Goal: Task Accomplishment & Management: Manage account settings

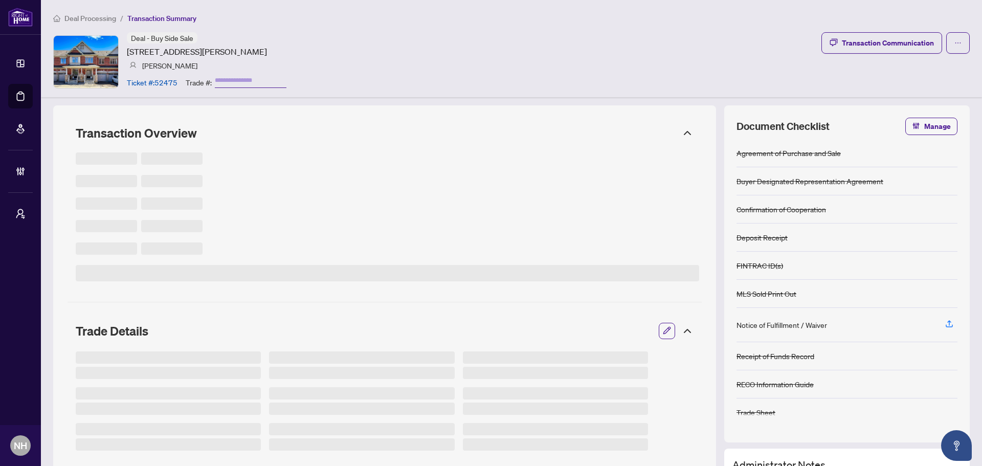
type input "*******"
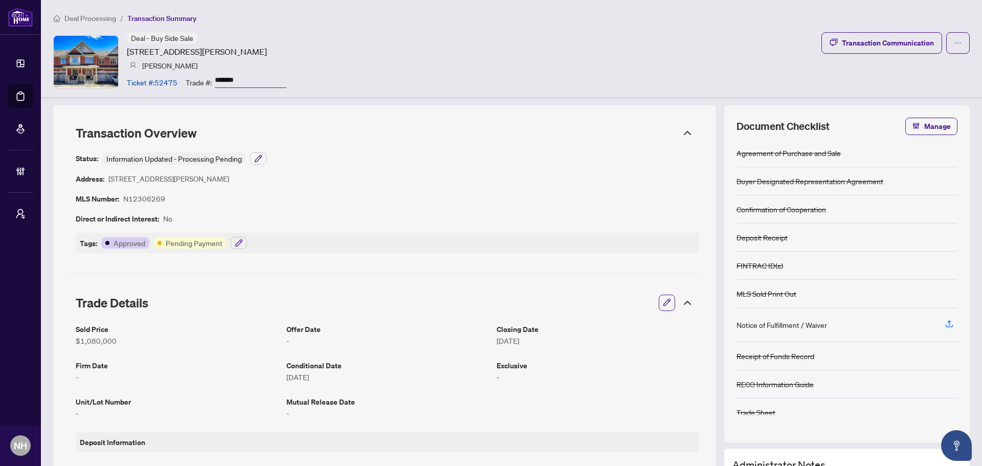
drag, startPoint x: 245, startPoint y: 78, endPoint x: 213, endPoint y: 77, distance: 31.7
click at [213, 77] on div "Trade #: *******" at bounding box center [236, 82] width 101 height 18
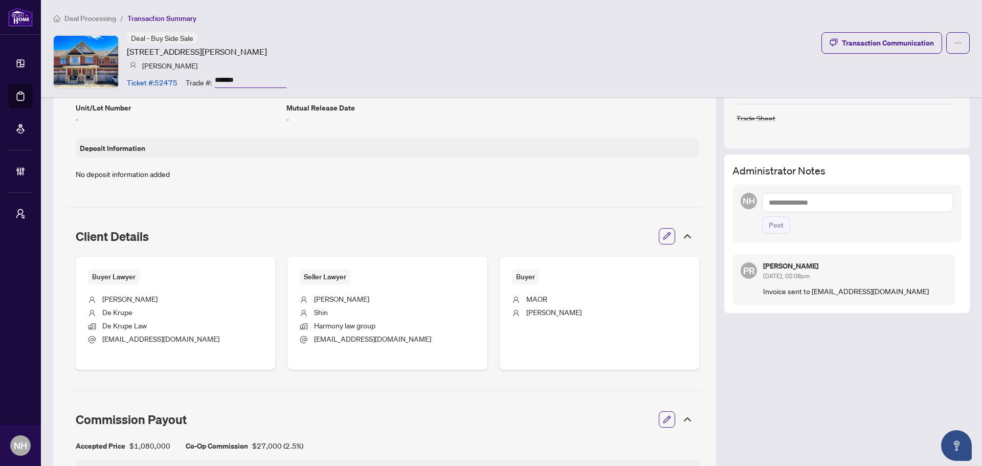
scroll to position [205, 0]
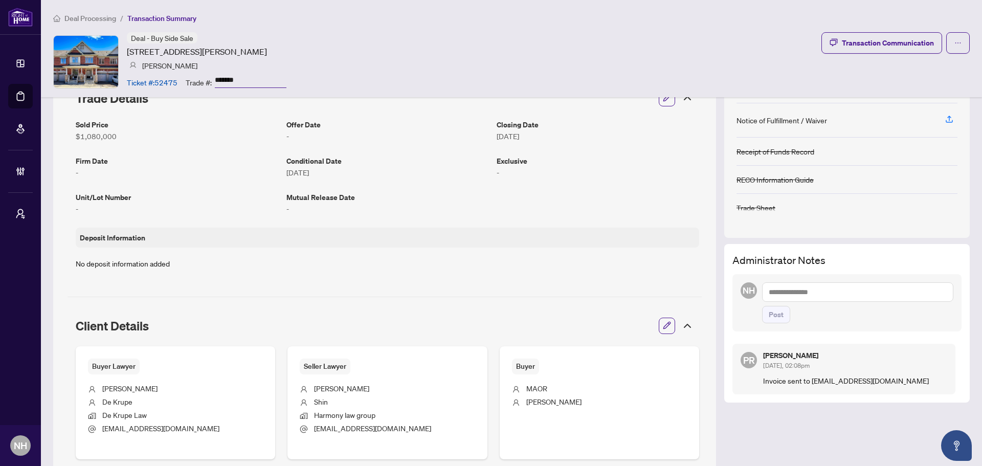
click at [95, 23] on li "Deal Processing" at bounding box center [84, 18] width 63 height 12
click at [98, 20] on span "Deal Processing" at bounding box center [90, 18] width 52 height 9
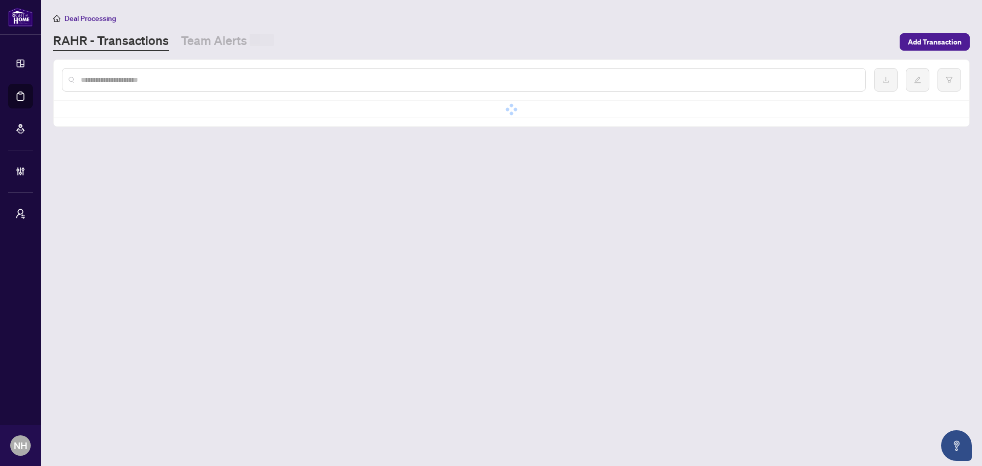
click at [151, 73] on div at bounding box center [464, 80] width 804 height 24
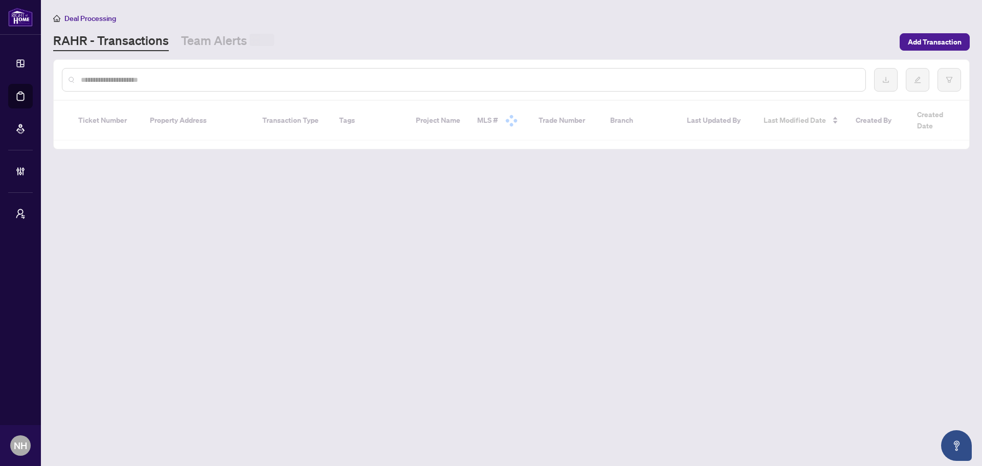
click at [152, 79] on input "text" at bounding box center [469, 79] width 776 height 11
paste input "**********"
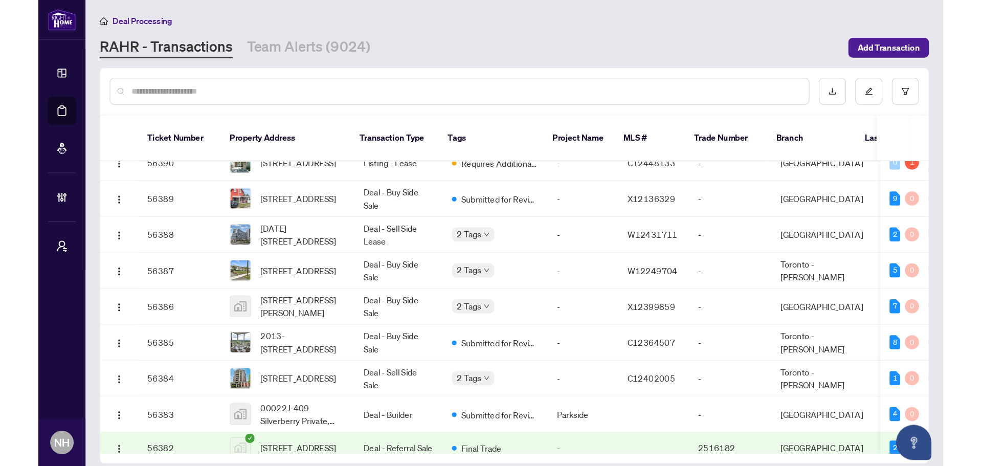
scroll to position [162, 0]
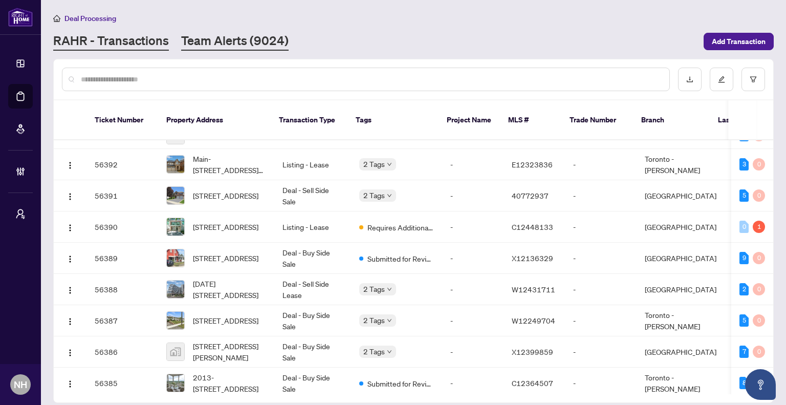
click at [234, 41] on link "Team Alerts (9024)" at bounding box center [234, 41] width 107 height 18
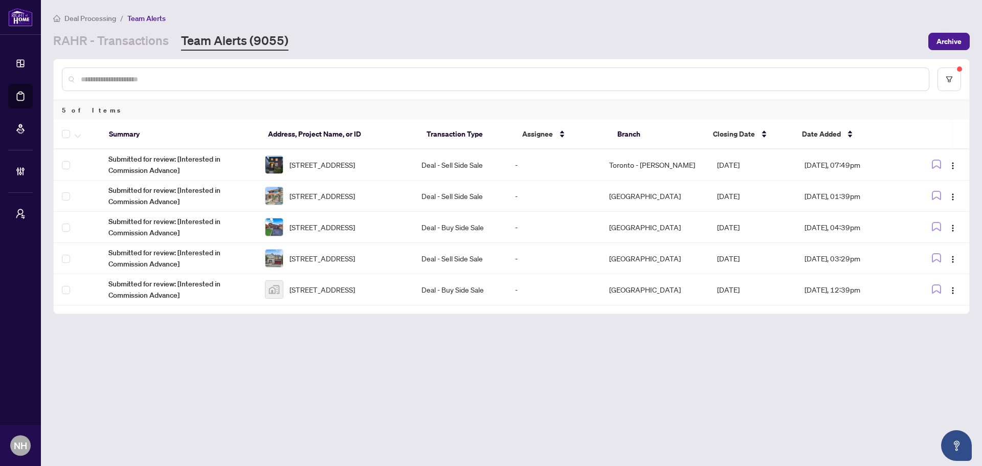
click at [131, 79] on input "text" at bounding box center [501, 79] width 840 height 11
paste input "**********"
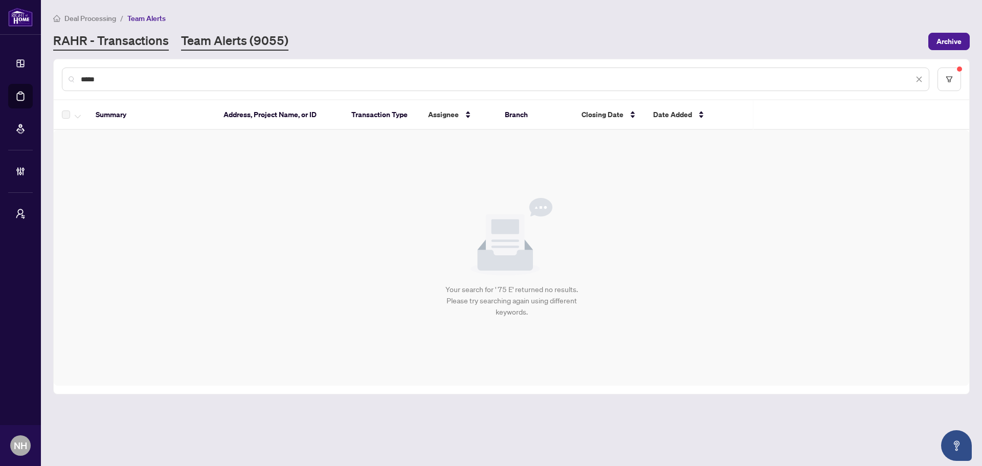
type input "****"
click at [127, 37] on link "RAHR - Transactions" at bounding box center [111, 41] width 116 height 18
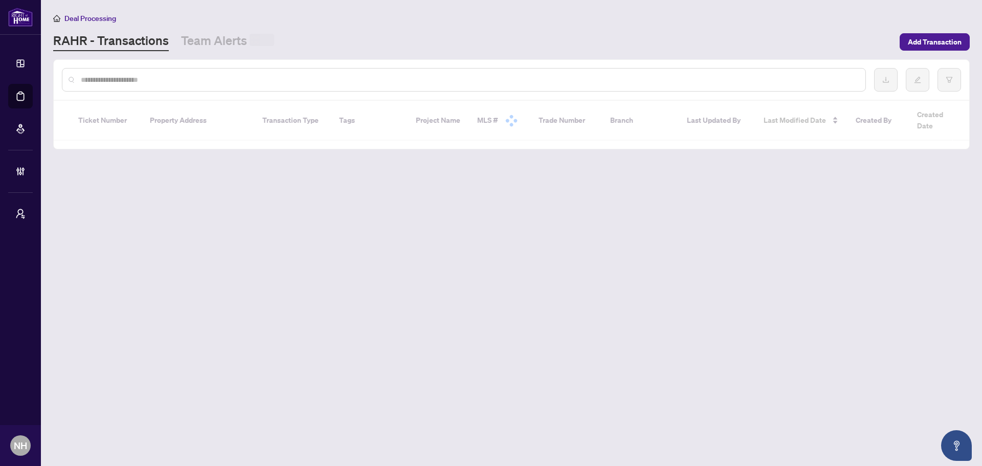
click at [127, 80] on input "text" at bounding box center [469, 79] width 776 height 11
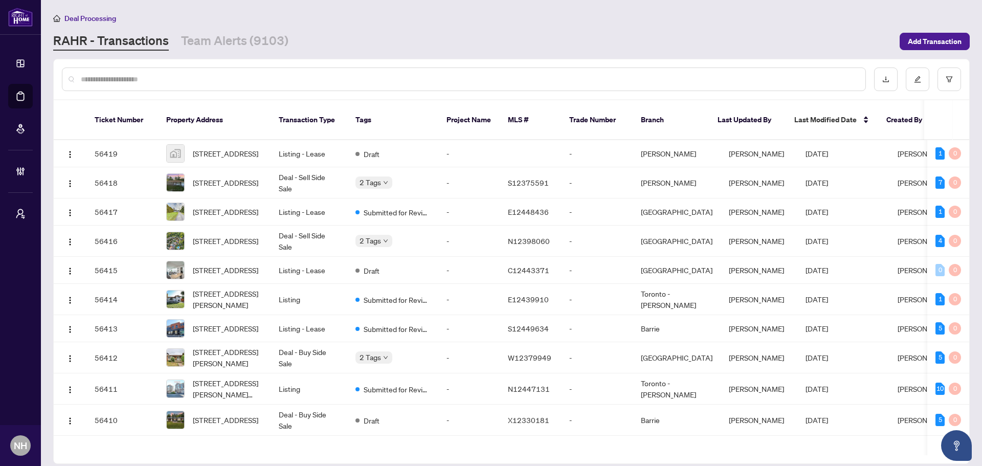
paste input "**********"
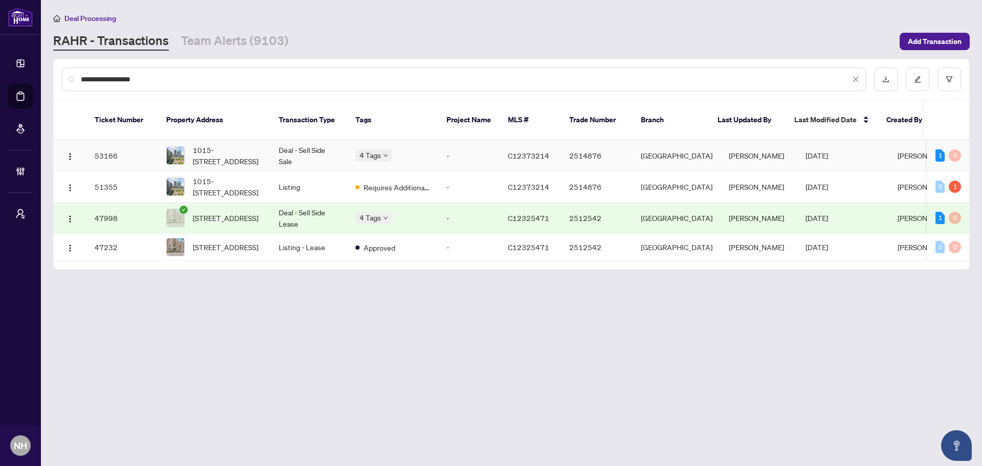
type input "**********"
drag, startPoint x: 228, startPoint y: 149, endPoint x: 227, endPoint y: 140, distance: 9.3
click at [227, 144] on span "1015-75 East Liberty St, Toronto, Ontario M6K 0A2, Canada" at bounding box center [228, 155] width 70 height 23
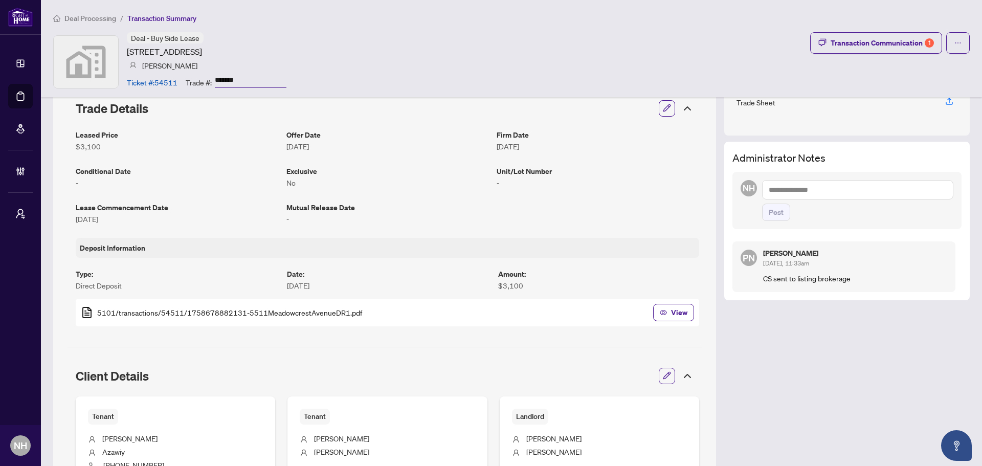
scroll to position [153, 0]
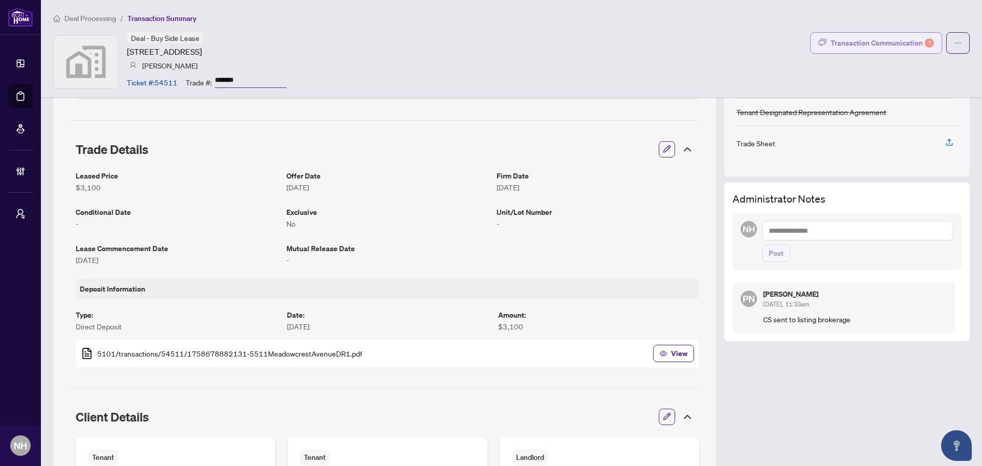
click at [866, 38] on div "Transaction Communication 1" at bounding box center [882, 43] width 103 height 16
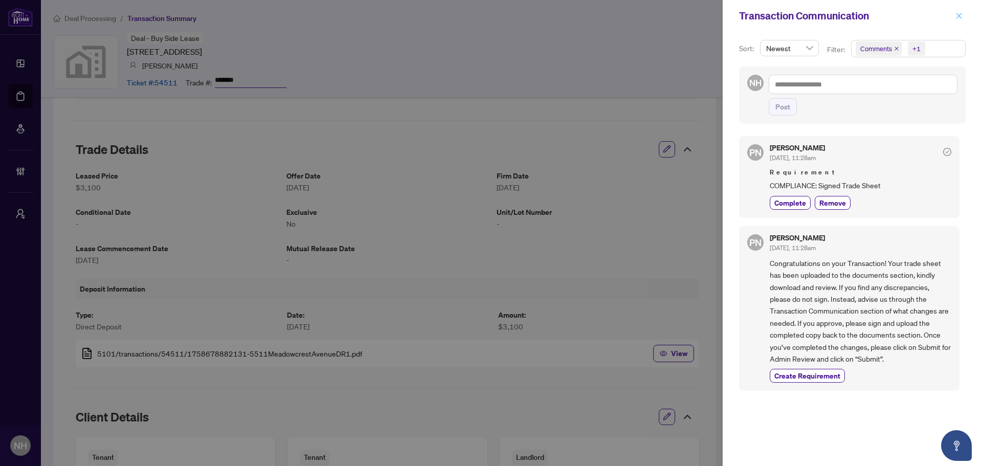
click at [960, 15] on icon "close" at bounding box center [959, 16] width 6 height 6
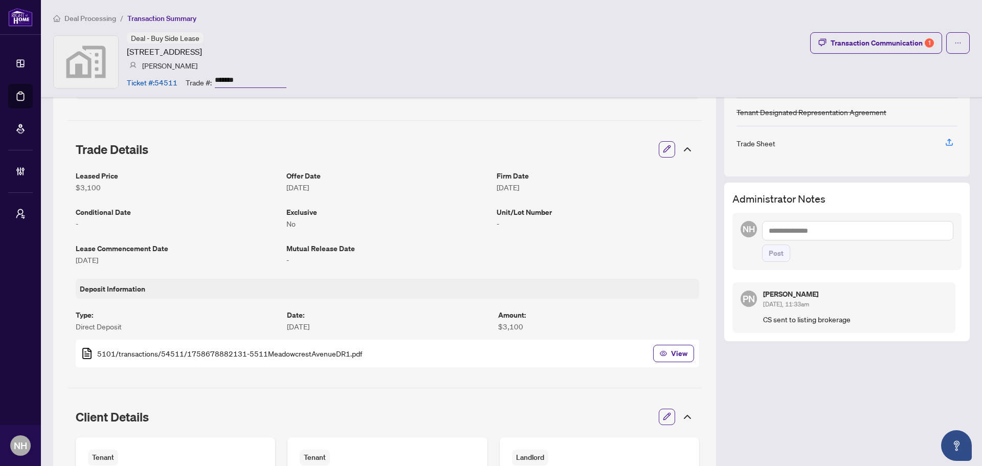
click at [93, 19] on span "Deal Processing" at bounding box center [90, 18] width 52 height 9
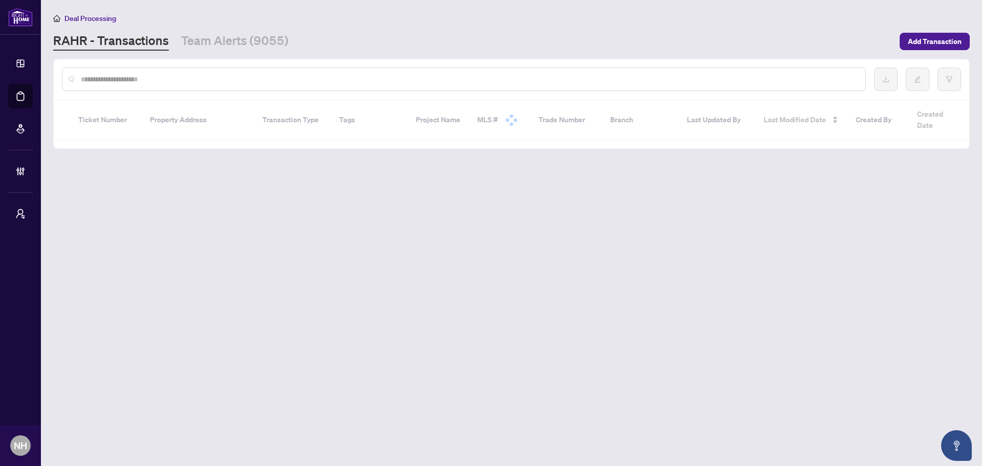
click at [145, 80] on input "text" at bounding box center [469, 79] width 776 height 11
paste input "**********"
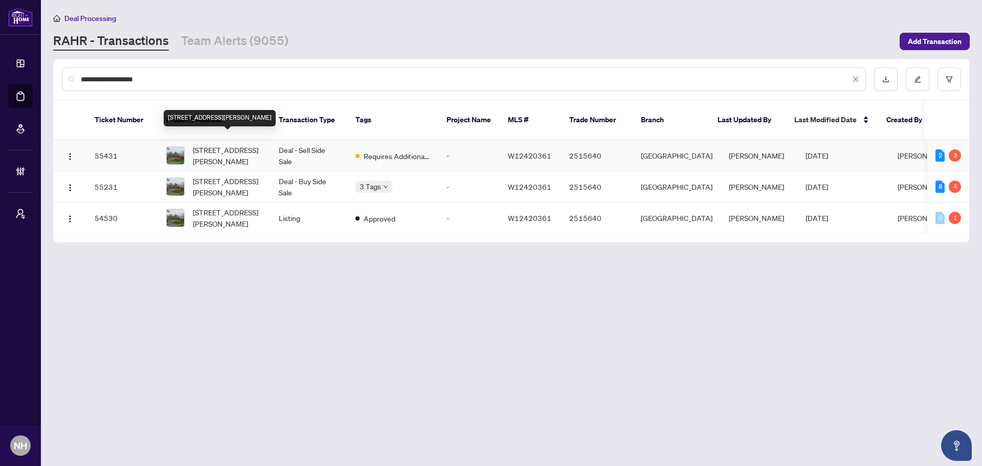
type input "**********"
click at [228, 146] on span "253 Hampton Heath Rd, Burlington, Ontario L7L 4P4, Canada" at bounding box center [228, 155] width 70 height 23
click at [213, 147] on span "253 Hampton Heath Rd, Burlington, Ontario L7L 4P4, Canada" at bounding box center [228, 155] width 70 height 23
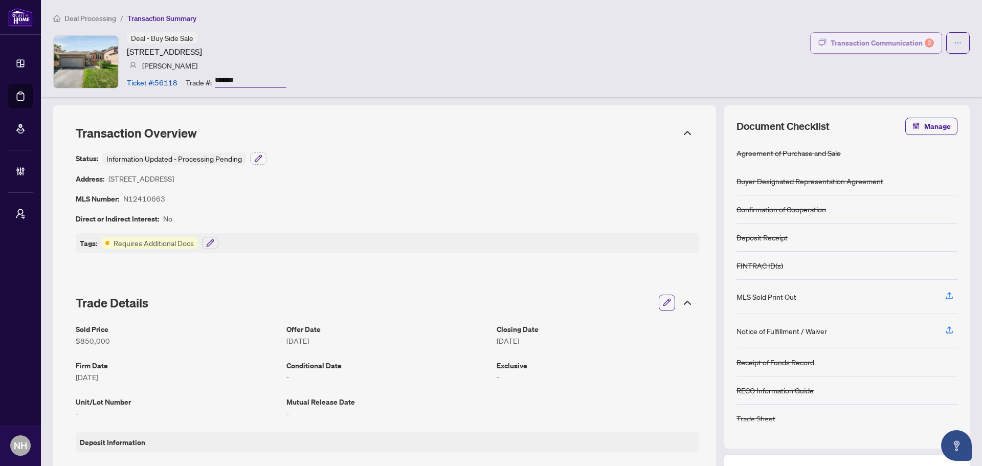
click at [850, 42] on div "Transaction Communication 2" at bounding box center [882, 43] width 103 height 16
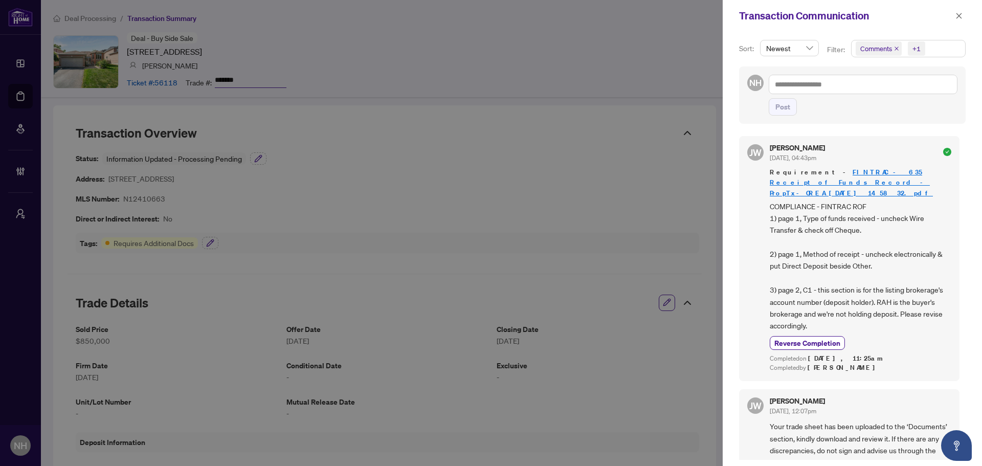
click at [895, 47] on icon "close" at bounding box center [896, 48] width 5 height 5
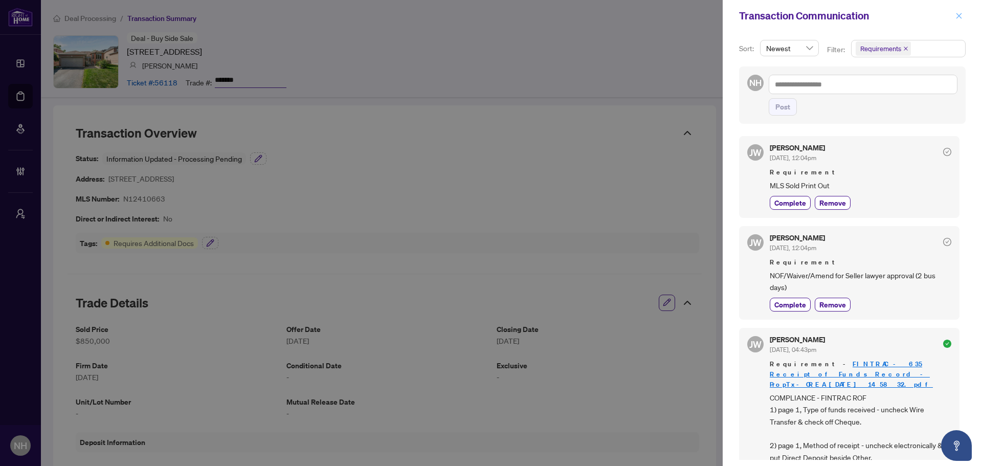
click at [961, 12] on icon "close" at bounding box center [958, 15] width 7 height 7
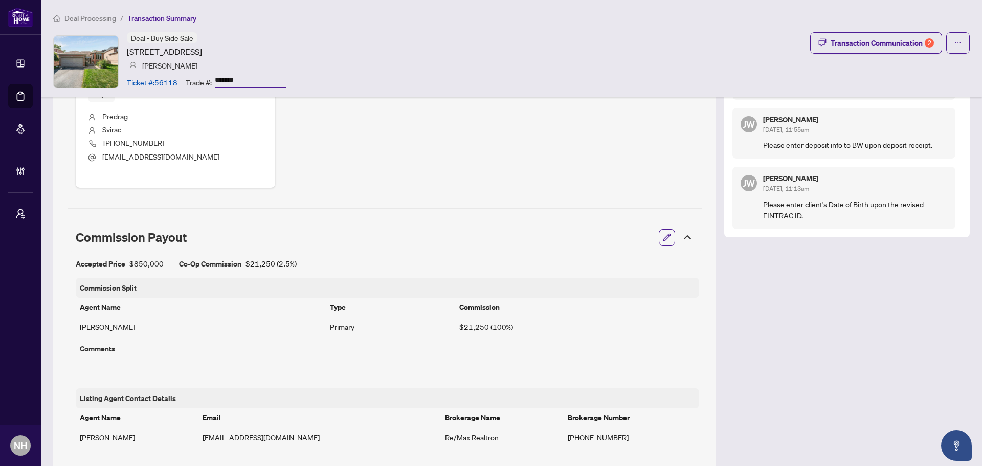
scroll to position [407, 0]
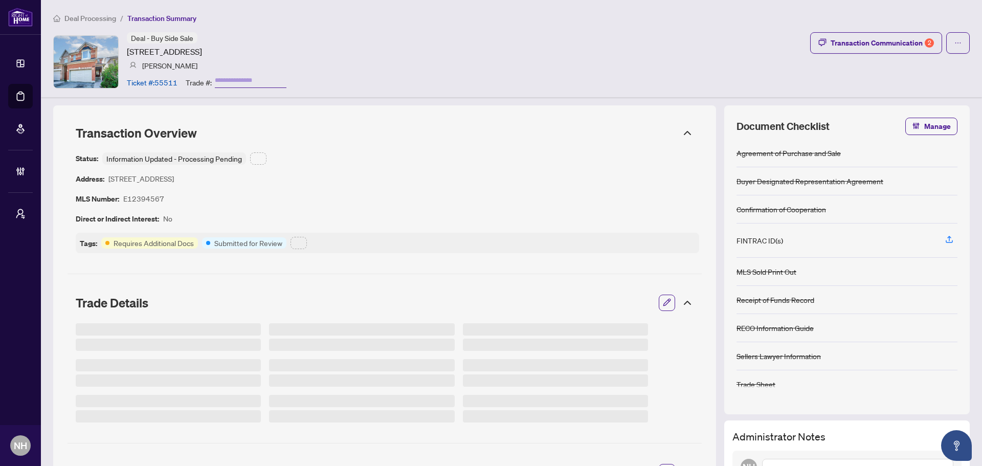
type input "*******"
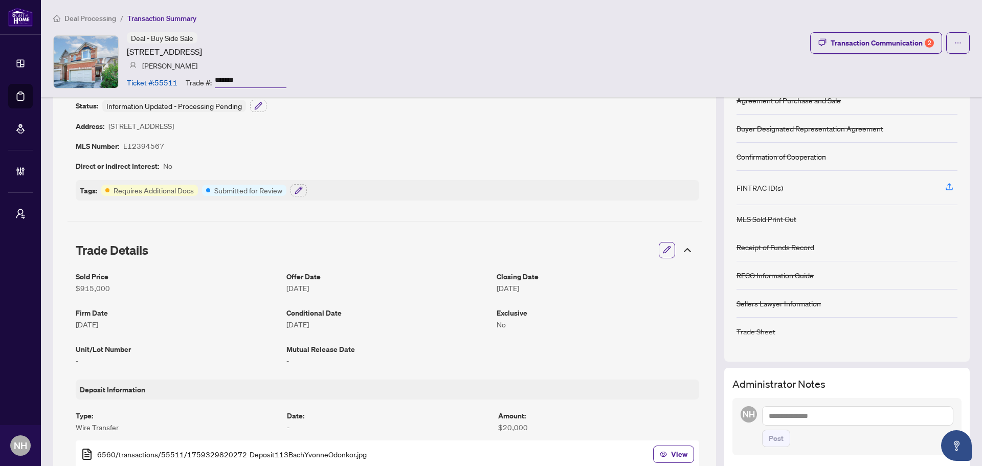
scroll to position [51, 0]
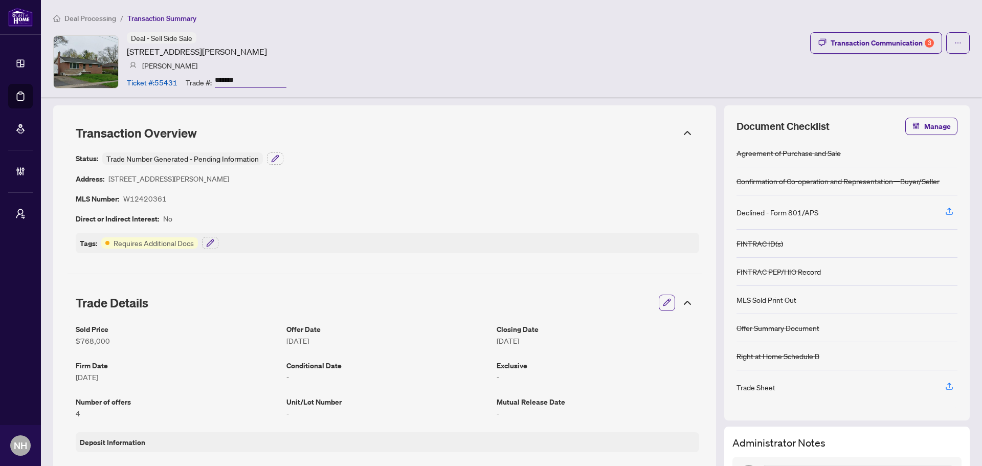
drag, startPoint x: 242, startPoint y: 76, endPoint x: 209, endPoint y: 77, distance: 33.2
click at [209, 77] on div "Trade #: *******" at bounding box center [236, 82] width 101 height 18
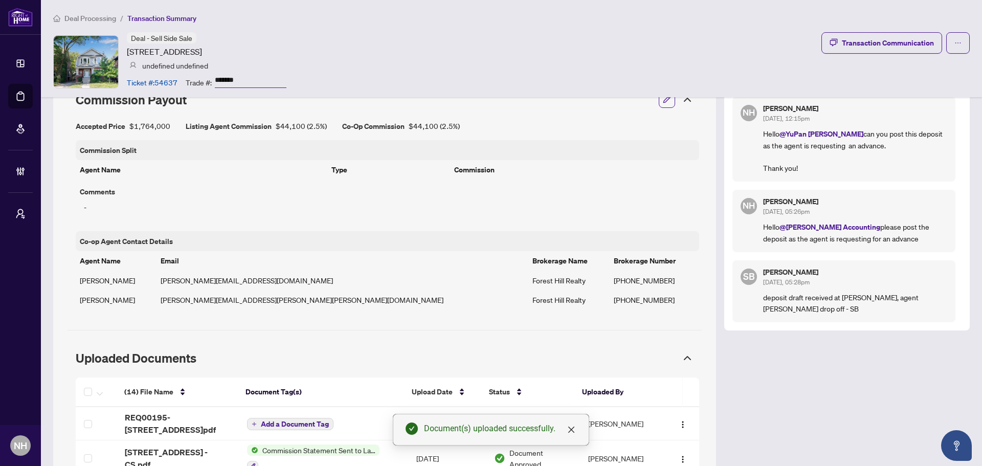
scroll to position [856, 0]
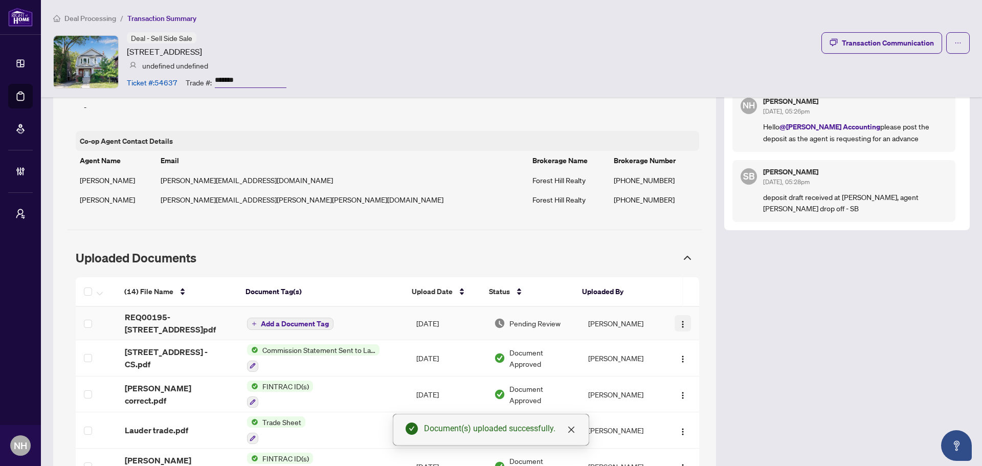
click at [675, 315] on button "button" at bounding box center [683, 323] width 16 height 16
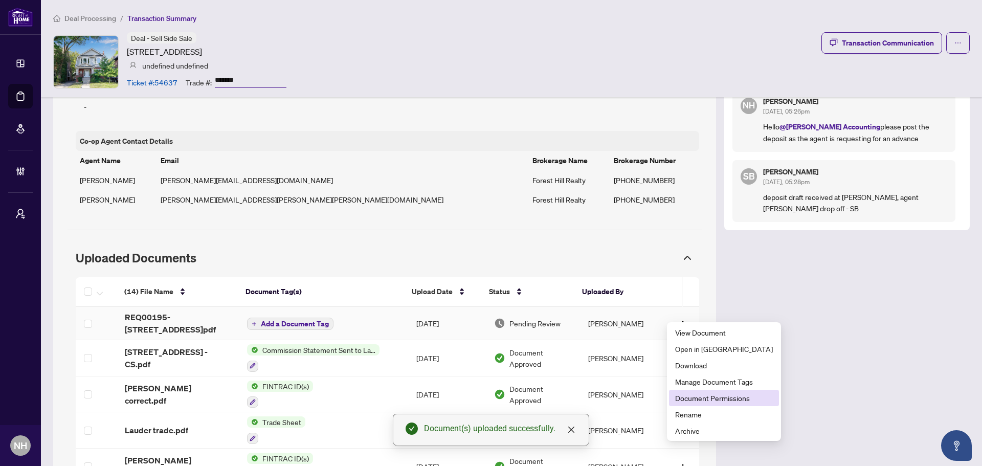
click at [716, 400] on span "Document Permissions" at bounding box center [724, 397] width 98 height 11
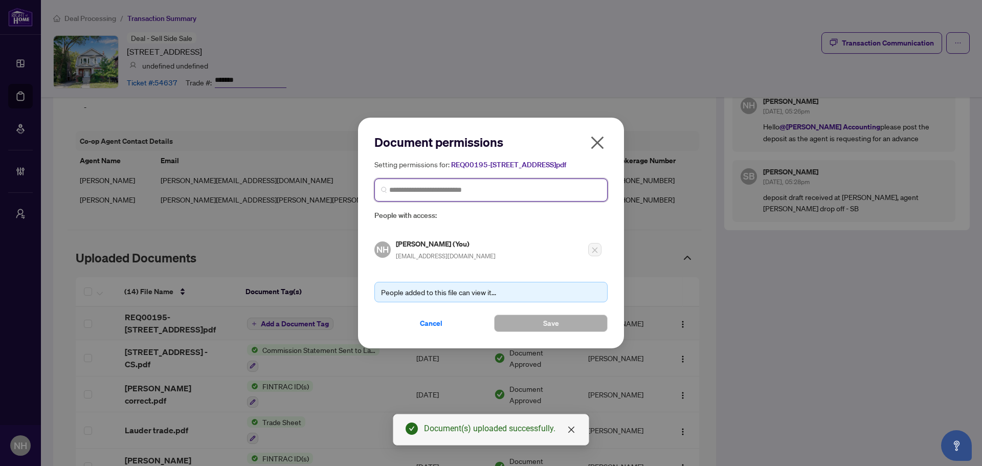
click at [479, 192] on input "search" at bounding box center [495, 190] width 212 height 11
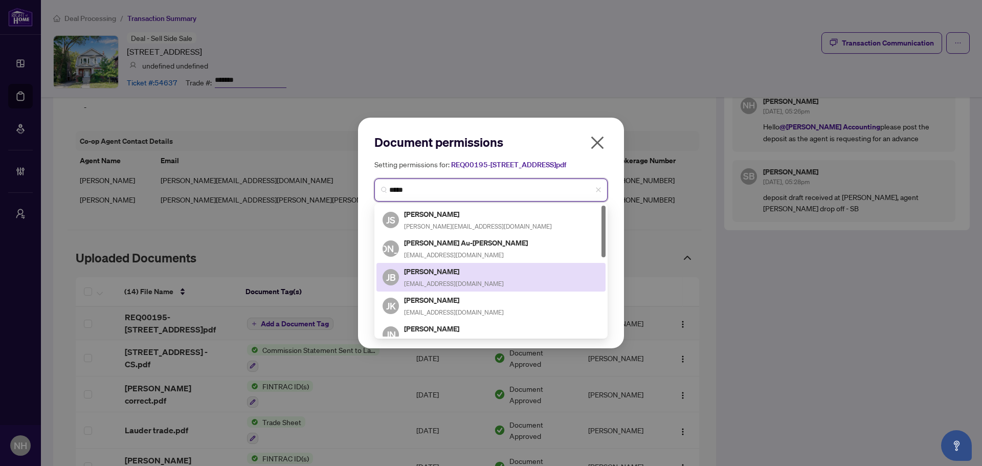
type input "******"
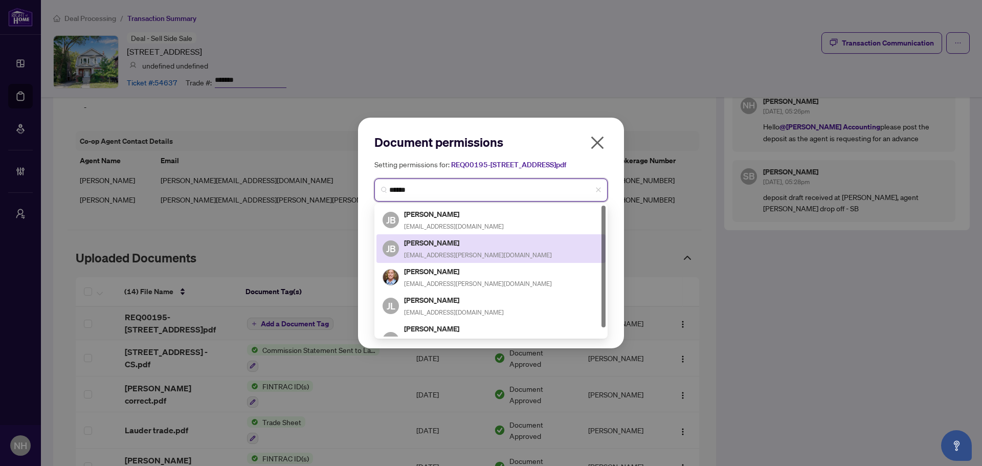
click at [486, 259] on div "[PERSON_NAME] [EMAIL_ADDRESS][PERSON_NAME][DOMAIN_NAME]" at bounding box center [491, 249] width 217 height 24
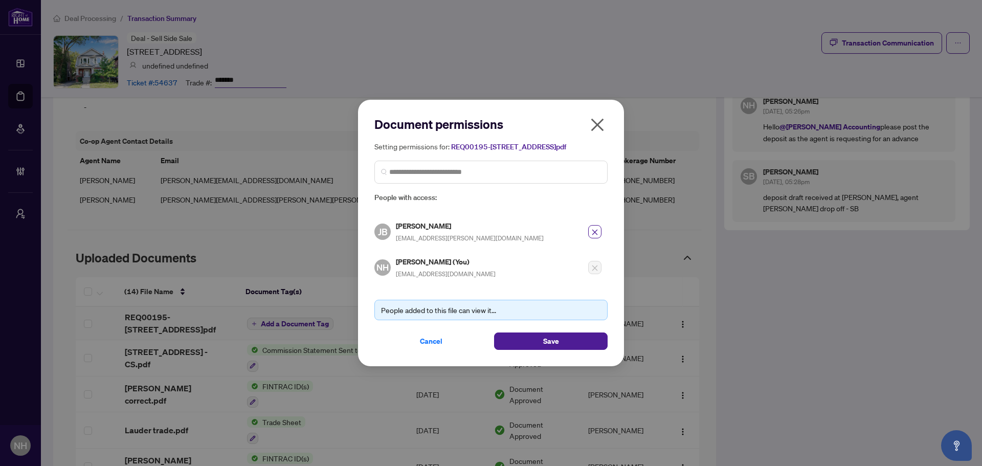
drag, startPoint x: 532, startPoint y: 345, endPoint x: 537, endPoint y: 330, distance: 15.7
click at [532, 344] on button "Save" at bounding box center [551, 340] width 114 height 17
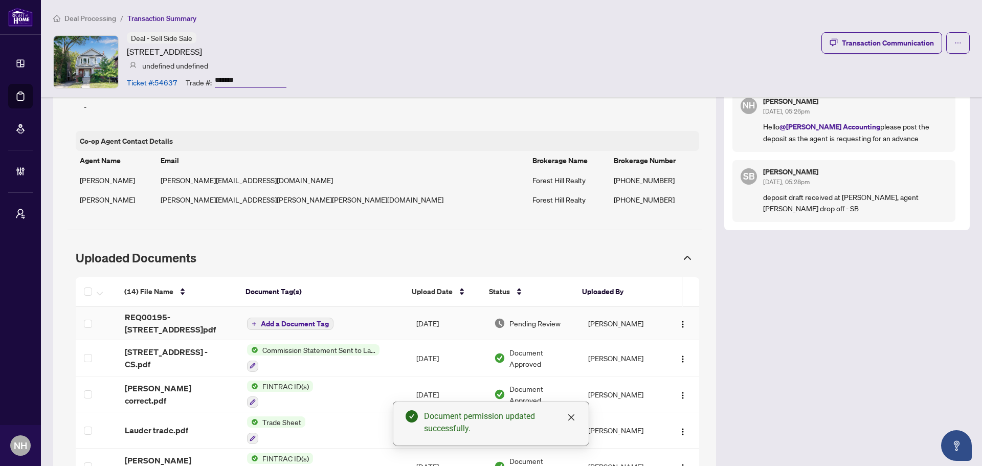
click at [278, 320] on span "Add a Document Tag" at bounding box center [295, 323] width 68 height 7
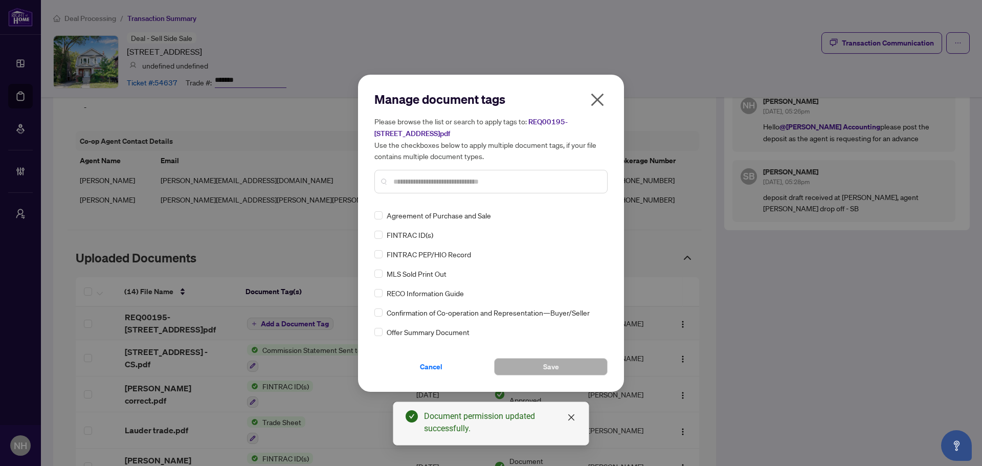
click at [459, 181] on input "text" at bounding box center [496, 181] width 206 height 11
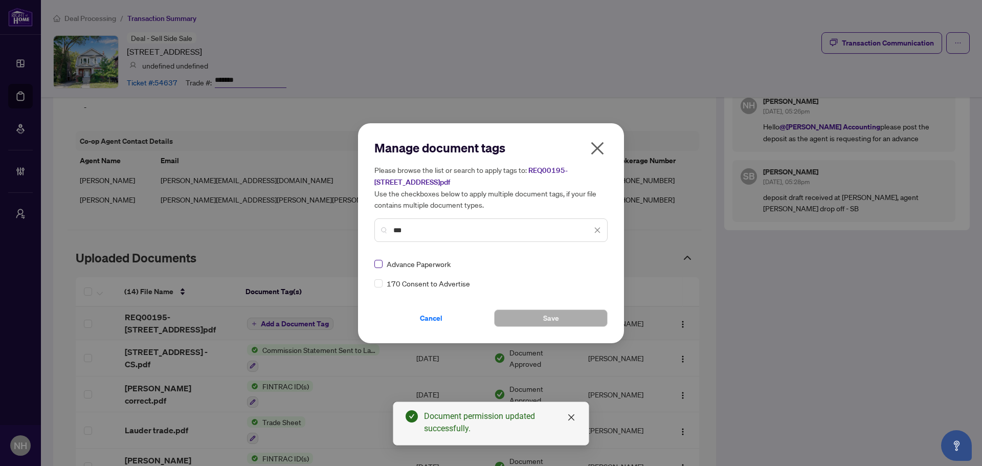
type input "***"
click at [589, 261] on img at bounding box center [586, 264] width 10 height 10
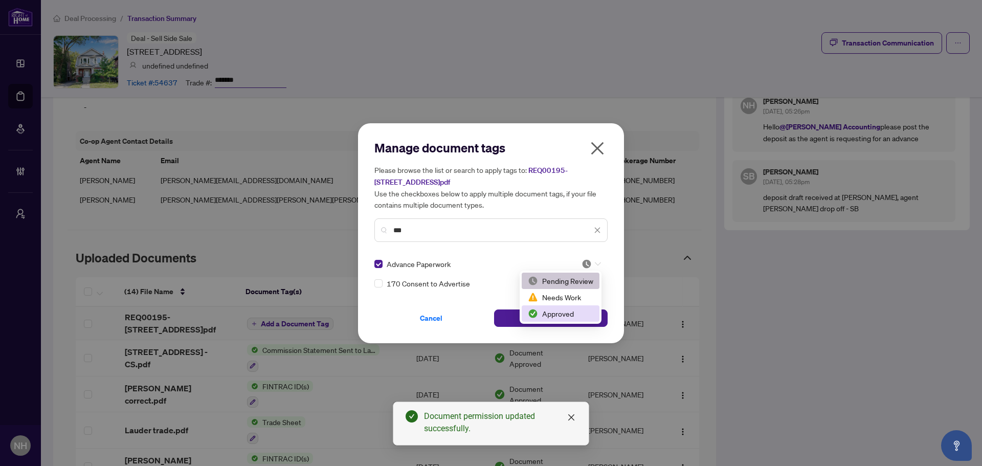
click at [569, 311] on div "Approved" at bounding box center [560, 313] width 65 height 11
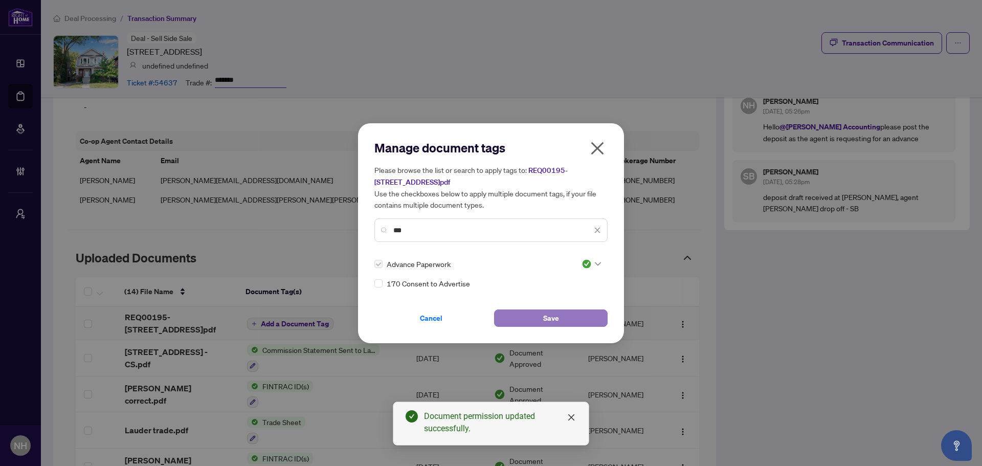
click at [563, 319] on button "Save" at bounding box center [551, 317] width 114 height 17
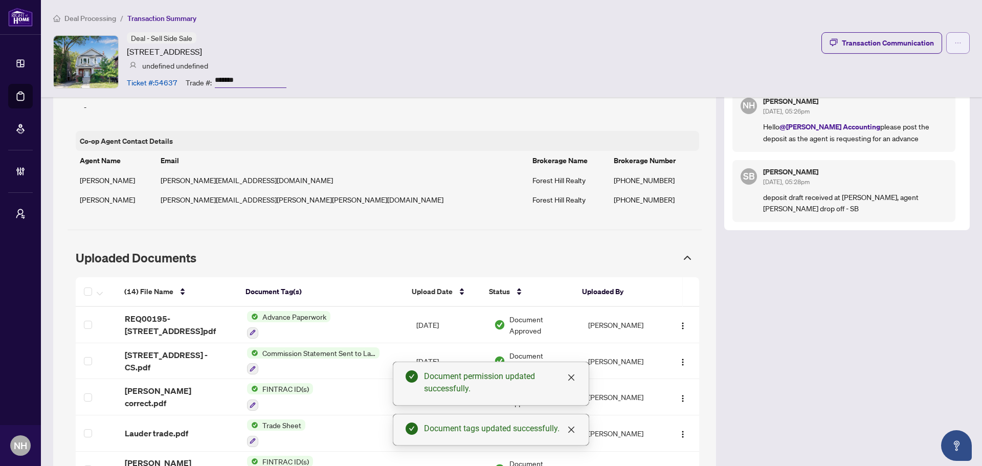
click at [954, 40] on icon "ellipsis" at bounding box center [957, 42] width 7 height 7
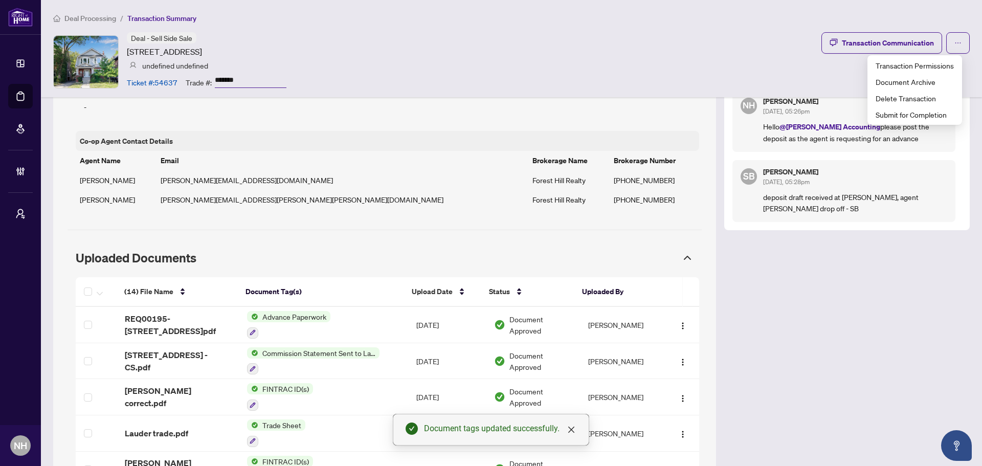
click at [690, 52] on div "Deal - Sell Side Sale 6 Lauder Ave, Toronto, Ontario M6H 3E3, Canada undefined …" at bounding box center [511, 61] width 916 height 59
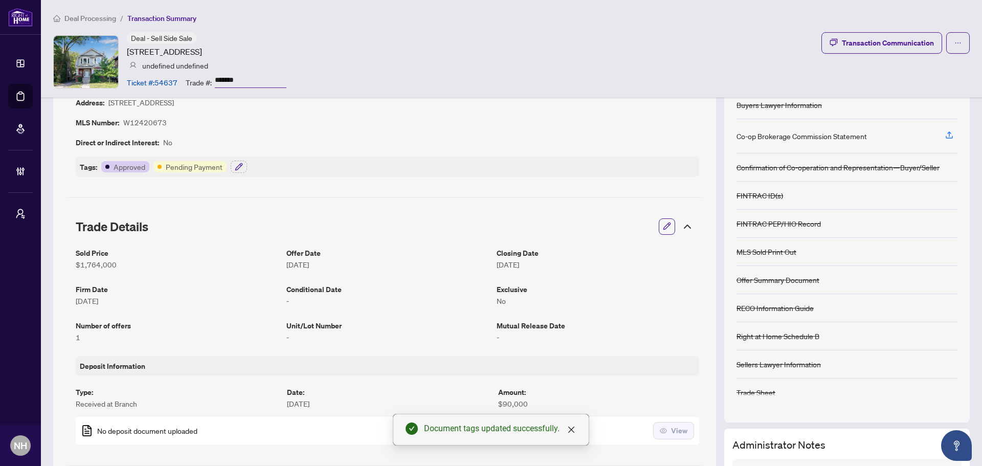
scroll to position [0, 0]
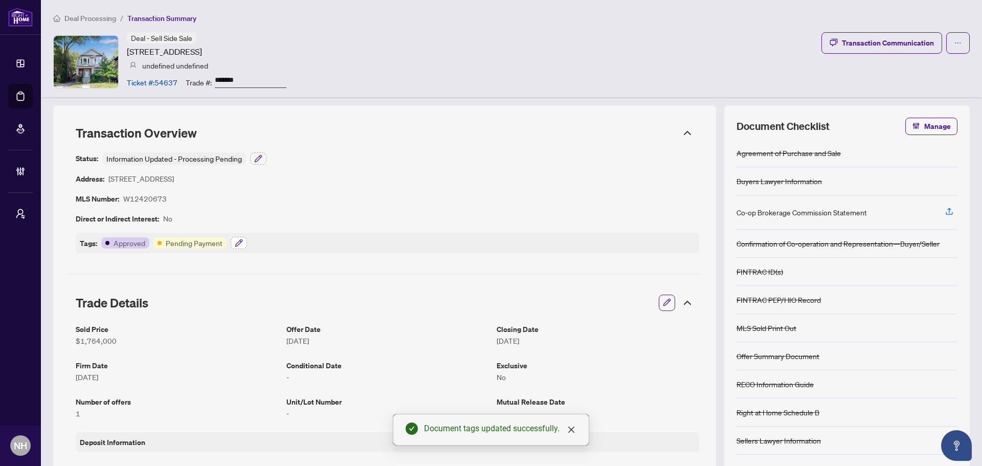
click at [237, 241] on icon "button" at bounding box center [239, 243] width 8 height 8
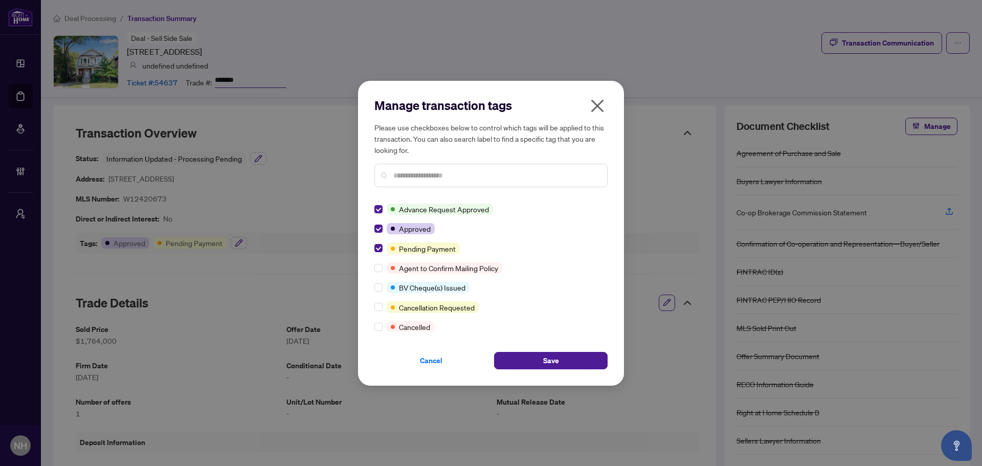
drag, startPoint x: 522, startPoint y: 364, endPoint x: 522, endPoint y: 349, distance: 15.3
click at [522, 364] on button "Save" at bounding box center [551, 360] width 114 height 17
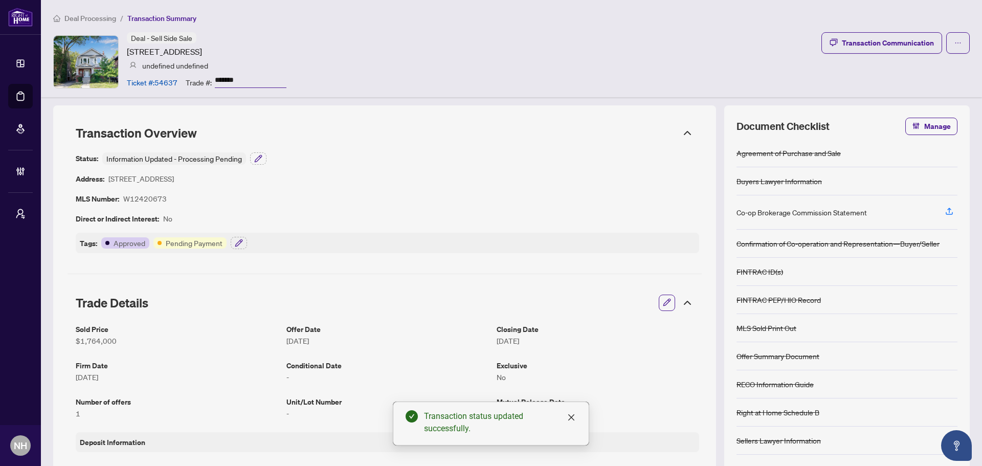
click at [79, 15] on span "Deal Processing" at bounding box center [90, 18] width 52 height 9
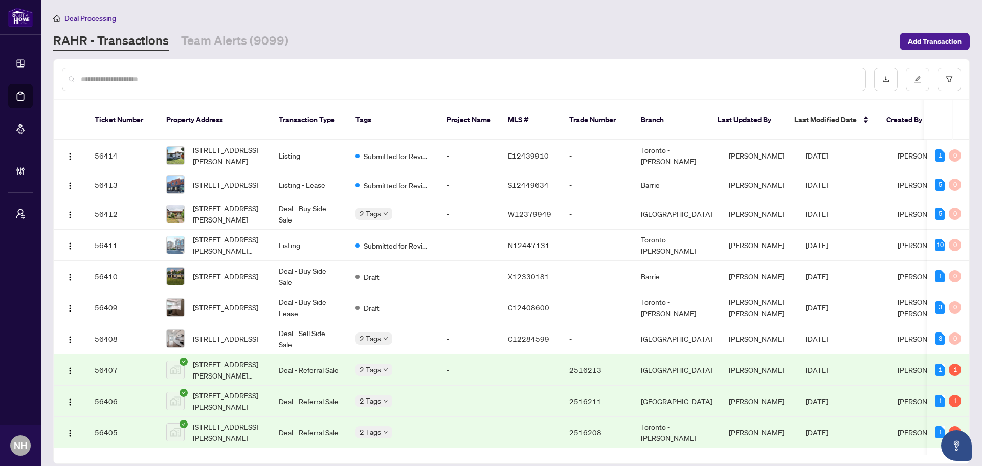
click at [181, 83] on input "text" at bounding box center [469, 79] width 776 height 11
paste input "**********"
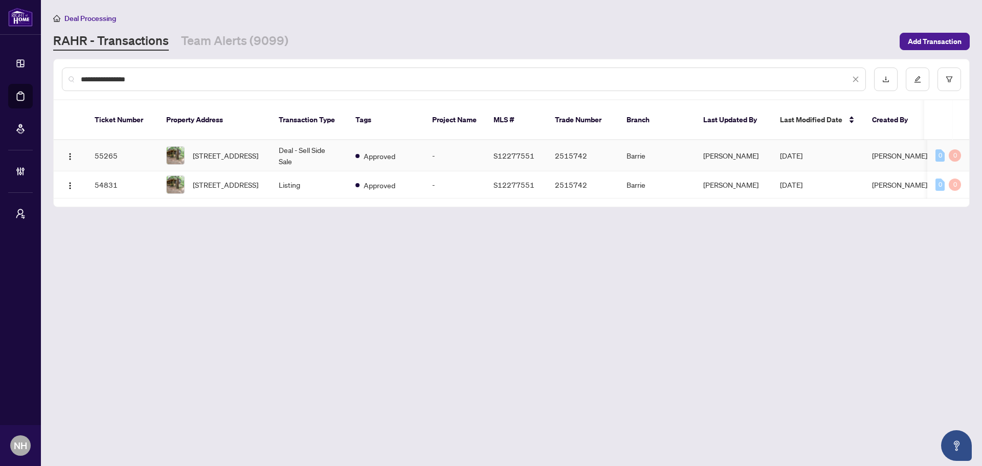
type input "**********"
click at [231, 150] on span "7459 Island Cres, Ramara, Ontario L0K 2B0, Canada" at bounding box center [225, 155] width 65 height 11
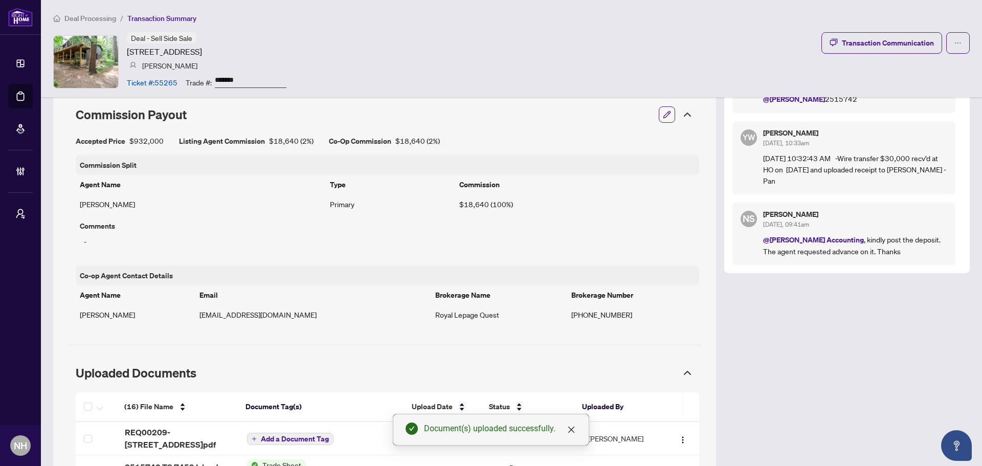
scroll to position [820, 0]
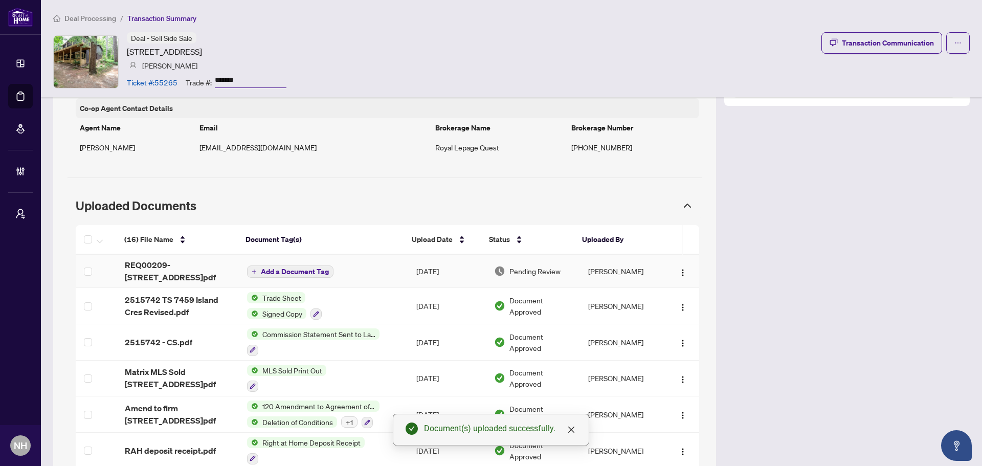
click at [284, 270] on span "Add a Document Tag" at bounding box center [295, 271] width 68 height 7
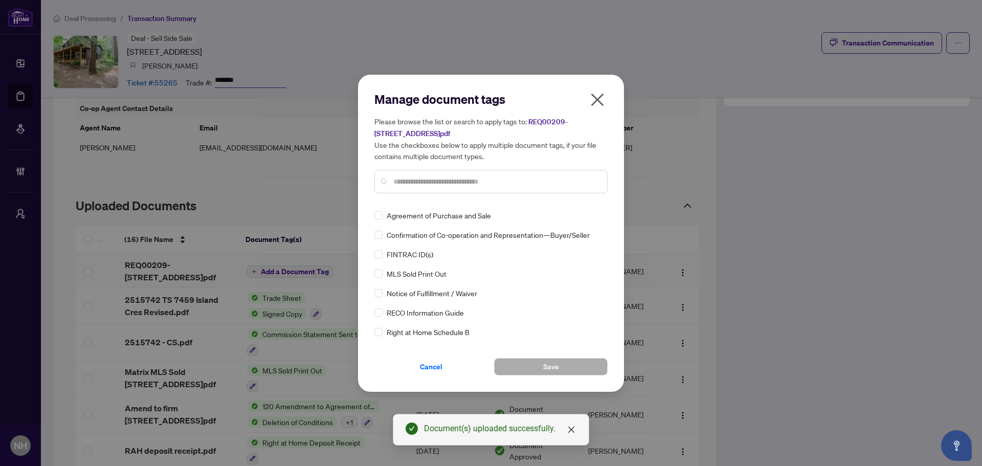
click at [423, 192] on div at bounding box center [490, 182] width 233 height 24
click at [426, 177] on input "text" at bounding box center [496, 181] width 206 height 11
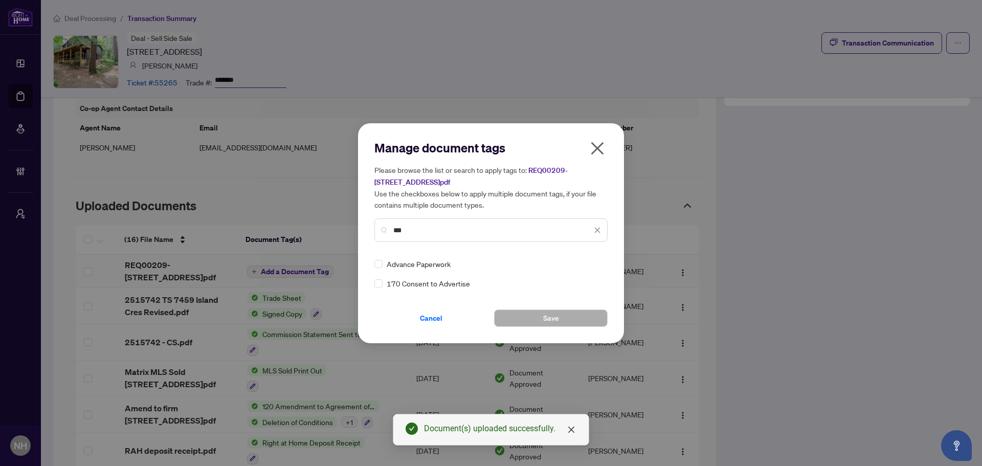
type input "***"
click at [599, 262] on icon at bounding box center [598, 264] width 6 height 4
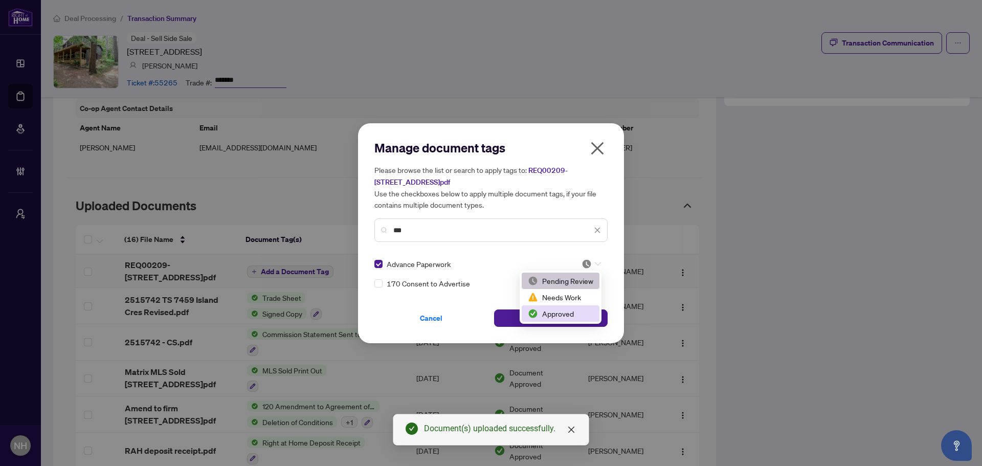
click at [568, 311] on div "Approved" at bounding box center [560, 313] width 65 height 11
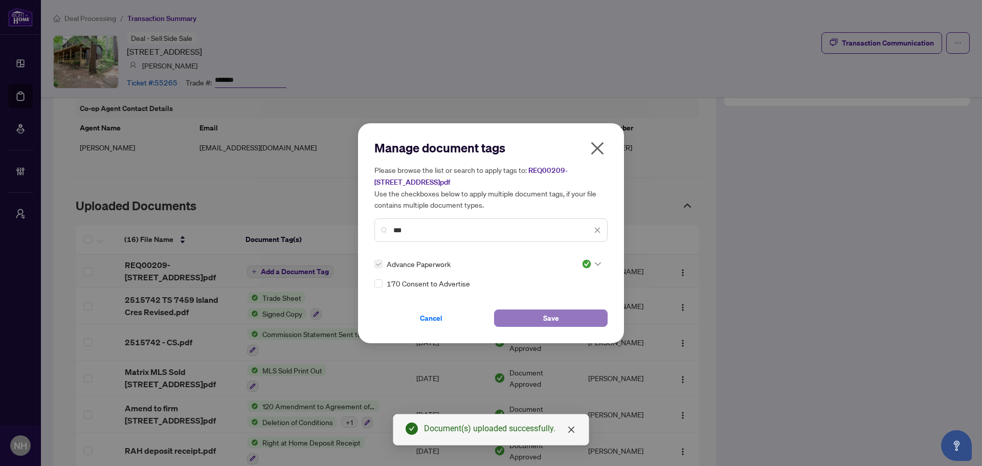
click at [533, 317] on button "Save" at bounding box center [551, 317] width 114 height 17
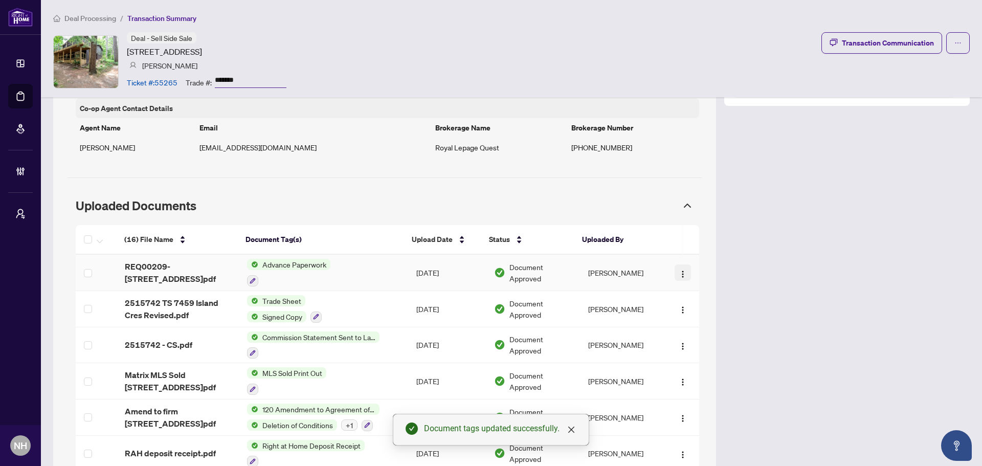
click at [675, 273] on button "button" at bounding box center [683, 272] width 16 height 16
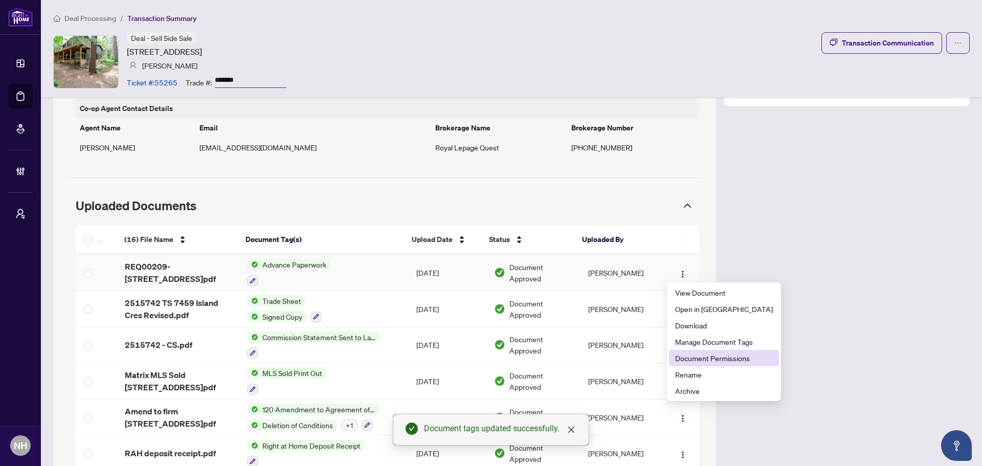
click at [712, 357] on span "Document Permissions" at bounding box center [724, 357] width 98 height 11
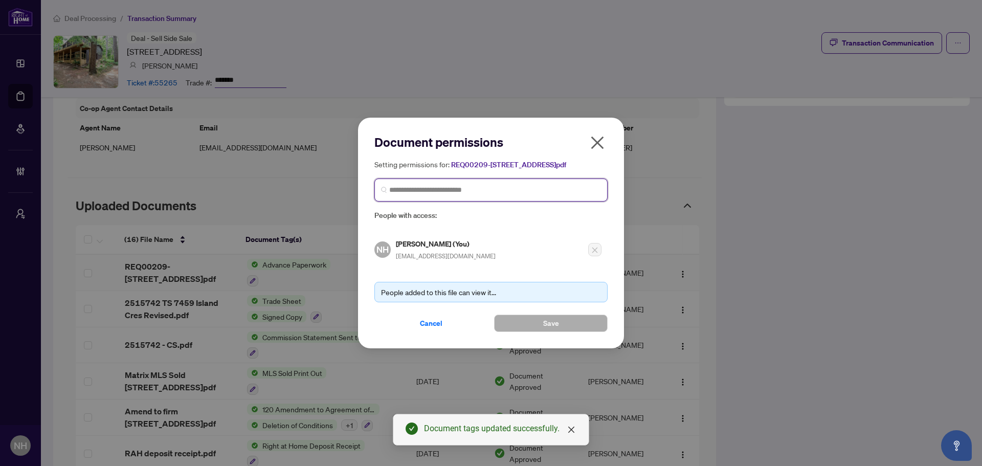
click at [456, 193] on input "search" at bounding box center [495, 190] width 212 height 11
type input "****"
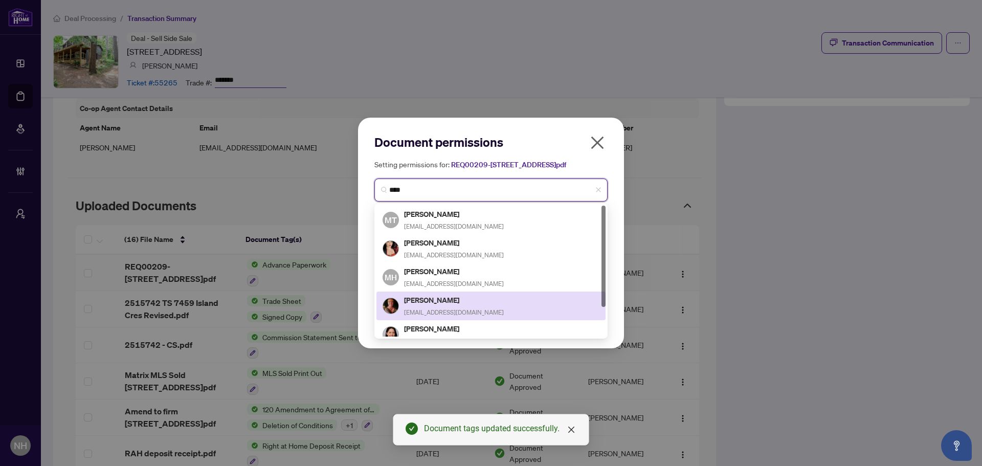
click at [451, 309] on div "Melanie Martyn homes@melaniemartyn.com" at bounding box center [454, 306] width 100 height 24
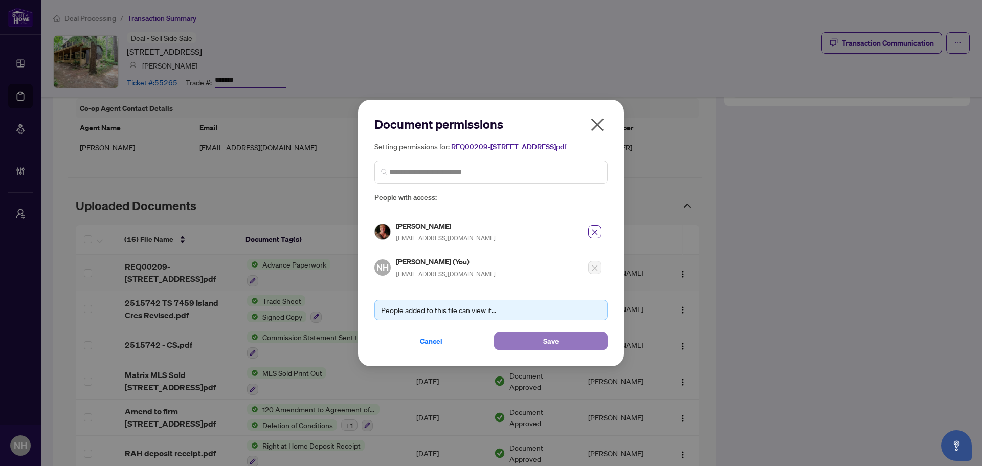
drag, startPoint x: 538, startPoint y: 349, endPoint x: 547, endPoint y: 347, distance: 9.1
click at [538, 350] on button "Save" at bounding box center [551, 340] width 114 height 17
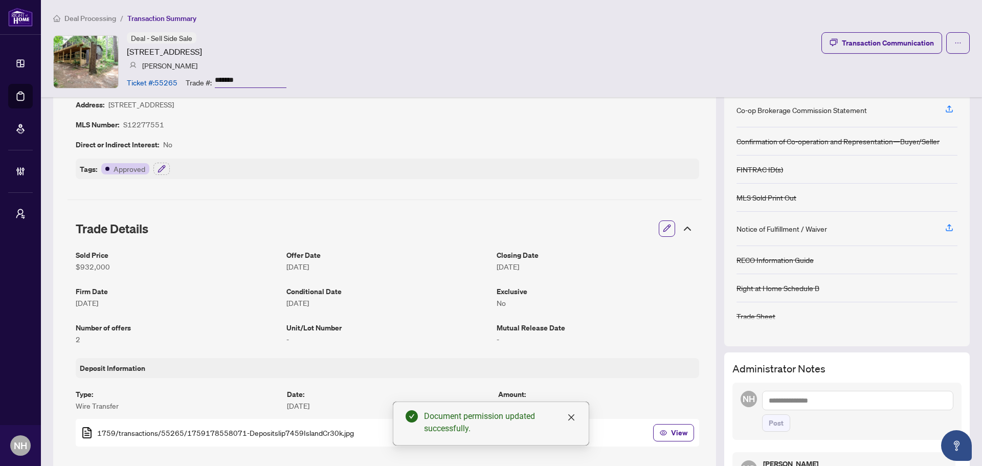
scroll to position [0, 0]
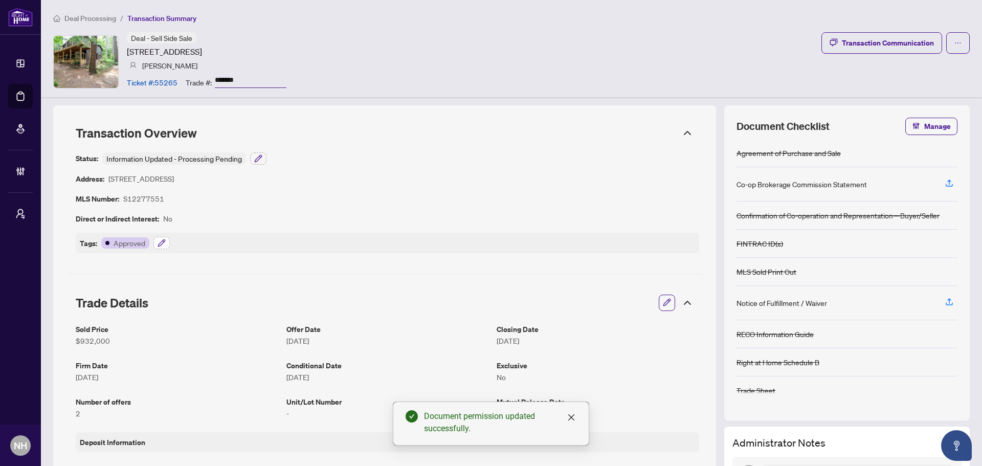
click at [161, 245] on icon "button" at bounding box center [162, 243] width 8 height 8
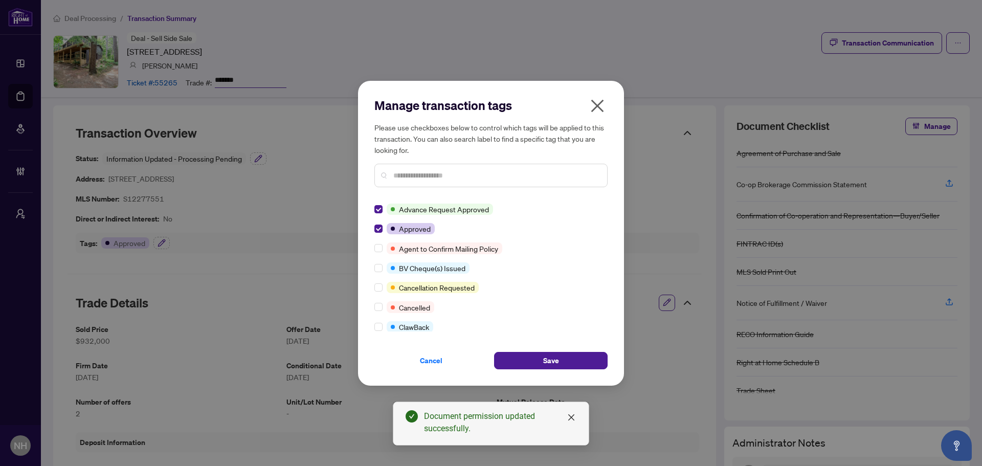
drag, startPoint x: 548, startPoint y: 362, endPoint x: 572, endPoint y: 348, distance: 27.5
click at [548, 359] on span "Save" at bounding box center [551, 360] width 16 height 16
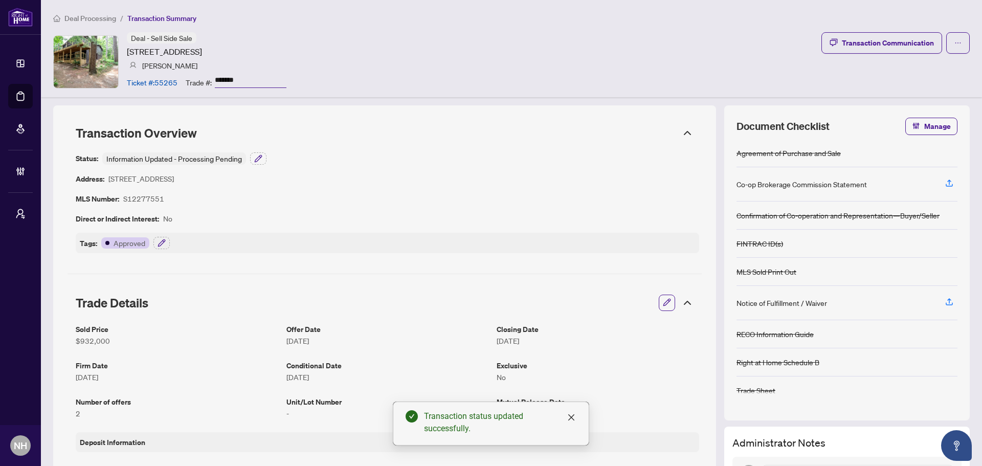
click at [97, 20] on span "Deal Processing" at bounding box center [90, 18] width 52 height 9
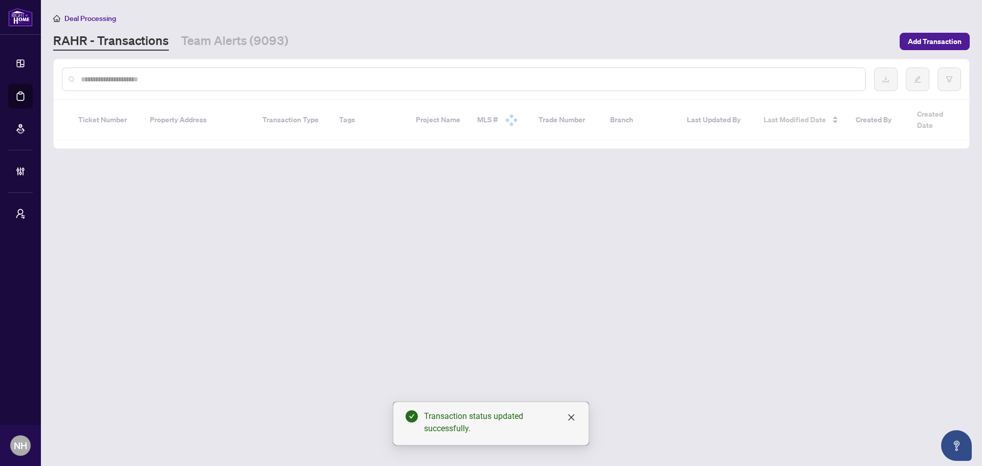
click at [170, 74] on input "text" at bounding box center [469, 79] width 776 height 11
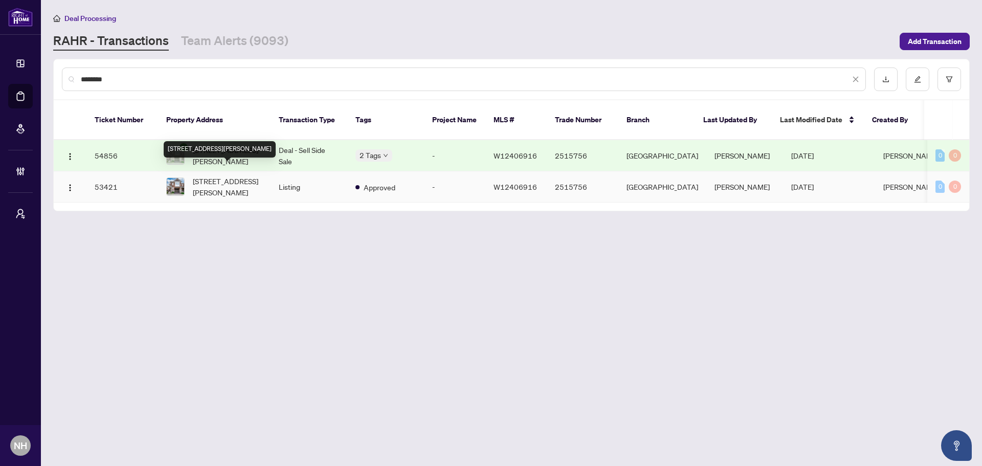
type input "********"
click at [220, 141] on div "[STREET_ADDRESS][PERSON_NAME]" at bounding box center [220, 149] width 112 height 16
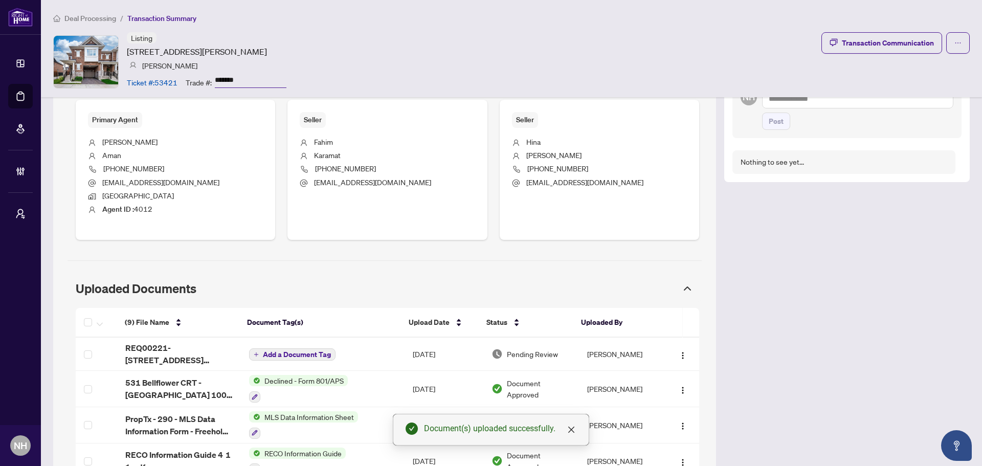
scroll to position [412, 0]
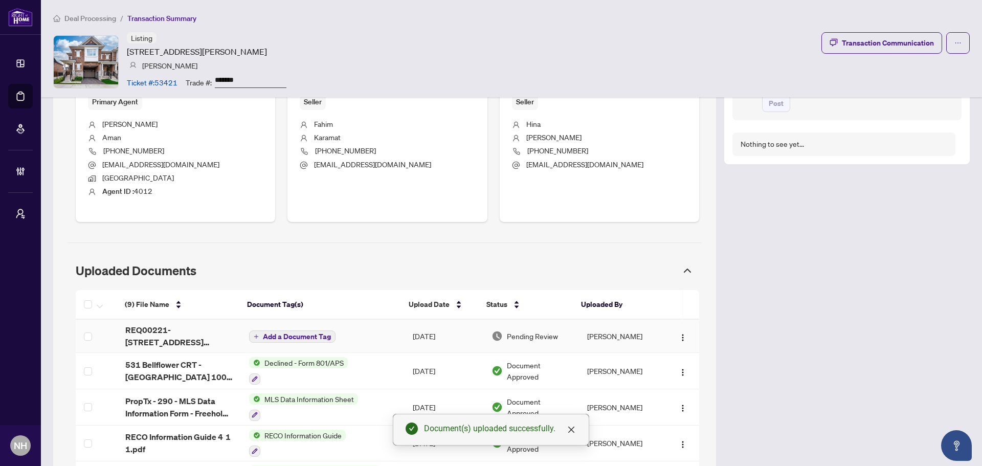
click at [282, 334] on span "Add a Document Tag" at bounding box center [297, 336] width 68 height 7
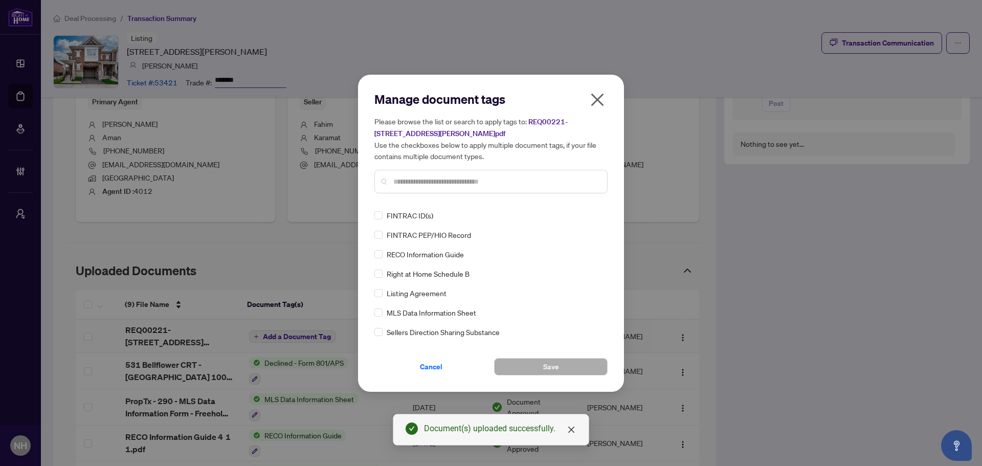
click at [438, 199] on div "Manage document tags Please browse the list or search to apply tags to: REQ0022…" at bounding box center [490, 146] width 233 height 110
drag, startPoint x: 420, startPoint y: 170, endPoint x: 420, endPoint y: 185, distance: 14.3
click at [420, 172] on div at bounding box center [490, 182] width 233 height 24
click at [420, 185] on input "text" at bounding box center [496, 181] width 206 height 11
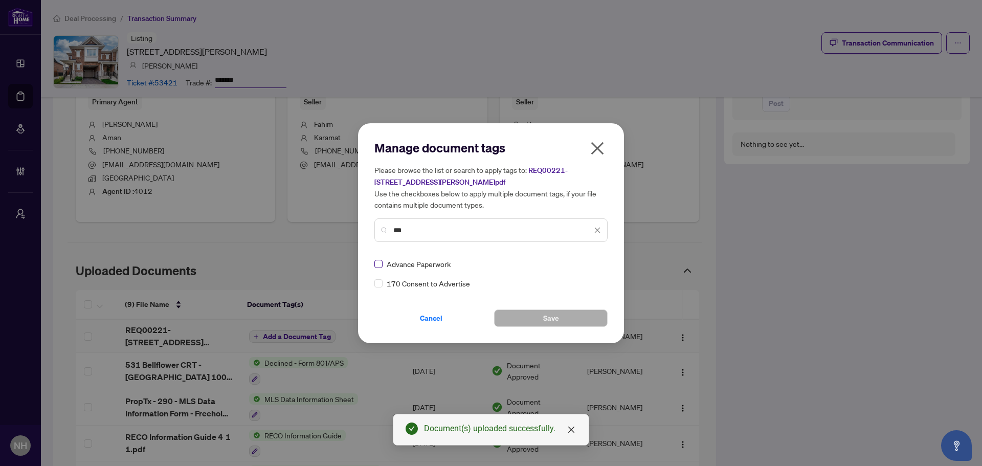
type input "***"
click at [589, 261] on img at bounding box center [586, 264] width 10 height 10
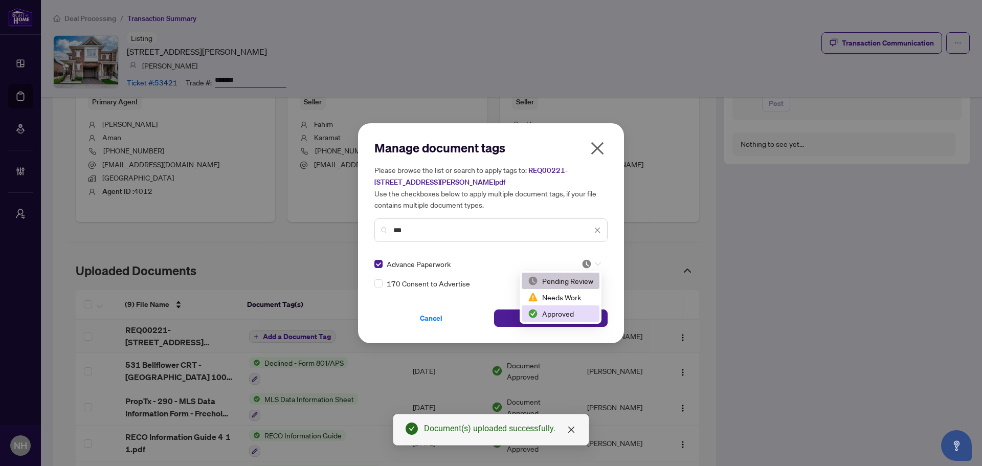
click at [563, 315] on div "Approved" at bounding box center [560, 313] width 65 height 11
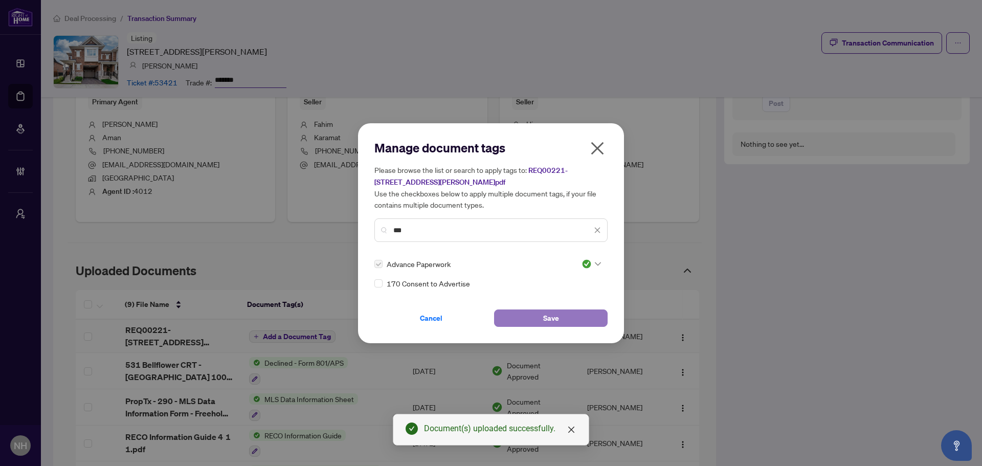
drag, startPoint x: 561, startPoint y: 317, endPoint x: 587, endPoint y: 312, distance: 26.4
click at [560, 317] on button "Save" at bounding box center [551, 317] width 114 height 17
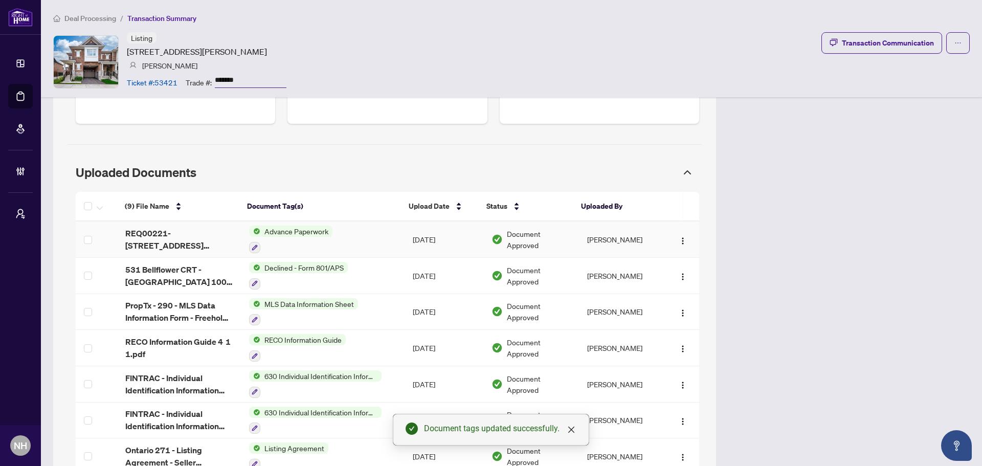
scroll to position [514, 0]
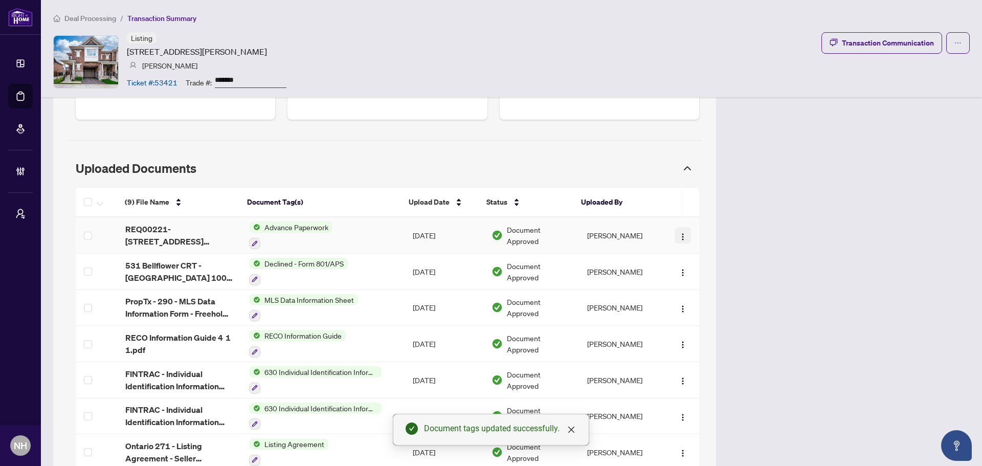
click at [679, 230] on span "button" at bounding box center [683, 235] width 8 height 11
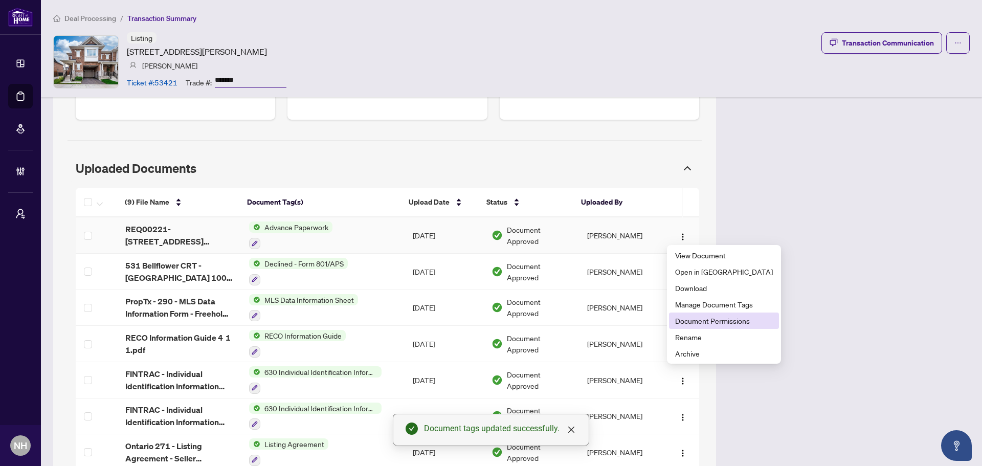
click at [714, 320] on span "Document Permissions" at bounding box center [724, 320] width 98 height 11
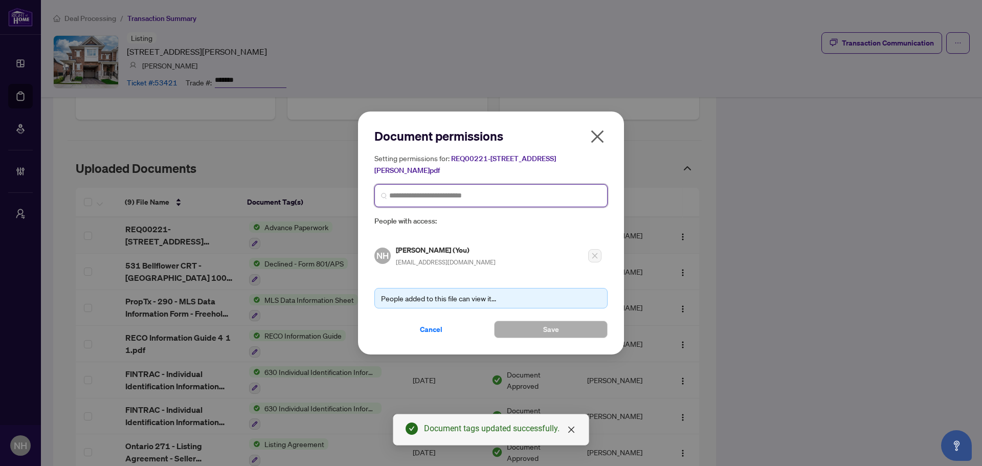
drag, startPoint x: 433, startPoint y: 194, endPoint x: 433, endPoint y: 175, distance: 18.9
click at [433, 194] on input "search" at bounding box center [495, 195] width 212 height 11
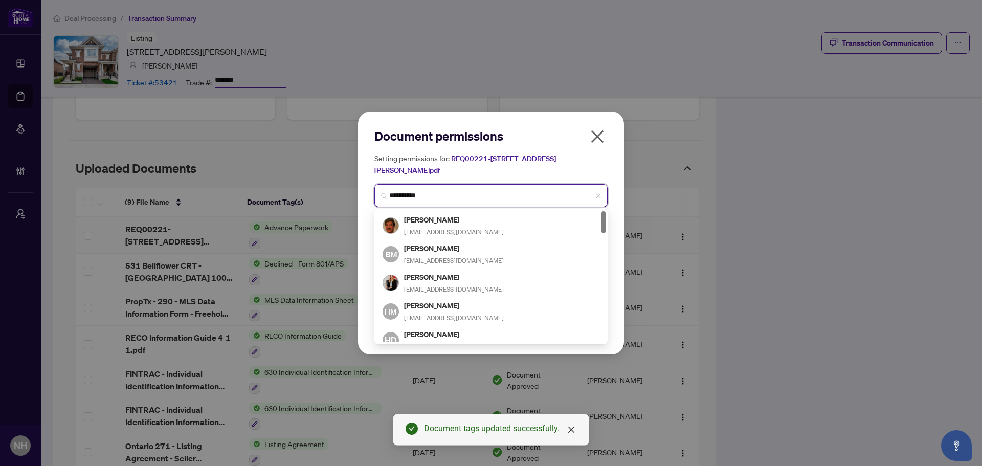
type input "**********"
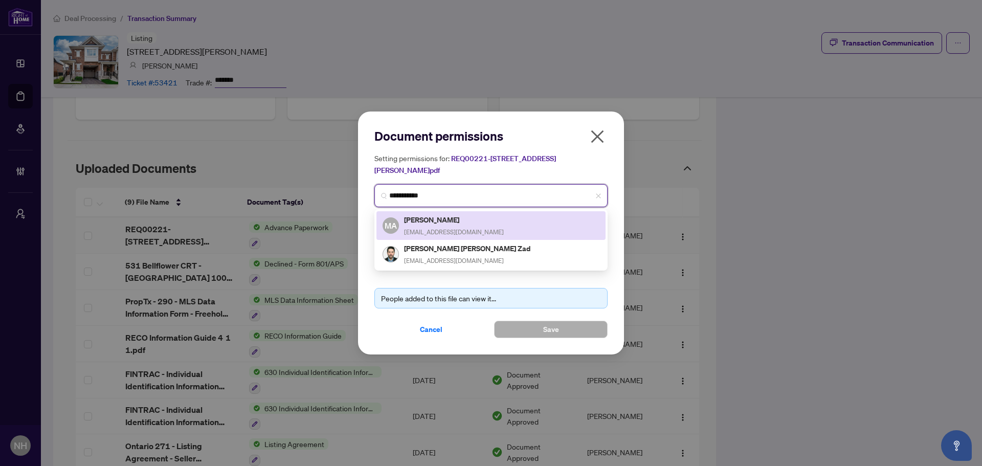
click at [445, 222] on h5 "Mohammad Aman" at bounding box center [454, 220] width 100 height 12
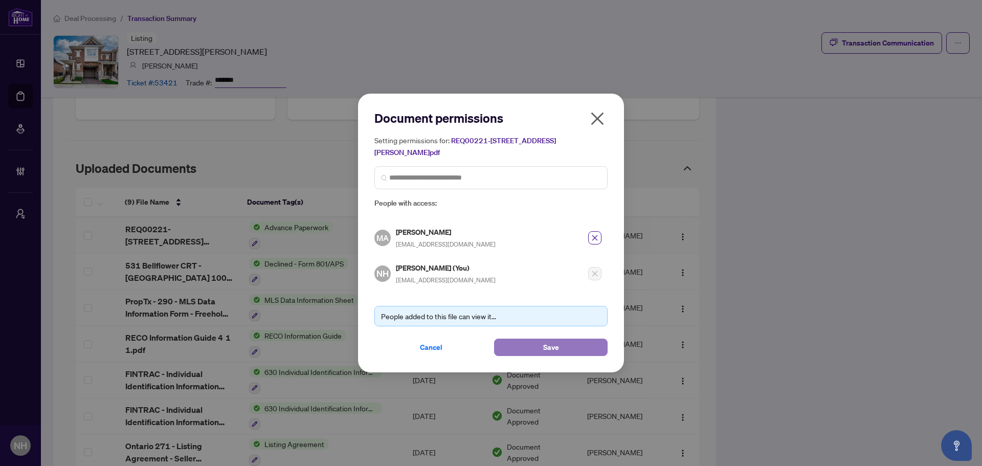
click at [546, 348] on span "Save" at bounding box center [551, 347] width 16 height 16
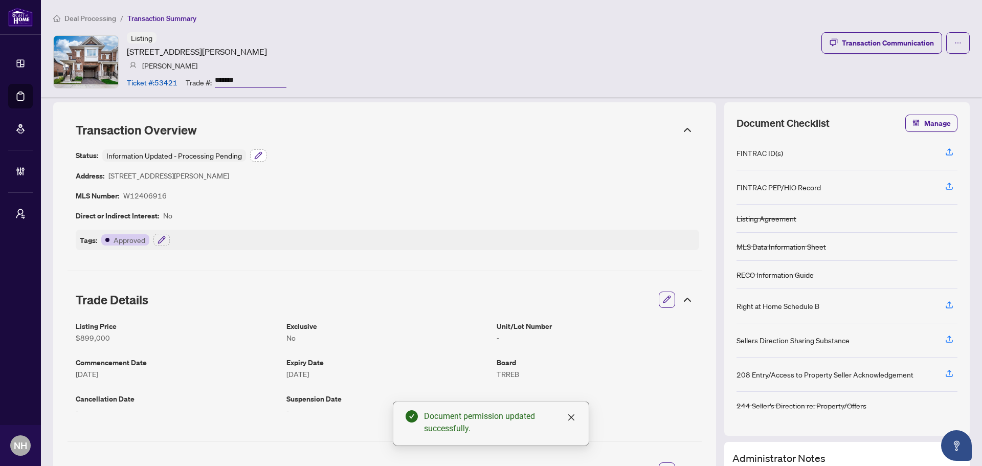
scroll to position [0, 0]
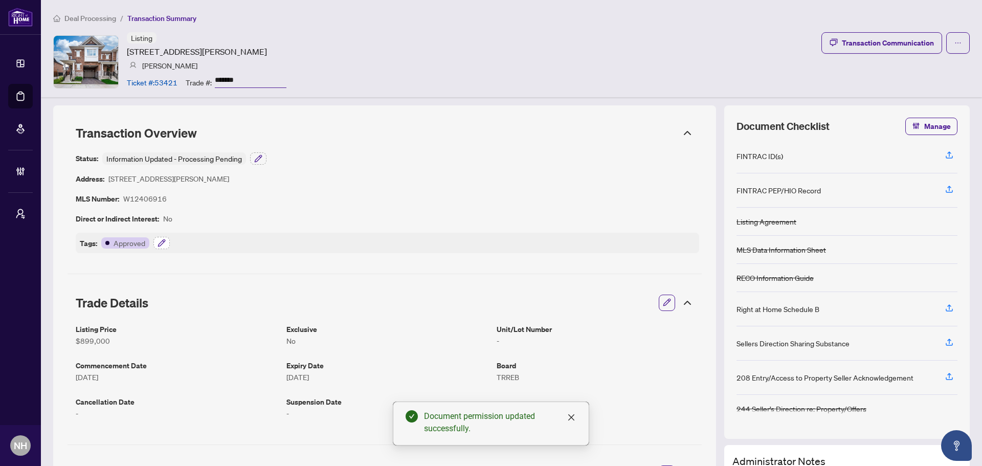
click at [165, 243] on icon "button" at bounding box center [162, 243] width 8 height 8
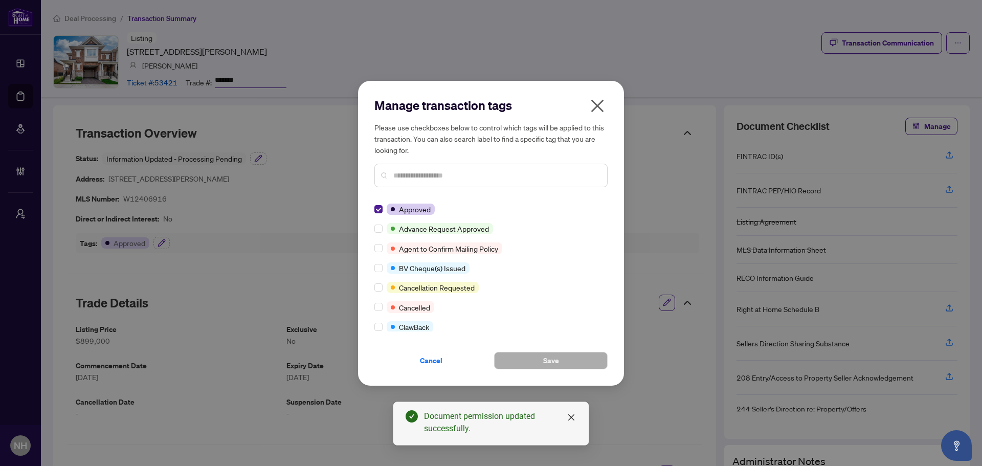
click at [373, 224] on div "Manage transaction tags Please use checkboxes below to control which tags will …" at bounding box center [491, 233] width 266 height 305
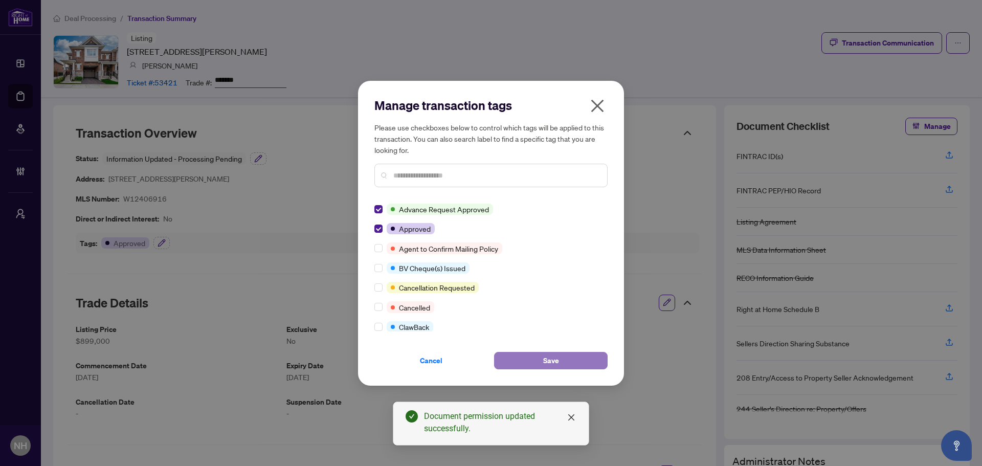
click at [532, 357] on button "Save" at bounding box center [551, 360] width 114 height 17
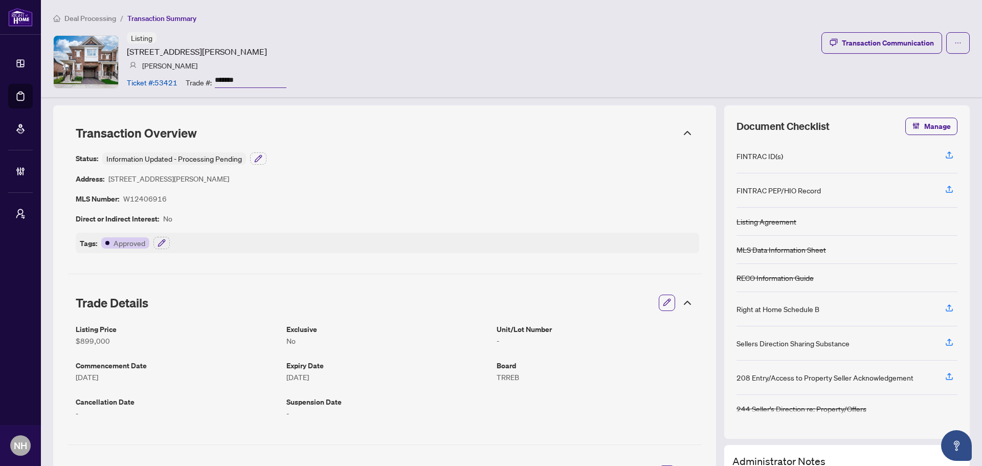
click at [90, 22] on span "Deal Processing" at bounding box center [90, 18] width 52 height 9
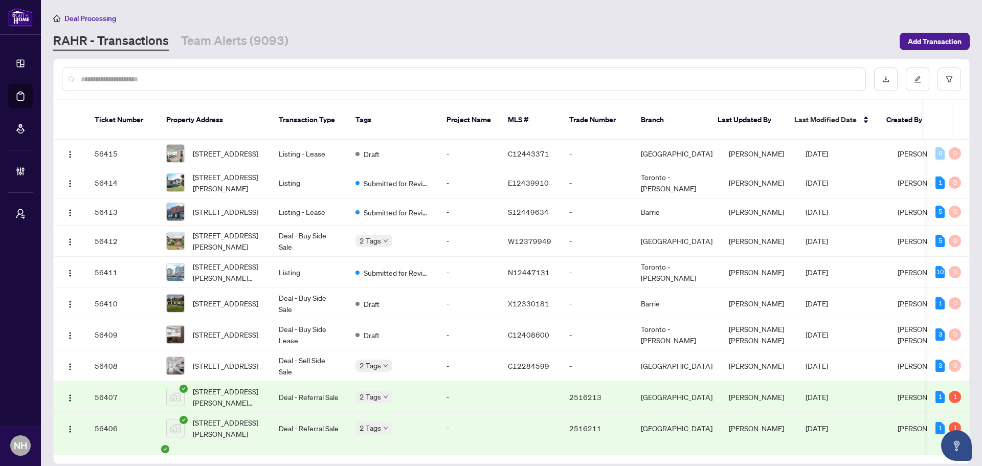
click at [282, 69] on div at bounding box center [464, 80] width 804 height 24
click at [278, 83] on input "text" at bounding box center [469, 79] width 776 height 11
paste input "**********"
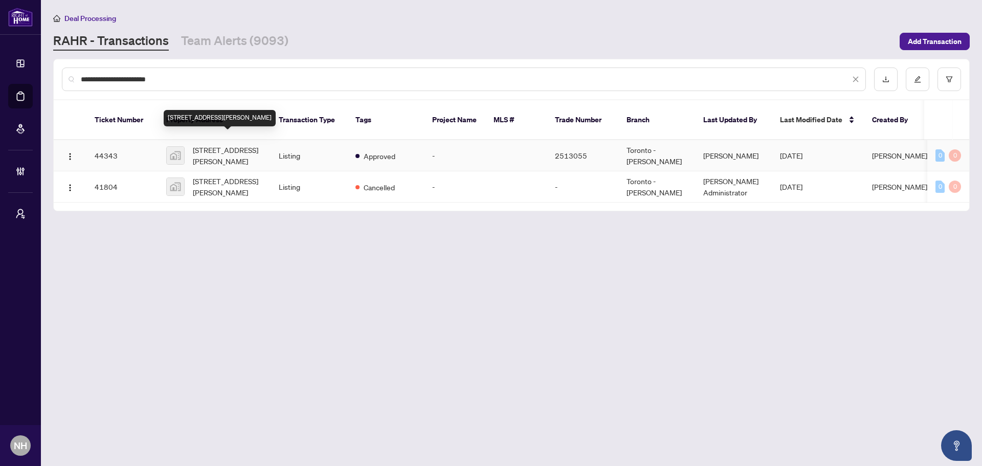
type input "**********"
click at [214, 140] on td "1110-11753 Sheppard Ave E #1110, Scarborough, ON, Canada" at bounding box center [214, 155] width 113 height 31
click at [218, 33] on link "Team Alerts (9093)" at bounding box center [234, 41] width 107 height 18
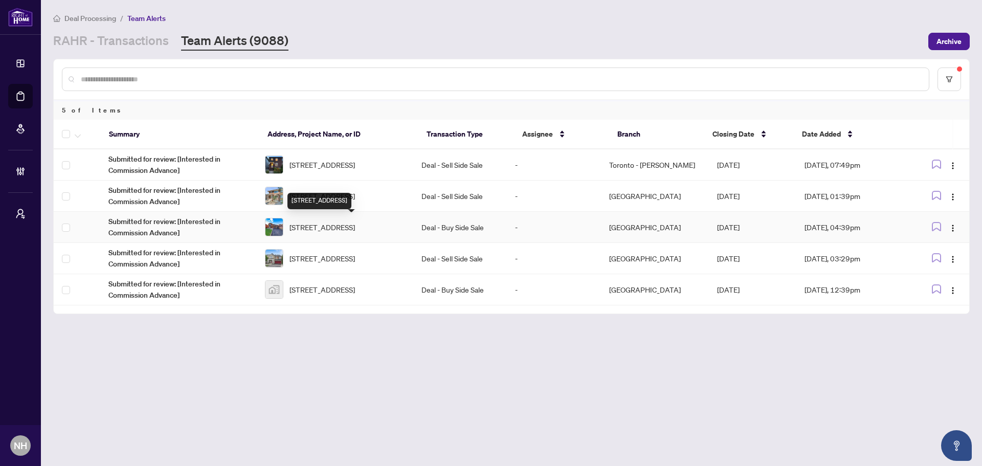
click at [324, 221] on span "52 Donaghedy Dr, Halton Hills, Ontario L7G 5H1, Canada" at bounding box center [321, 226] width 65 height 11
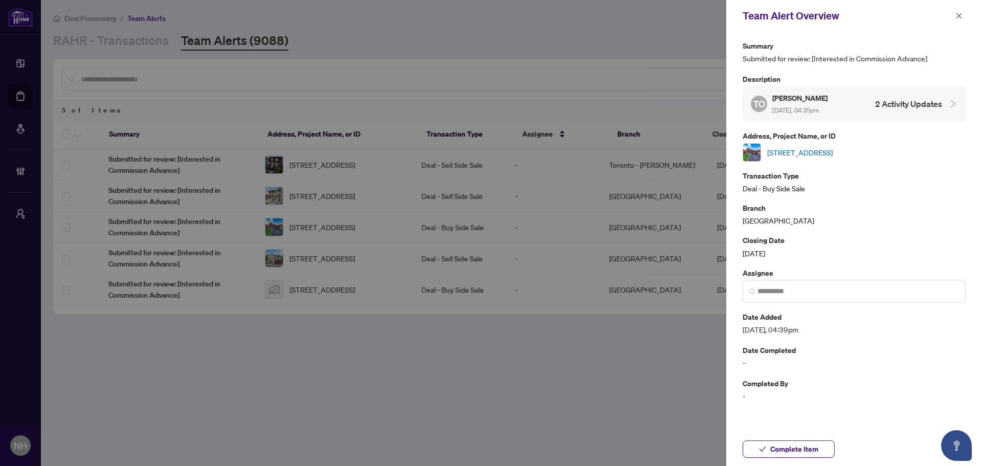
click at [833, 152] on link "52 Donaghedy Dr, Halton Hills, Ontario L7G 5H1, Canada" at bounding box center [799, 152] width 65 height 11
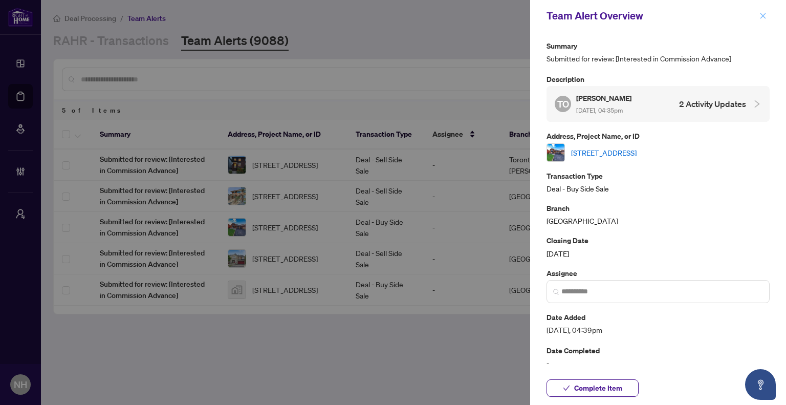
click at [762, 20] on span "button" at bounding box center [762, 16] width 7 height 16
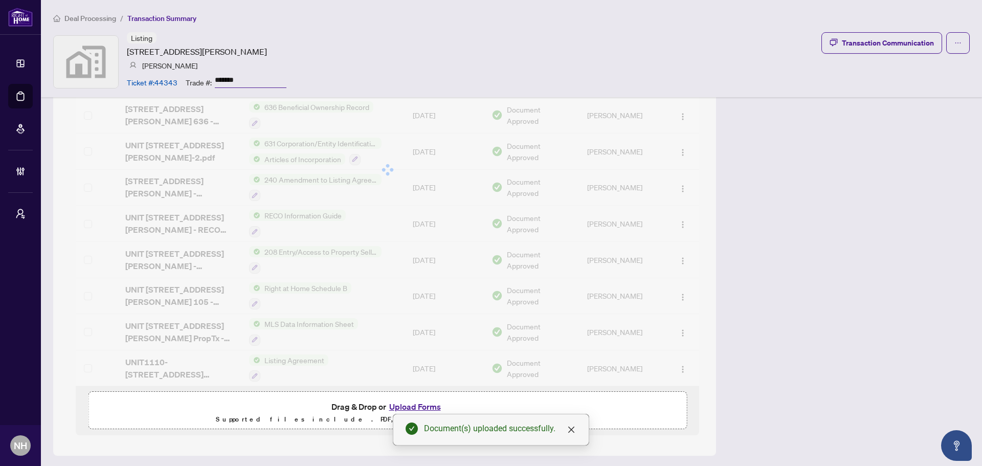
scroll to position [668, 0]
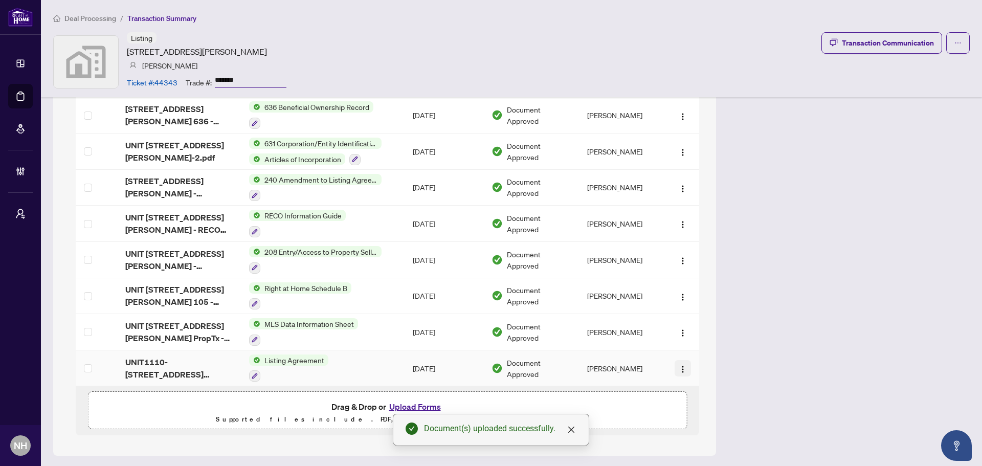
click at [679, 368] on img "button" at bounding box center [683, 369] width 8 height 8
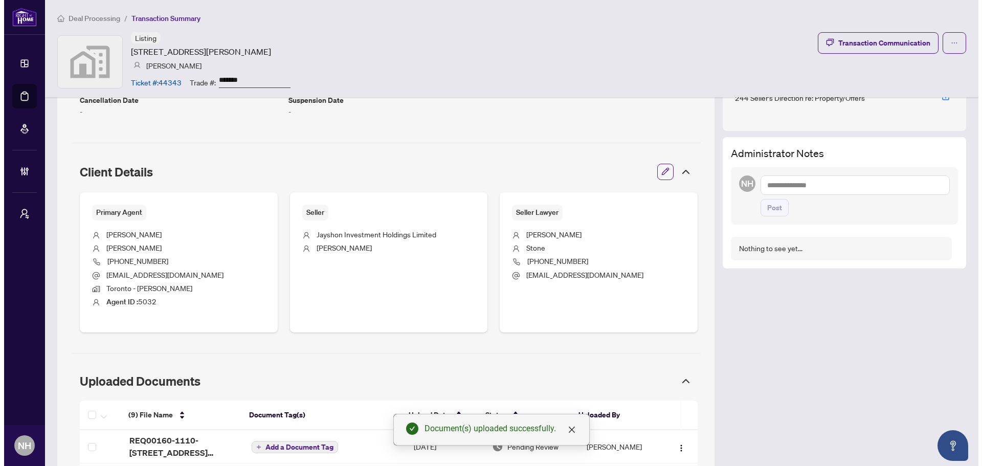
scroll to position [463, 0]
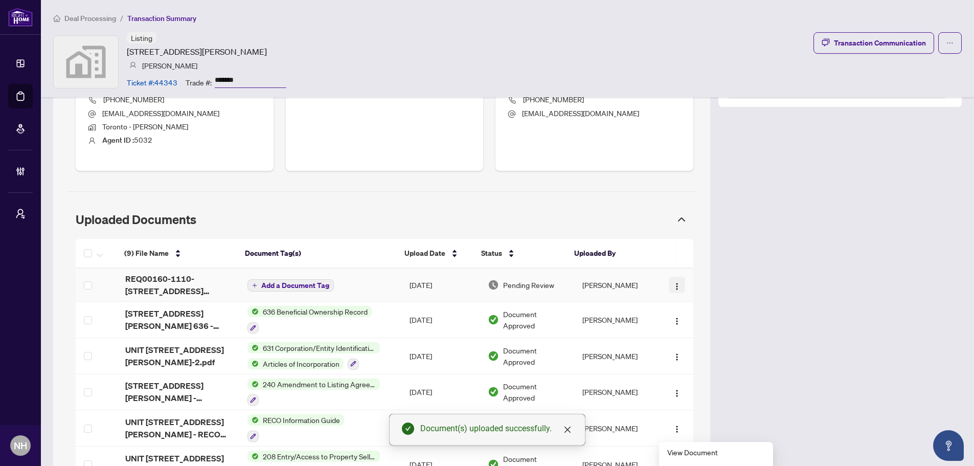
click at [673, 283] on img "button" at bounding box center [677, 286] width 8 height 8
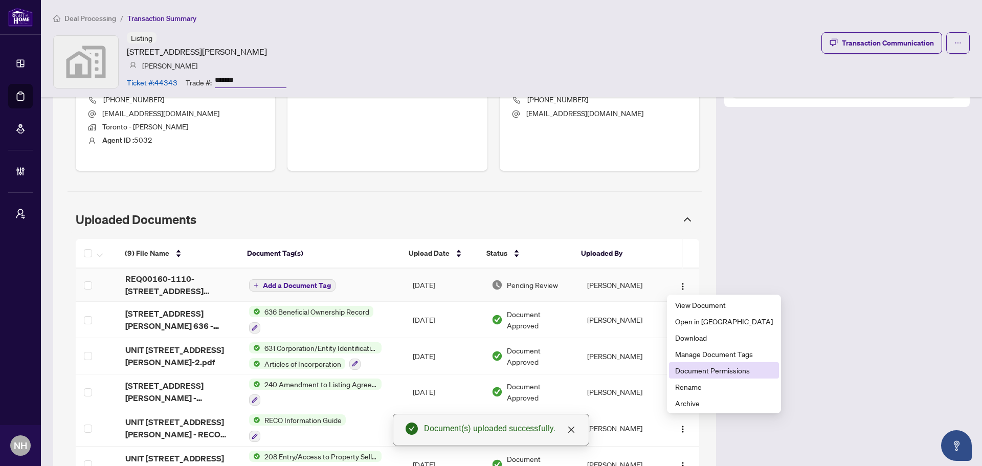
click at [712, 369] on span "Document Permissions" at bounding box center [724, 370] width 98 height 11
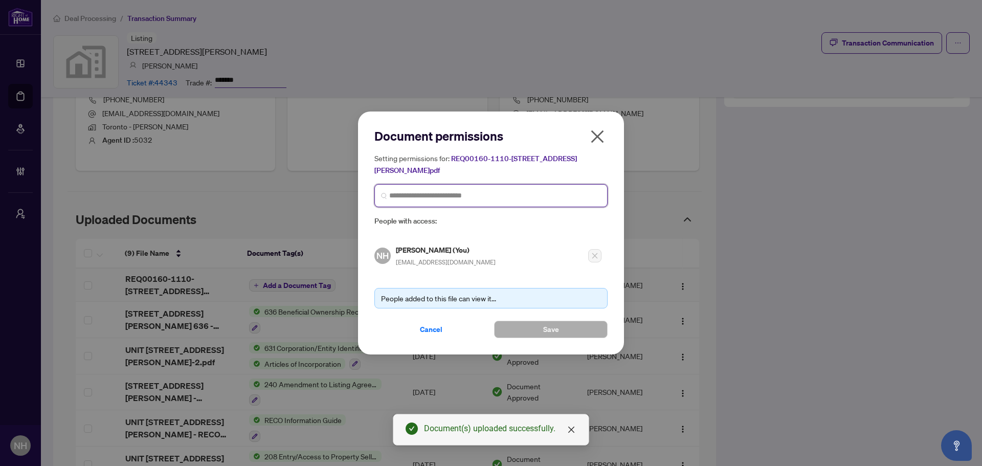
click at [476, 193] on input "search" at bounding box center [495, 195] width 212 height 11
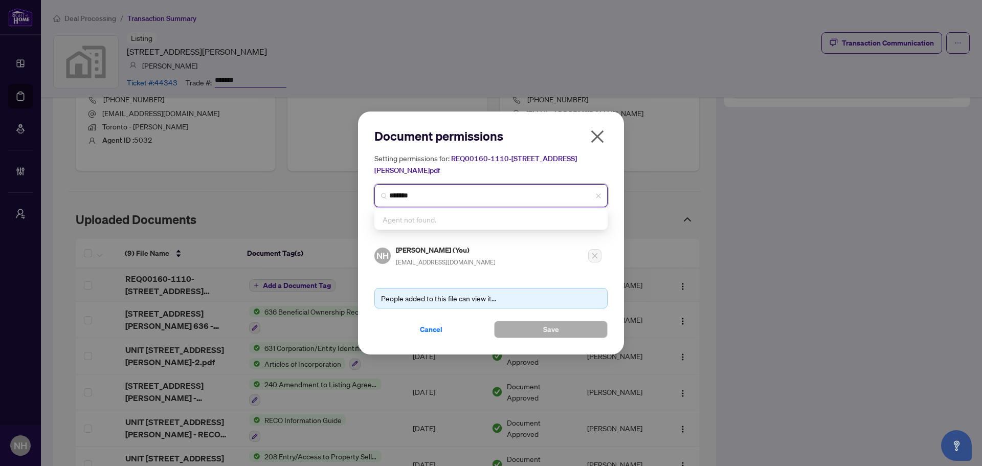
type input "*****"
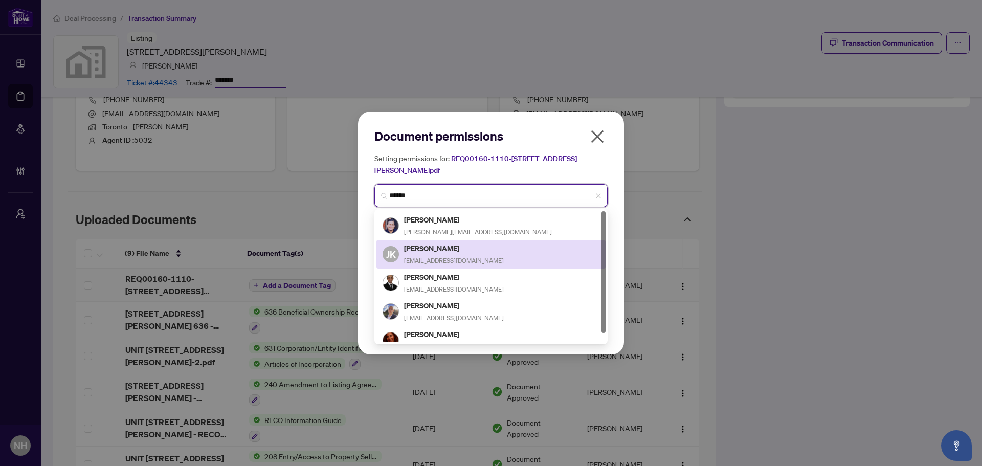
click at [484, 250] on div "JK Jacob Kerzner jkerzner1@icloud.com" at bounding box center [491, 254] width 217 height 24
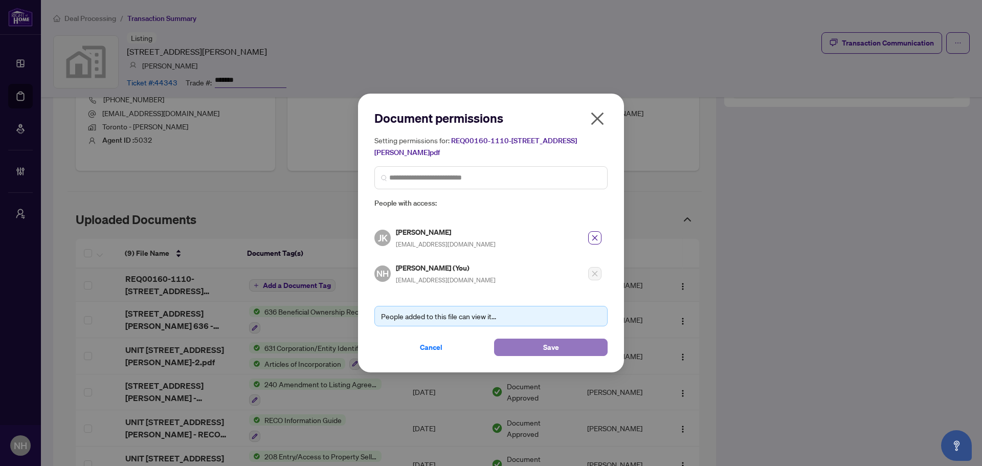
click at [549, 348] on span "Save" at bounding box center [551, 347] width 16 height 16
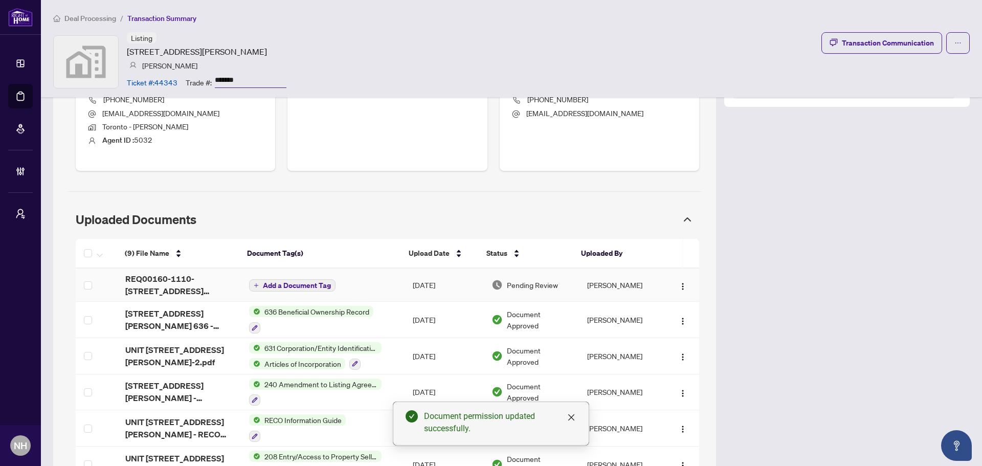
click at [282, 287] on span "Add a Document Tag" at bounding box center [297, 285] width 68 height 7
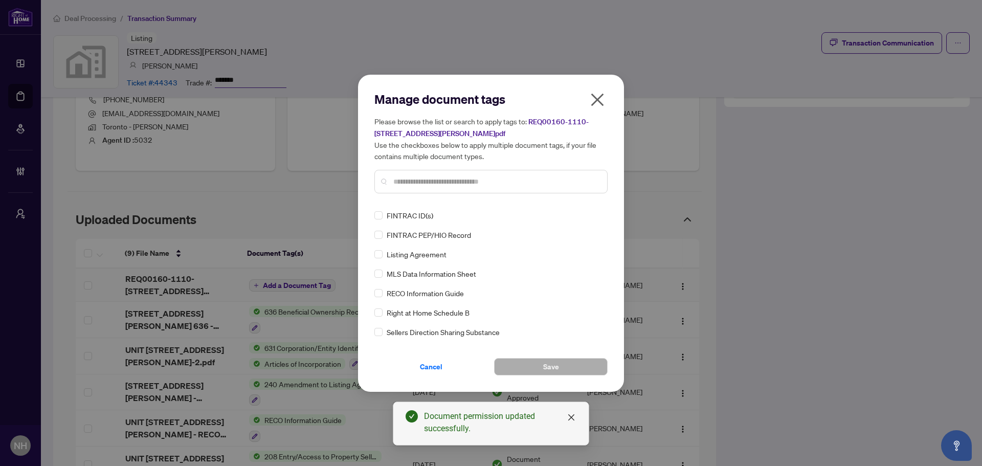
click at [412, 196] on div "Manage document tags Please browse the list or search to apply tags to: REQ0016…" at bounding box center [490, 146] width 233 height 110
click at [415, 181] on input "text" at bounding box center [496, 181] width 206 height 11
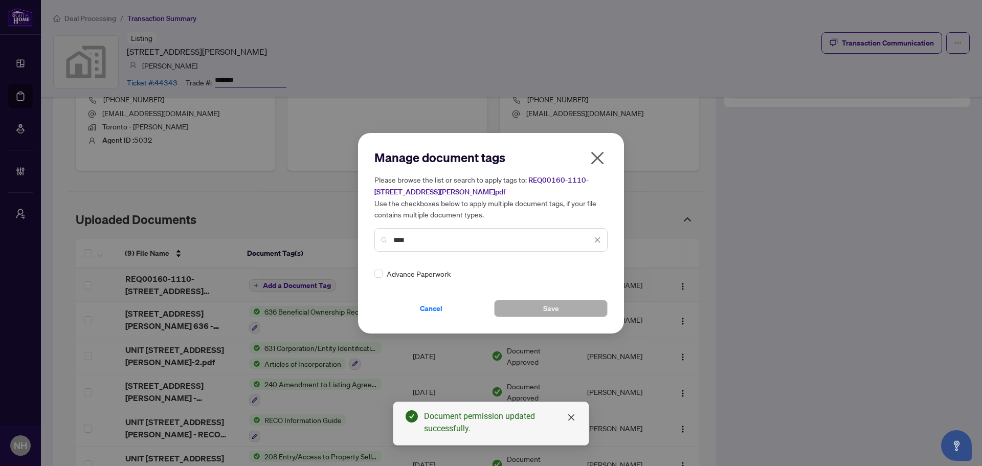
type input "****"
click at [583, 270] on img at bounding box center [586, 273] width 10 height 10
click at [553, 322] on div "Approved" at bounding box center [557, 323] width 65 height 11
click at [526, 309] on button "Save" at bounding box center [551, 308] width 114 height 17
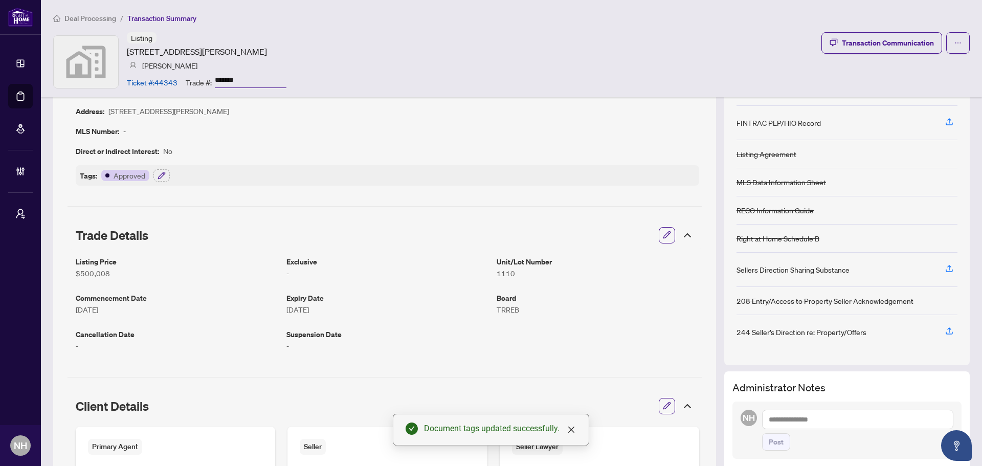
scroll to position [0, 0]
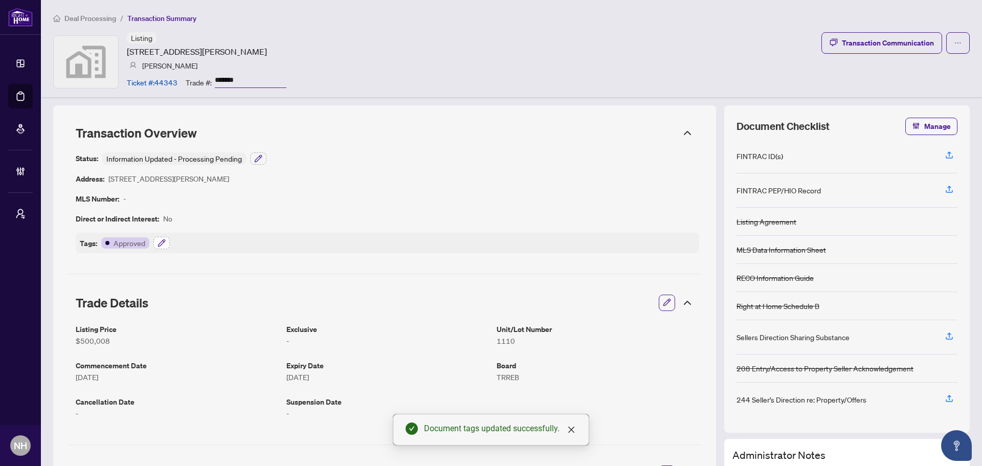
click at [158, 240] on icon "button" at bounding box center [162, 243] width 8 height 8
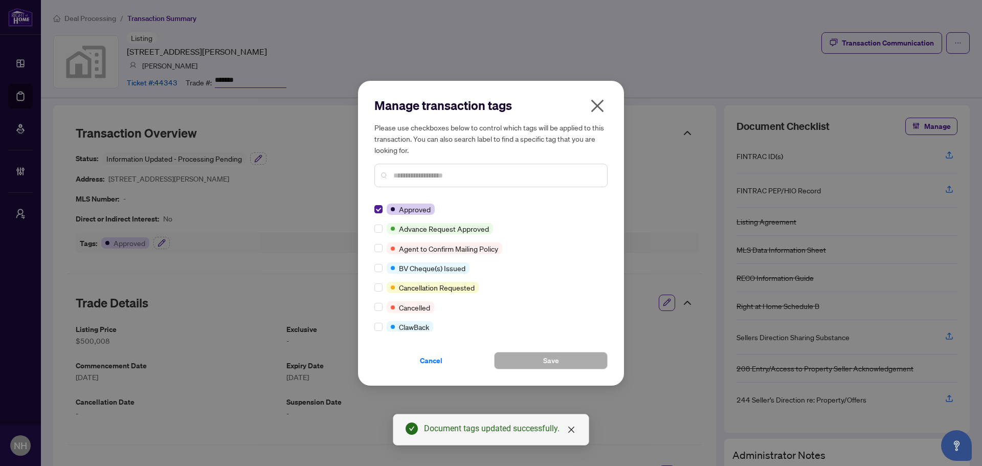
click at [374, 228] on div "Manage transaction tags Please use checkboxes below to control which tags will …" at bounding box center [491, 233] width 266 height 305
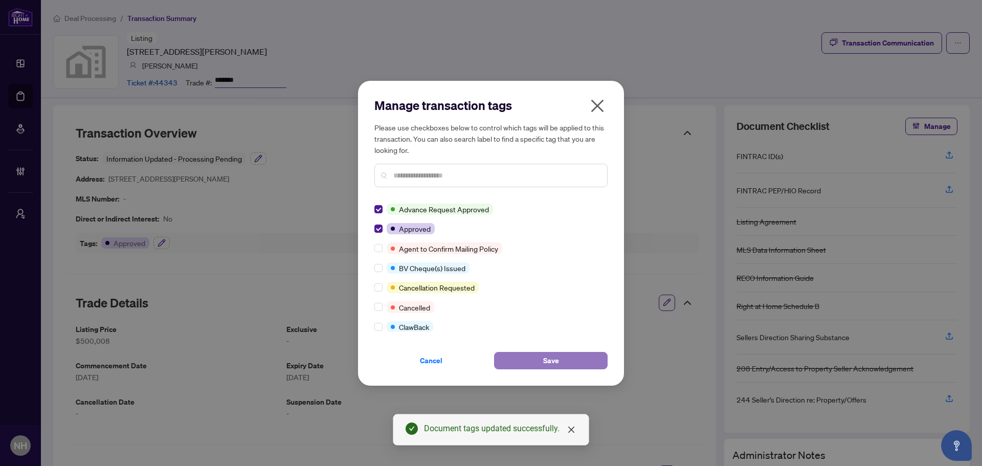
click at [517, 362] on button "Save" at bounding box center [551, 360] width 114 height 17
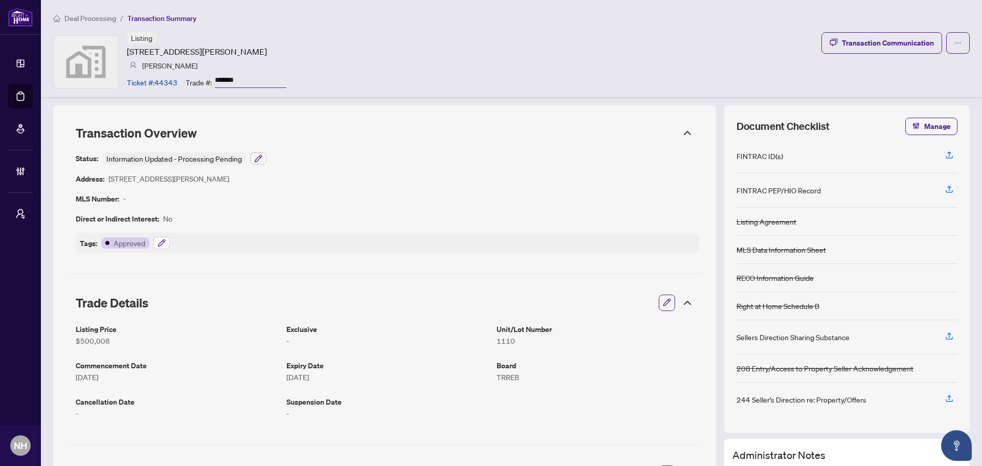
click at [161, 242] on icon "button" at bounding box center [162, 243] width 8 height 8
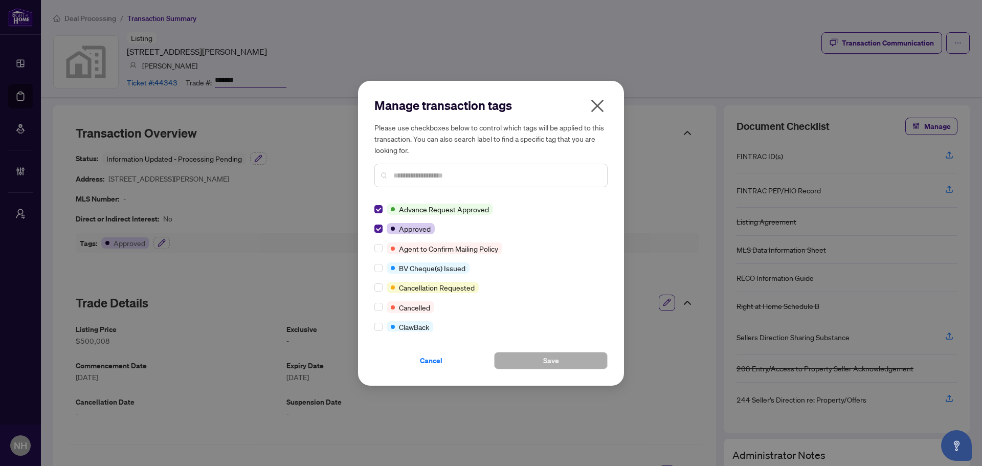
click at [640, 13] on div "Manage transaction tags Please use checkboxes below to control which tags will …" at bounding box center [491, 233] width 982 height 466
click at [599, 102] on icon "close" at bounding box center [597, 106] width 16 height 16
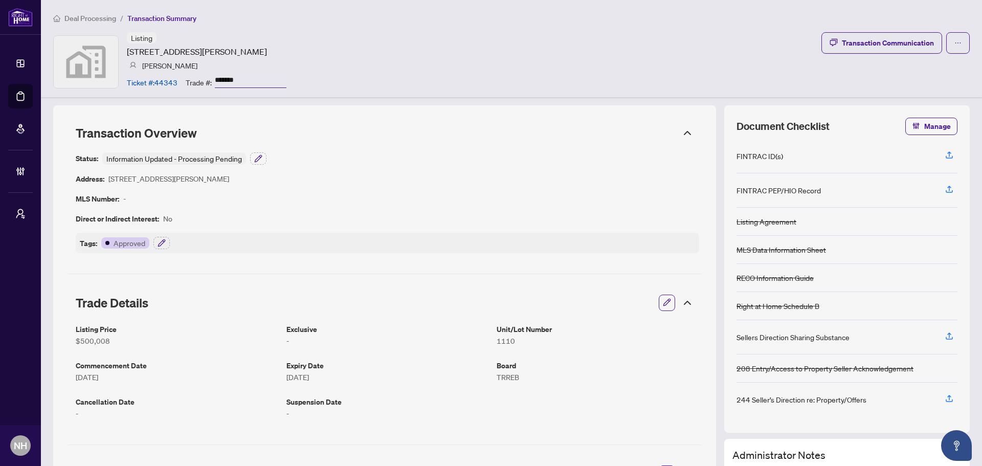
click at [101, 20] on span "Deal Processing" at bounding box center [90, 18] width 52 height 9
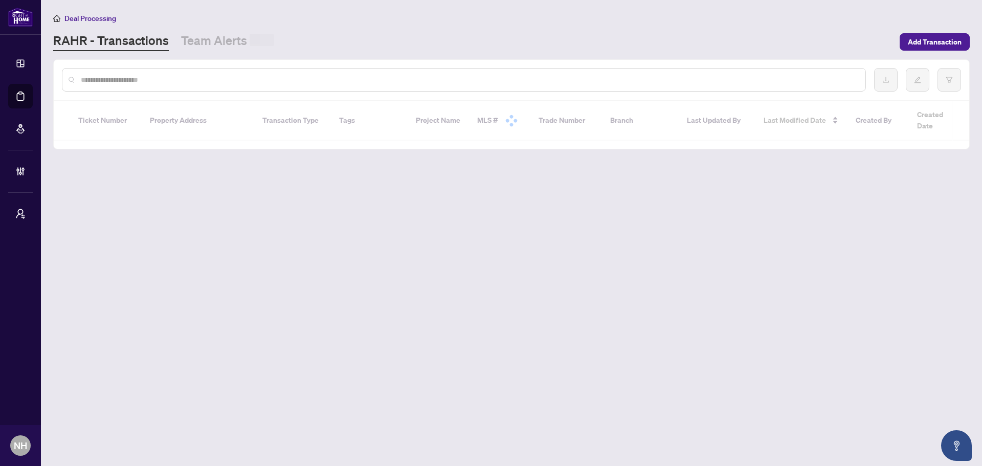
click at [162, 81] on input "text" at bounding box center [469, 79] width 776 height 11
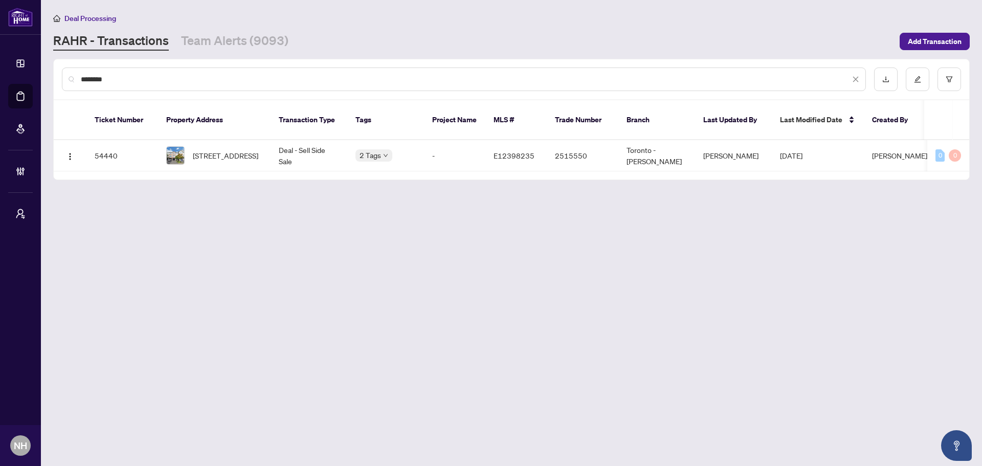
type input "********"
click at [220, 159] on td "906 Bourne Cres, Oshawa, Ontario L1H 8X5, Canada" at bounding box center [214, 155] width 113 height 31
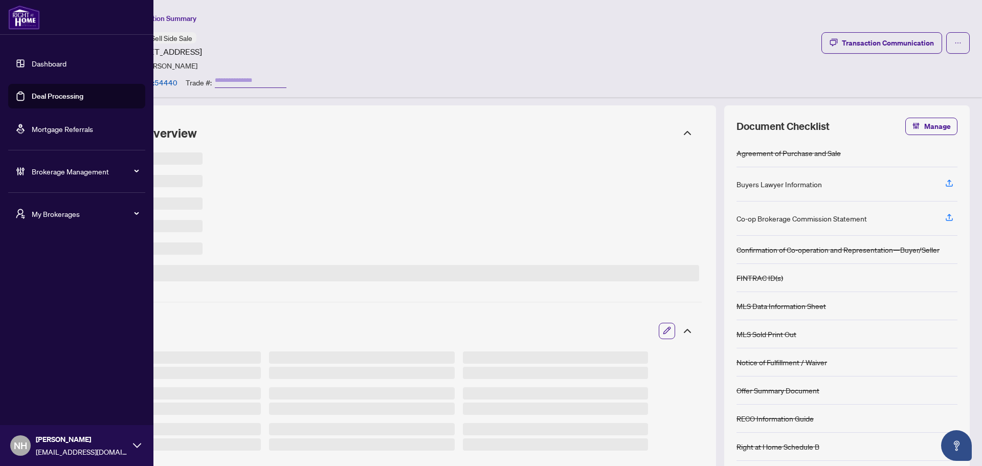
type input "*******"
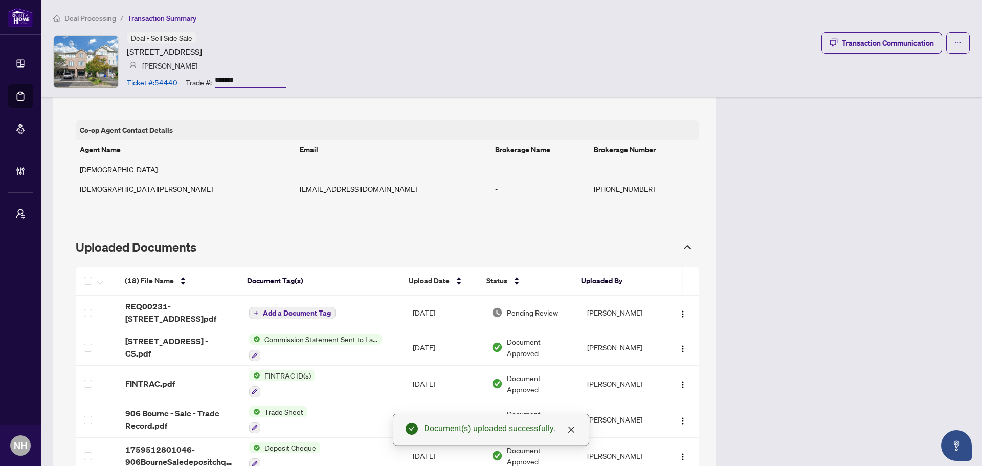
scroll to position [947, 0]
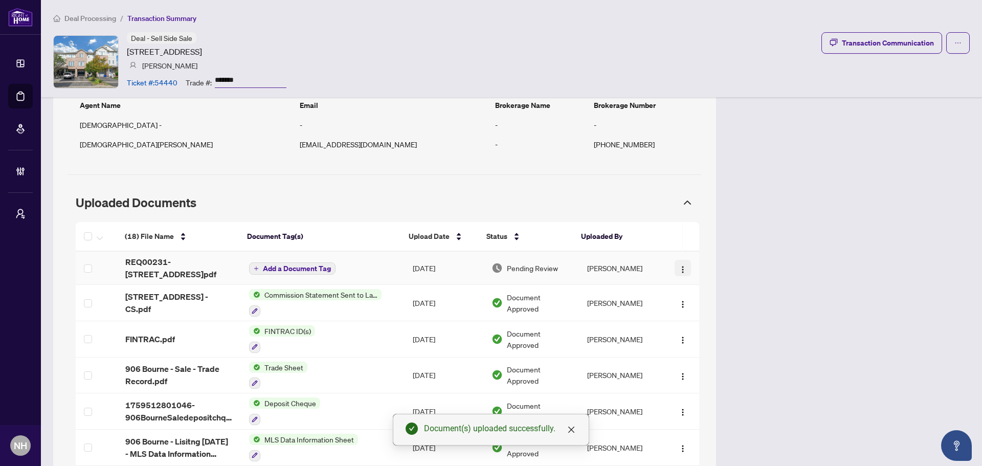
click at [679, 271] on img "button" at bounding box center [683, 269] width 8 height 8
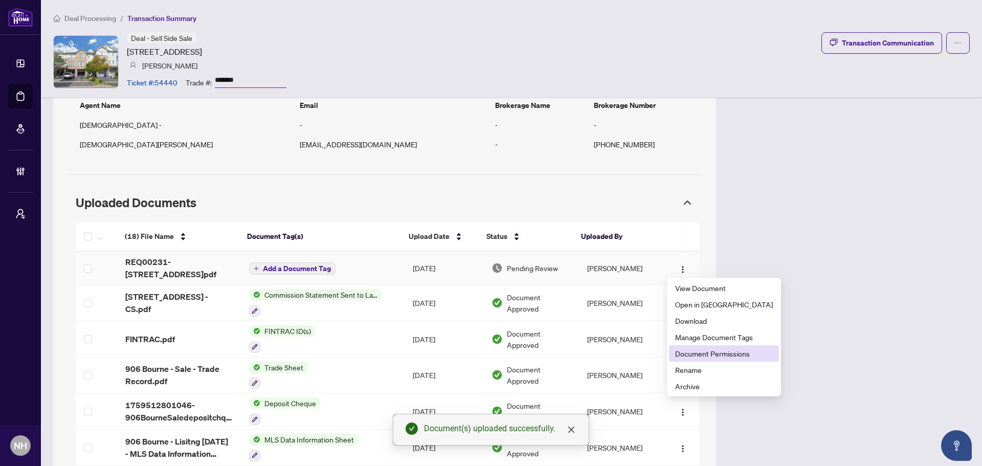
click at [709, 356] on span "Document Permissions" at bounding box center [724, 353] width 98 height 11
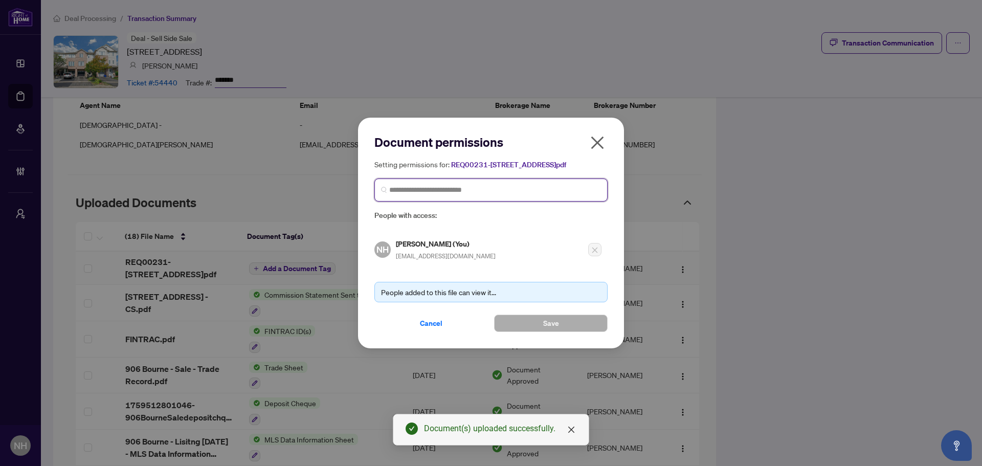
click at [428, 195] on input "search" at bounding box center [495, 190] width 212 height 11
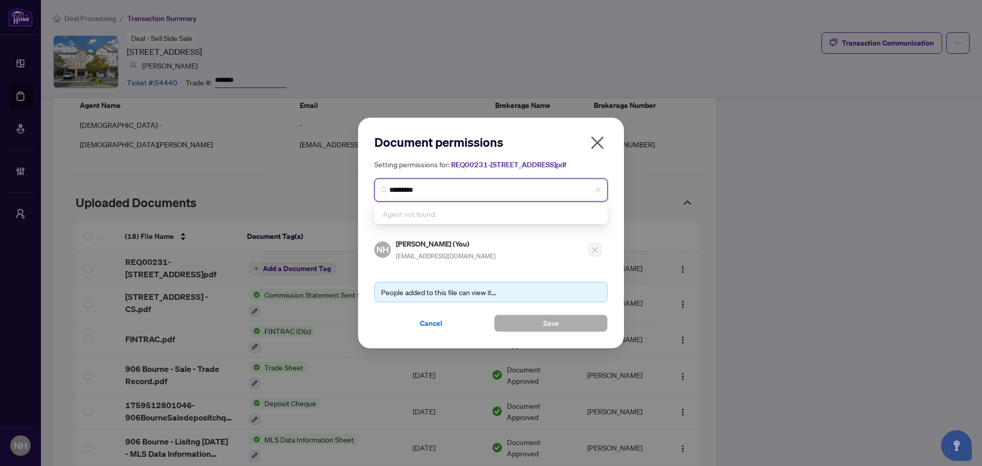
type input "********"
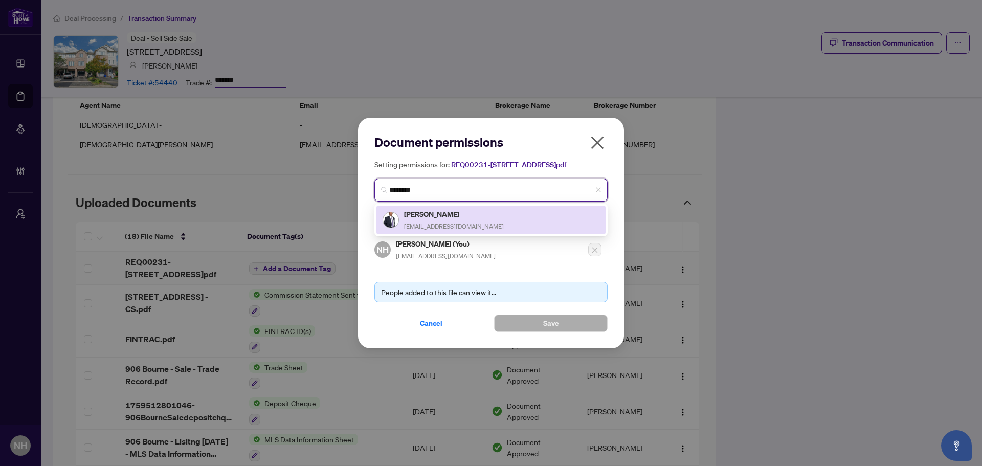
click at [446, 219] on h5 "[PERSON_NAME]" at bounding box center [454, 214] width 100 height 12
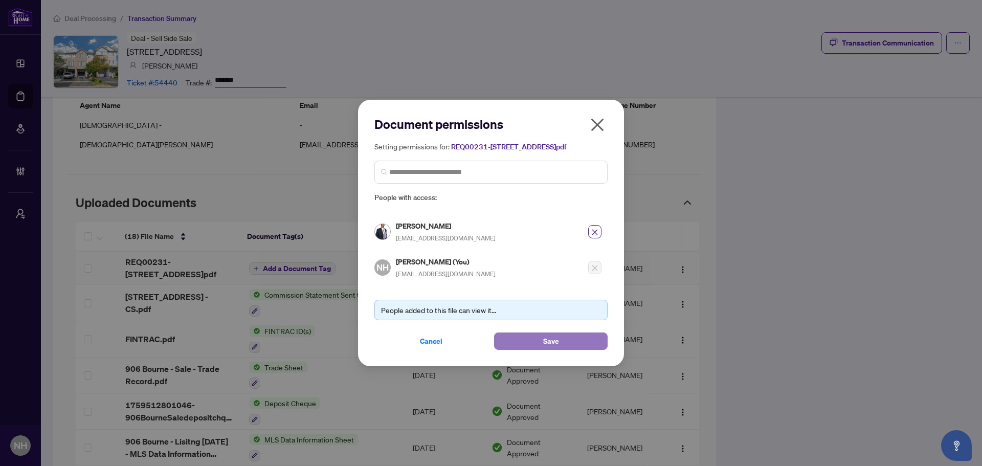
click at [557, 342] on span "Save" at bounding box center [551, 341] width 16 height 16
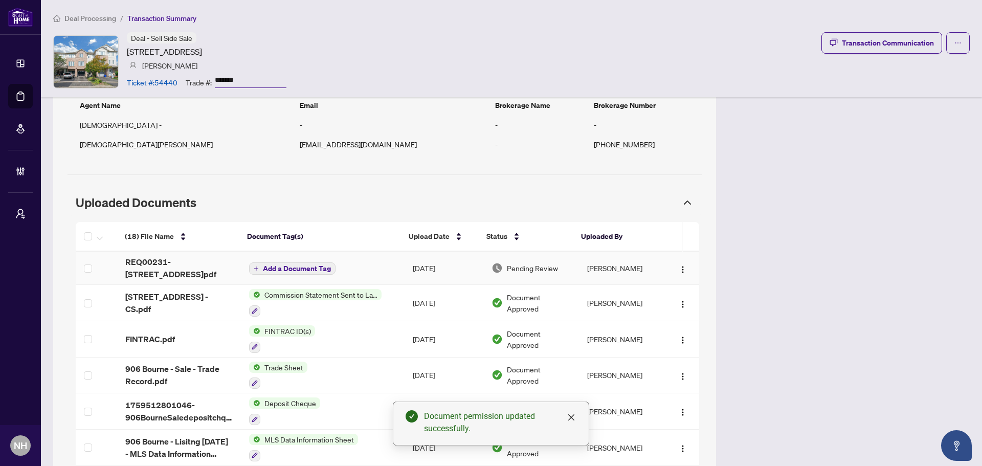
click at [298, 274] on td "Add a Document Tag" at bounding box center [323, 268] width 164 height 33
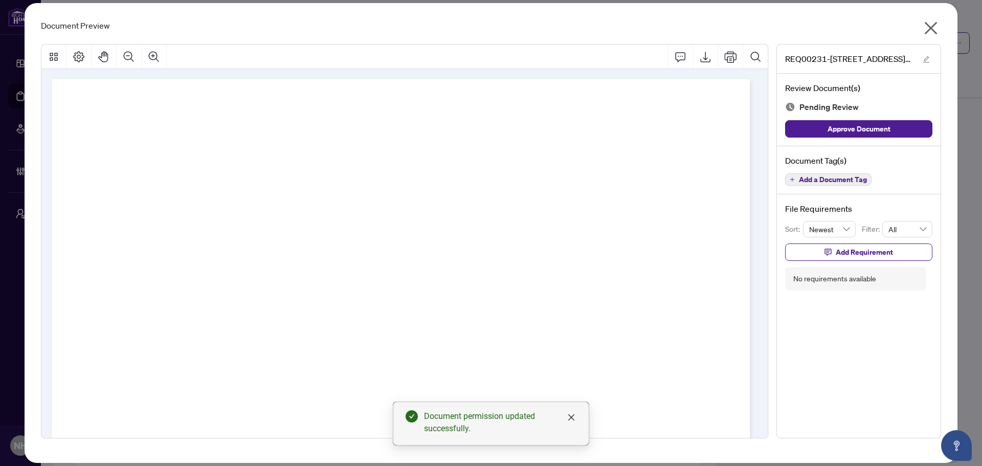
click at [926, 25] on icon "close" at bounding box center [931, 28] width 16 height 16
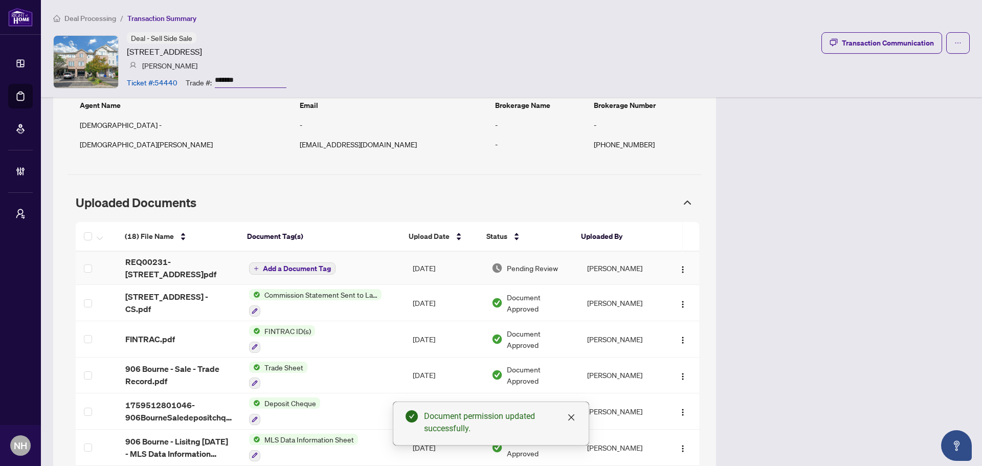
click at [270, 265] on span "Add a Document Tag" at bounding box center [297, 268] width 68 height 7
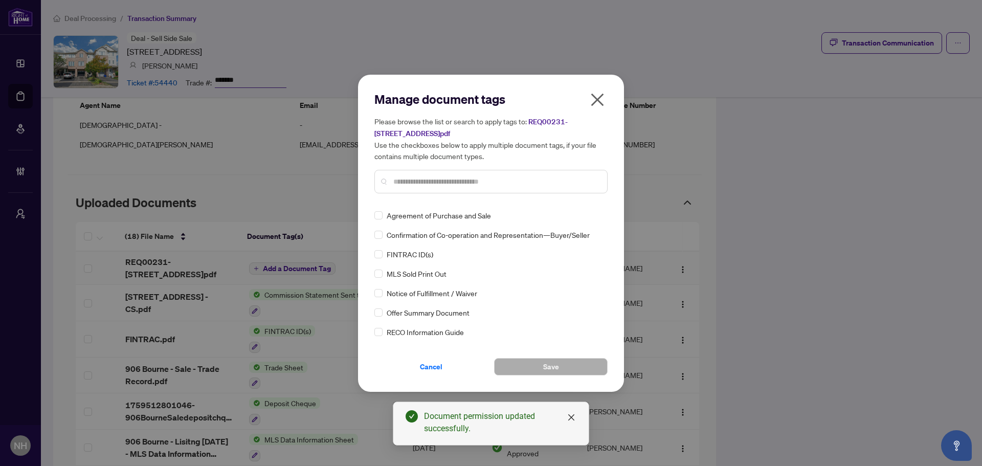
drag, startPoint x: 463, startPoint y: 169, endPoint x: 463, endPoint y: 175, distance: 6.6
click at [463, 170] on div at bounding box center [490, 182] width 233 height 24
click at [463, 176] on input "text" at bounding box center [496, 181] width 206 height 11
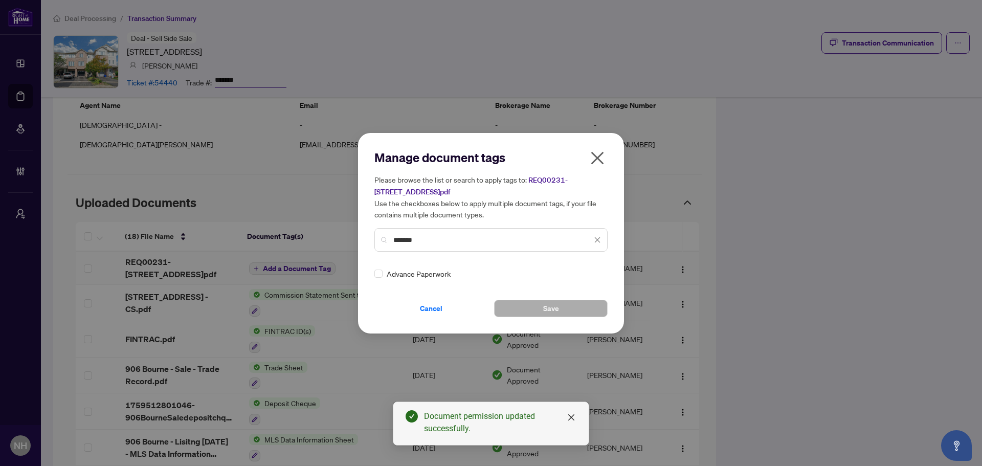
type input "*******"
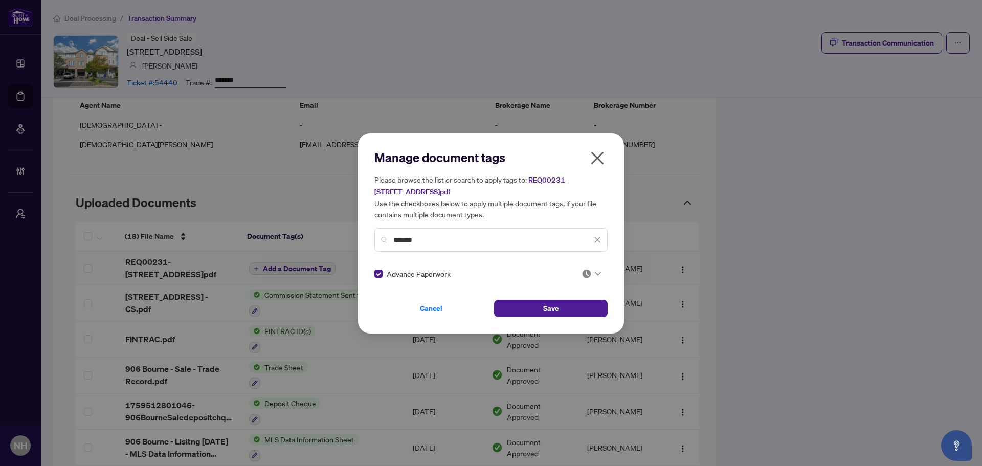
click at [585, 272] on img at bounding box center [586, 273] width 10 height 10
click at [554, 320] on div "Approved" at bounding box center [557, 323] width 65 height 11
drag, startPoint x: 511, startPoint y: 306, endPoint x: 546, endPoint y: 273, distance: 48.1
click at [511, 306] on button "Save" at bounding box center [551, 308] width 114 height 17
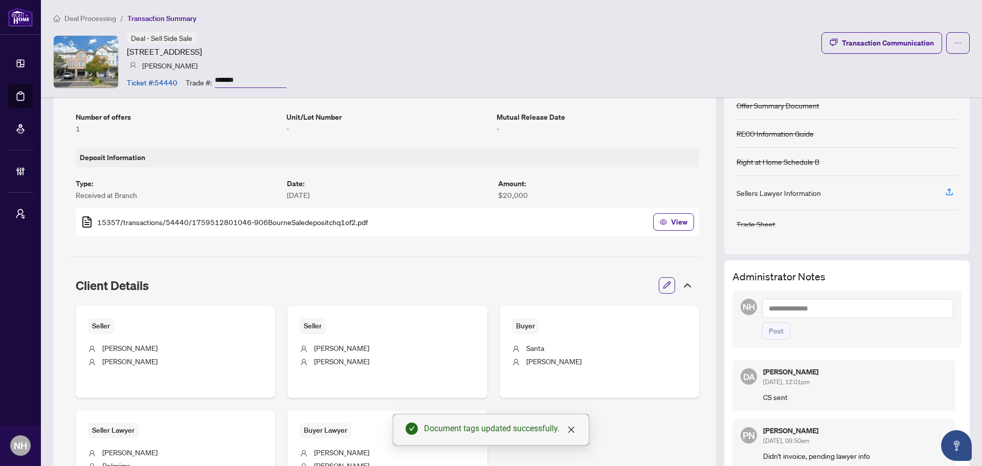
scroll to position [128, 0]
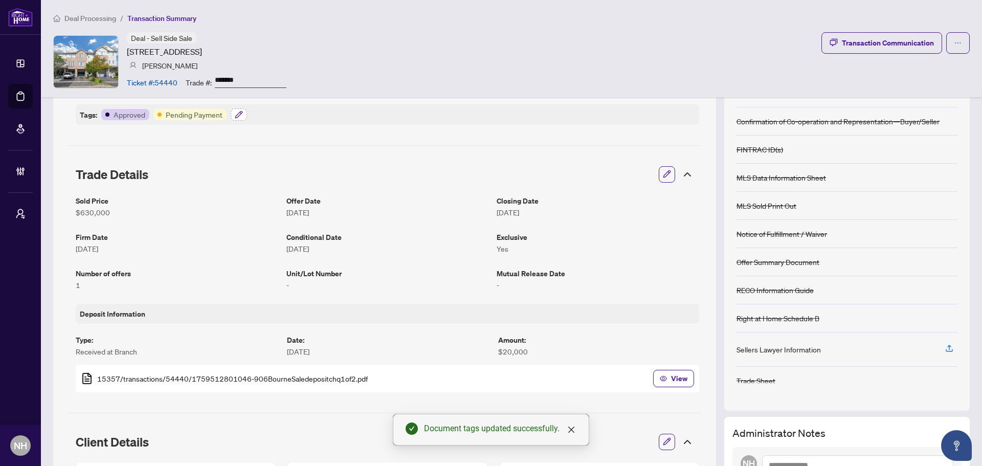
click at [237, 112] on icon "button" at bounding box center [239, 114] width 8 height 8
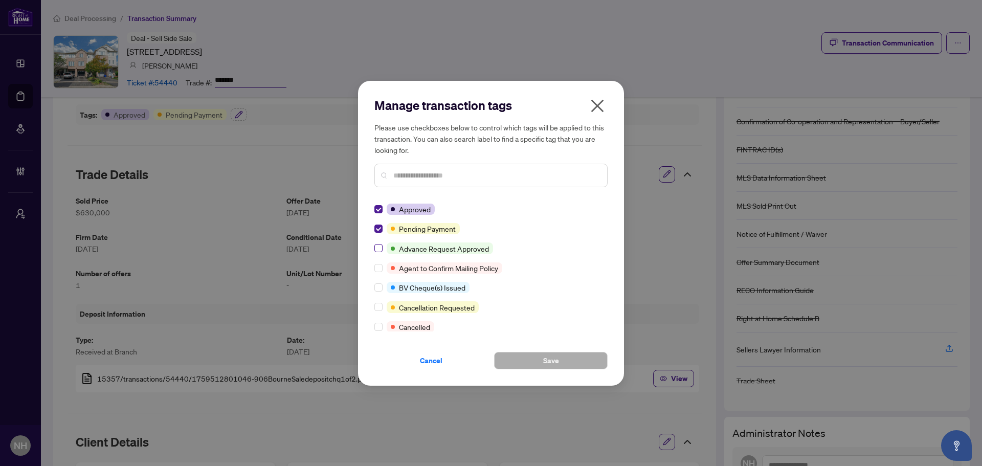
click at [378, 243] on label at bounding box center [378, 247] width 8 height 11
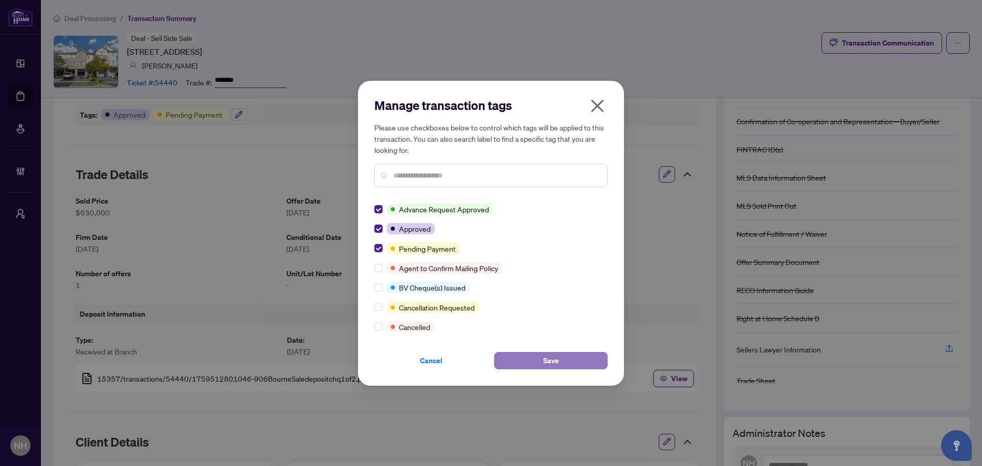
drag, startPoint x: 577, startPoint y: 364, endPoint x: 570, endPoint y: 356, distance: 10.1
click at [576, 364] on button "Save" at bounding box center [551, 360] width 114 height 17
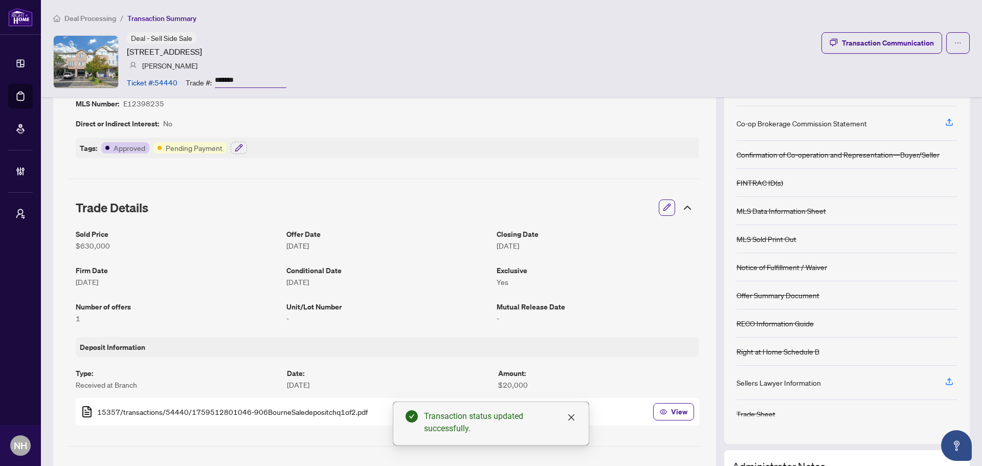
scroll to position [77, 0]
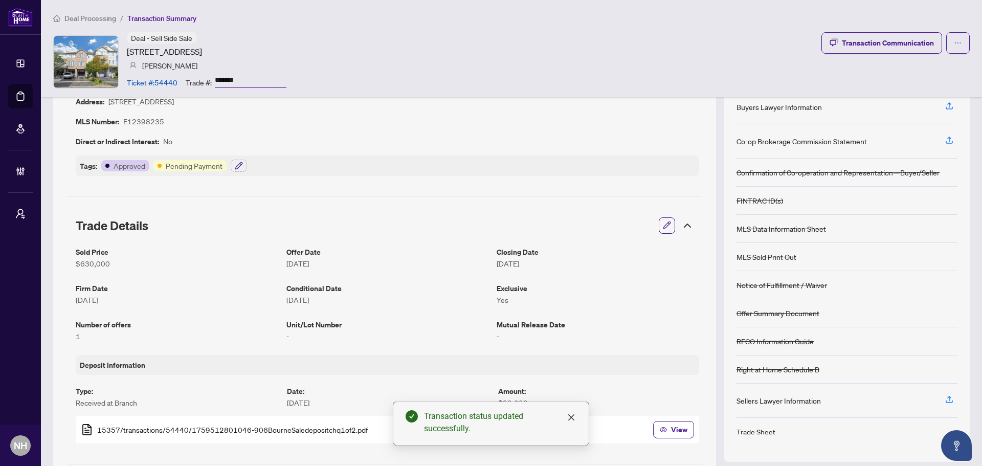
click at [77, 15] on span "Deal Processing" at bounding box center [90, 18] width 52 height 9
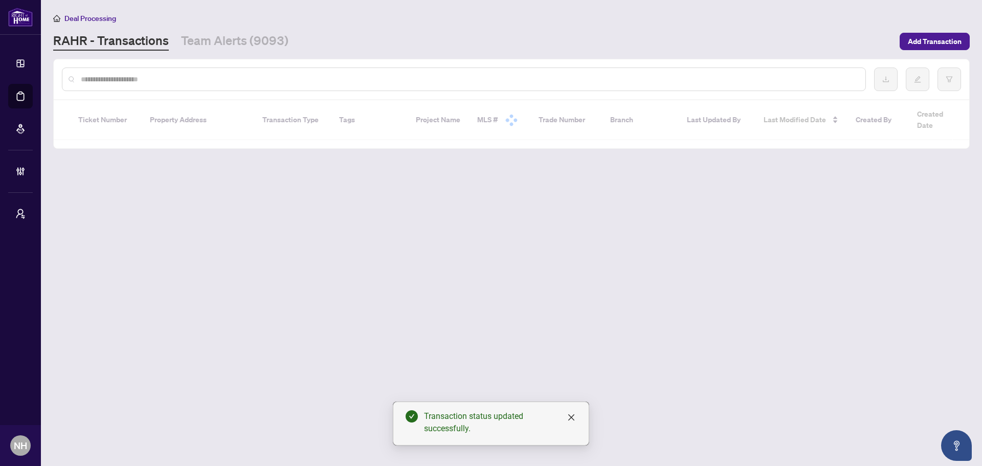
drag, startPoint x: 156, startPoint y: 78, endPoint x: 196, endPoint y: 68, distance: 40.8
click at [156, 78] on input "text" at bounding box center [469, 79] width 776 height 11
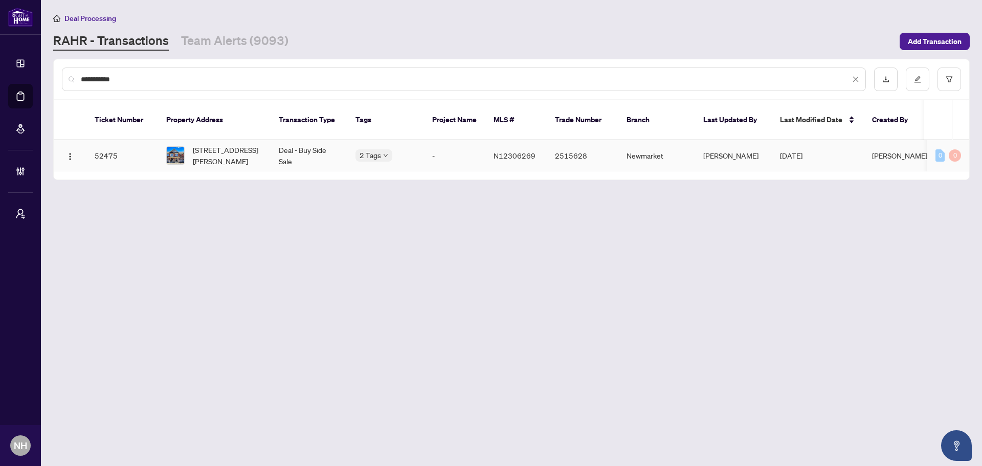
type input "**********"
click at [214, 144] on span "[STREET_ADDRESS][PERSON_NAME]" at bounding box center [228, 155] width 70 height 23
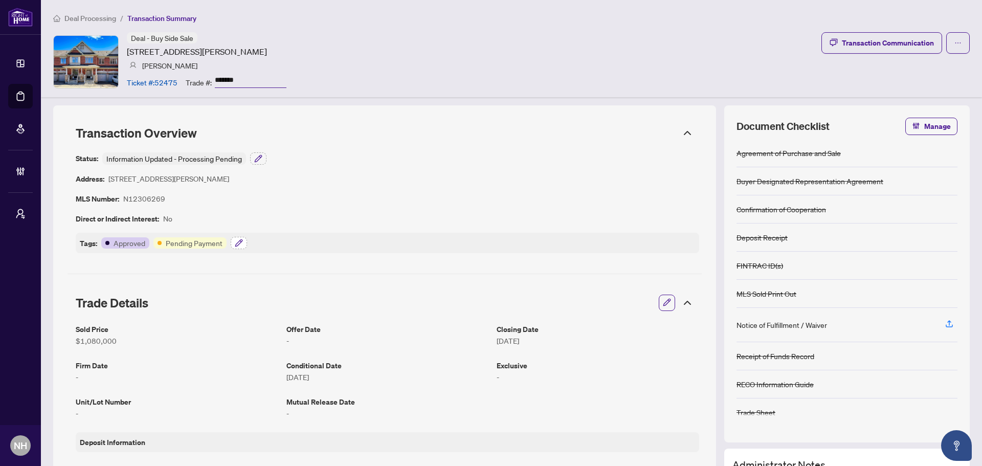
click at [241, 241] on icon "button" at bounding box center [238, 242] width 7 height 7
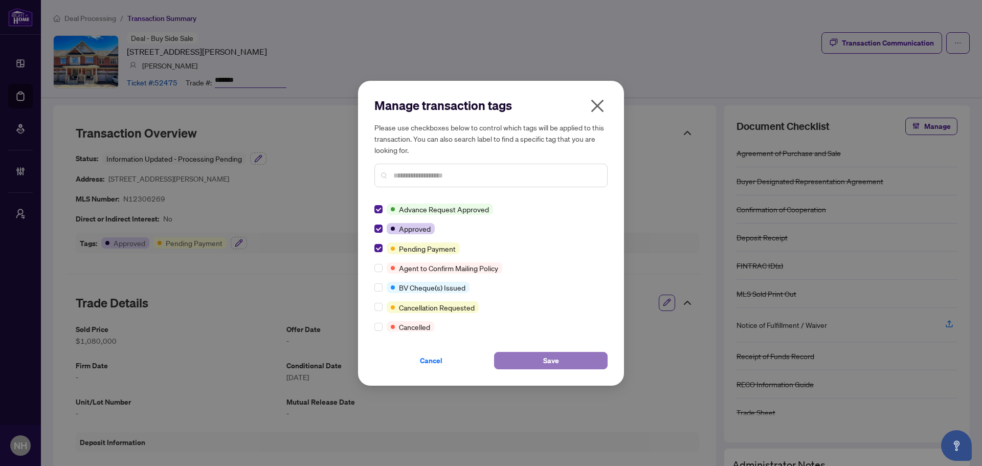
click at [535, 357] on button "Save" at bounding box center [551, 360] width 114 height 17
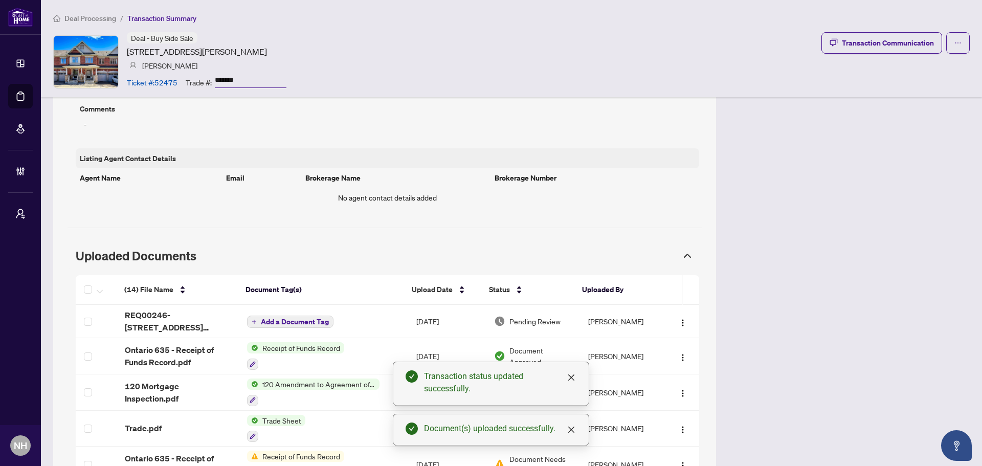
scroll to position [728, 0]
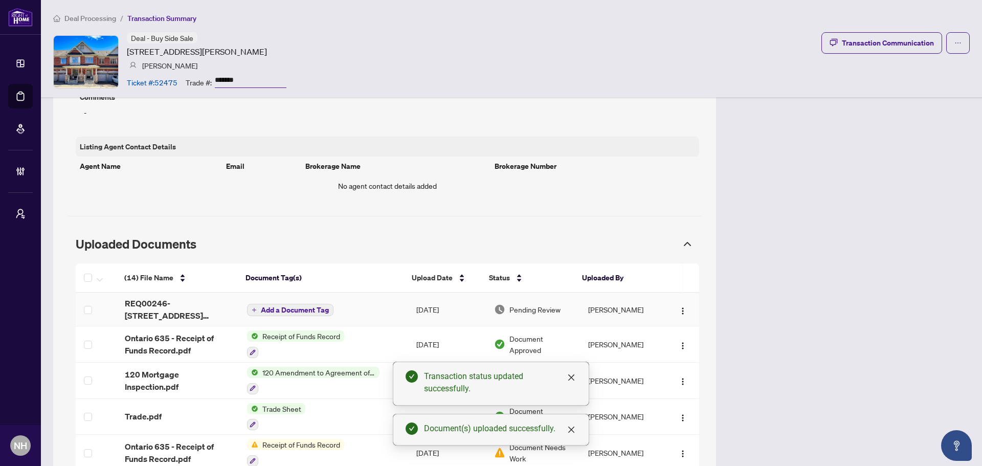
click at [287, 311] on span "Add a Document Tag" at bounding box center [295, 309] width 68 height 7
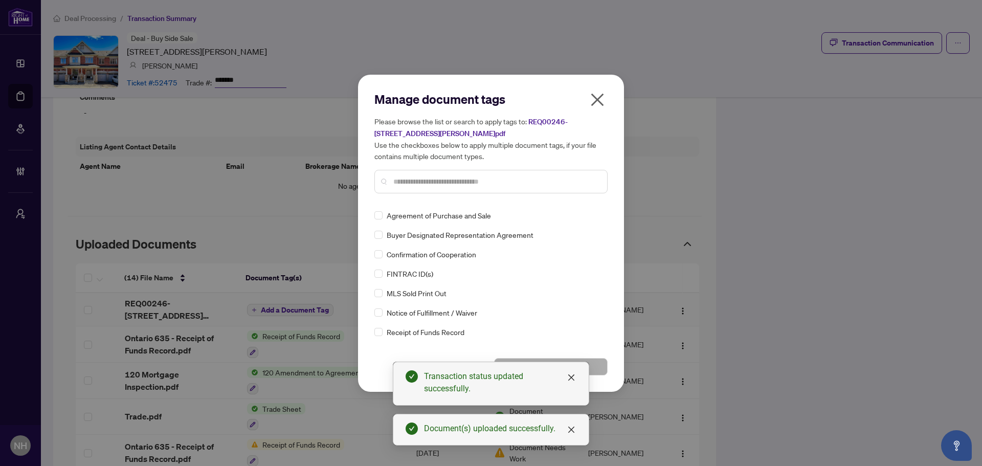
click at [440, 180] on input "text" at bounding box center [496, 181] width 206 height 11
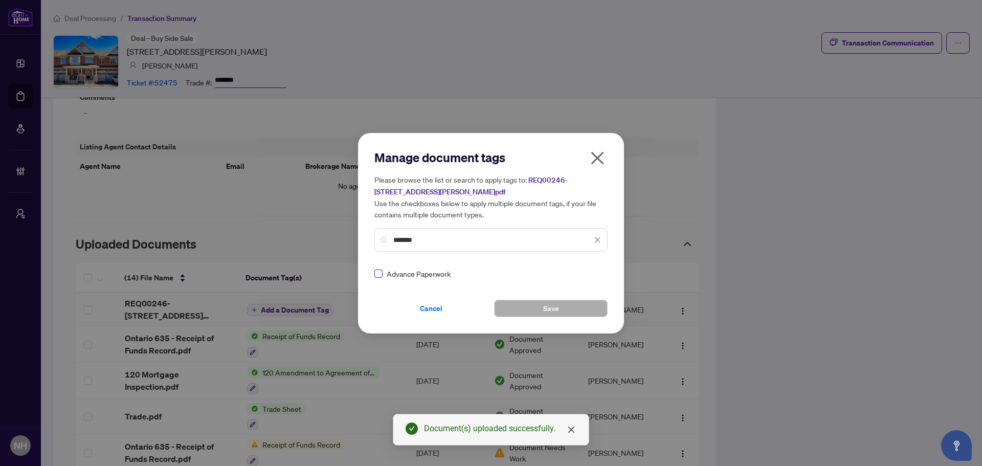
type input "*******"
click at [585, 275] on img at bounding box center [586, 273] width 10 height 10
click at [564, 320] on div "Approved" at bounding box center [557, 323] width 65 height 11
click at [585, 301] on button "Save" at bounding box center [551, 308] width 114 height 17
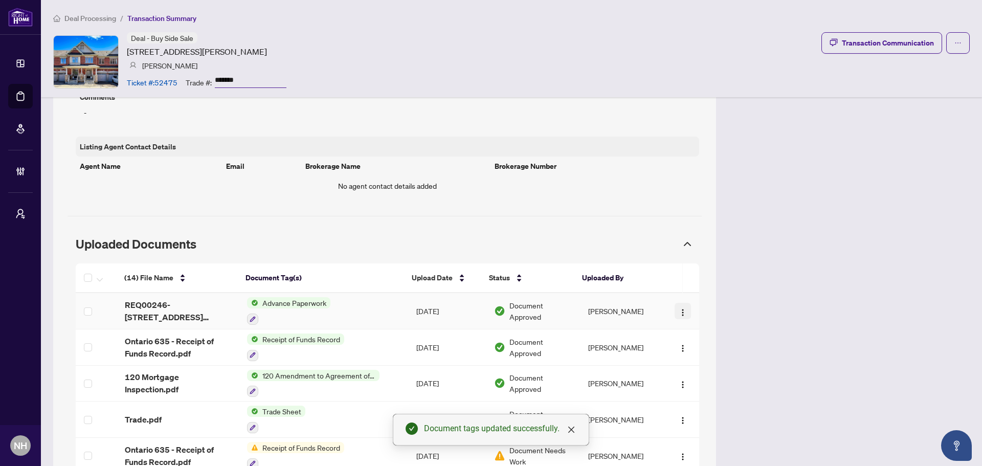
click at [679, 308] on img "button" at bounding box center [683, 312] width 8 height 8
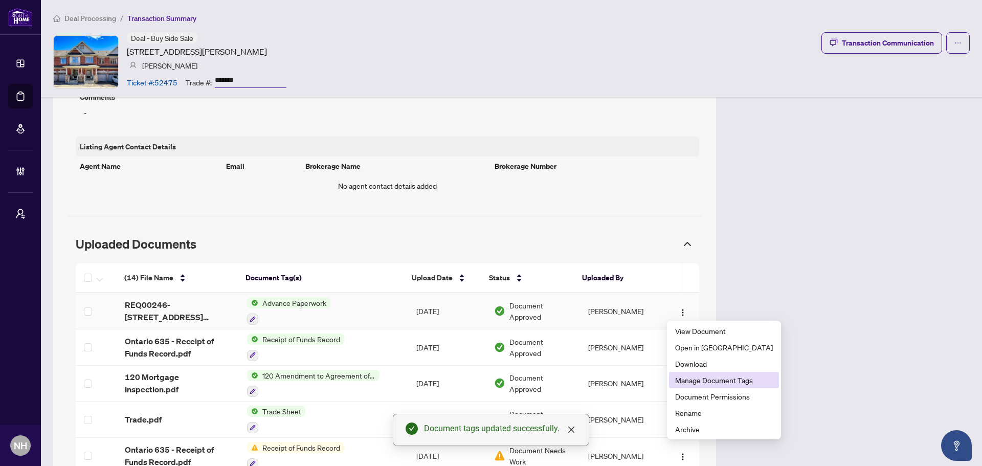
click at [721, 385] on span "Manage Document Tags" at bounding box center [724, 379] width 98 height 11
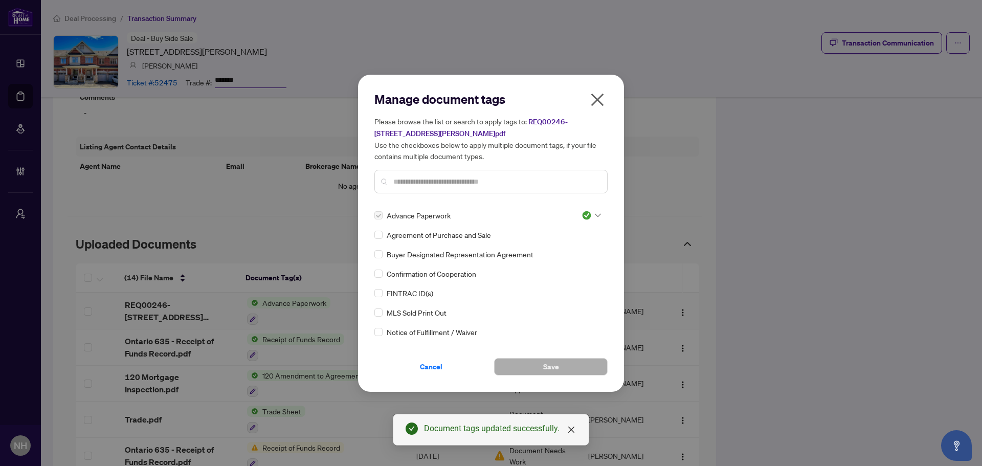
click at [597, 100] on icon "close" at bounding box center [597, 99] width 13 height 13
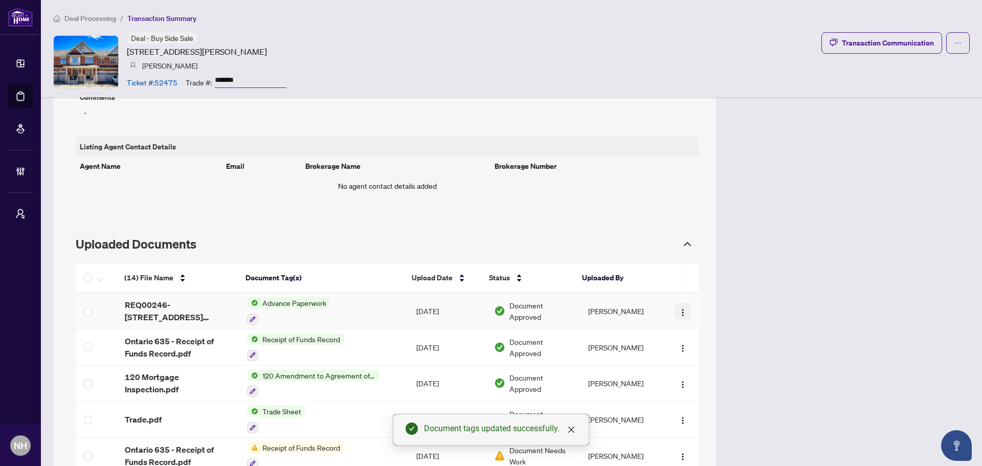
click at [675, 306] on button "button" at bounding box center [683, 311] width 16 height 16
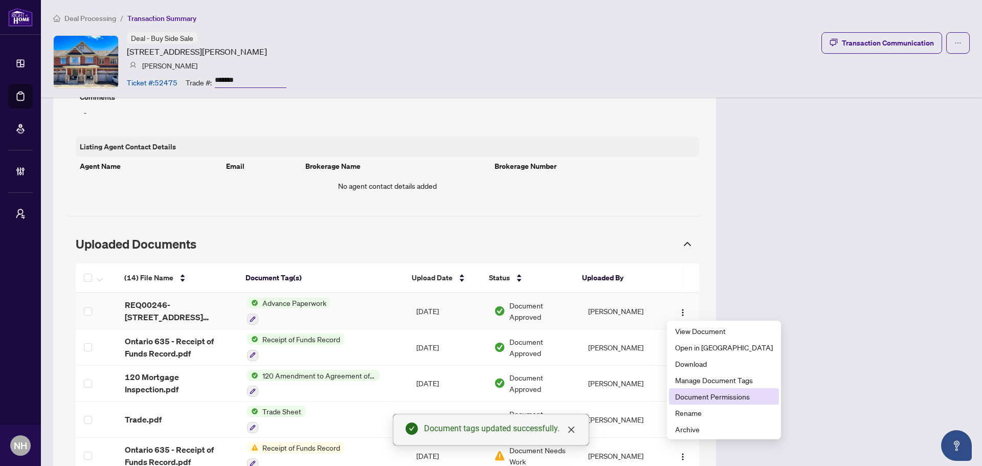
click at [702, 401] on span "Document Permissions" at bounding box center [724, 396] width 98 height 11
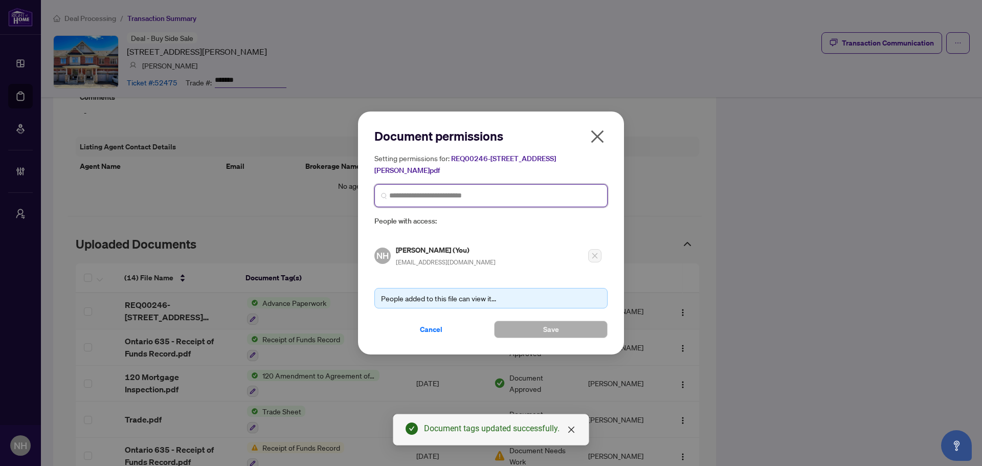
drag, startPoint x: 466, startPoint y: 192, endPoint x: 517, endPoint y: 144, distance: 69.1
click at [466, 191] on input "search" at bounding box center [495, 195] width 212 height 11
type input "*****"
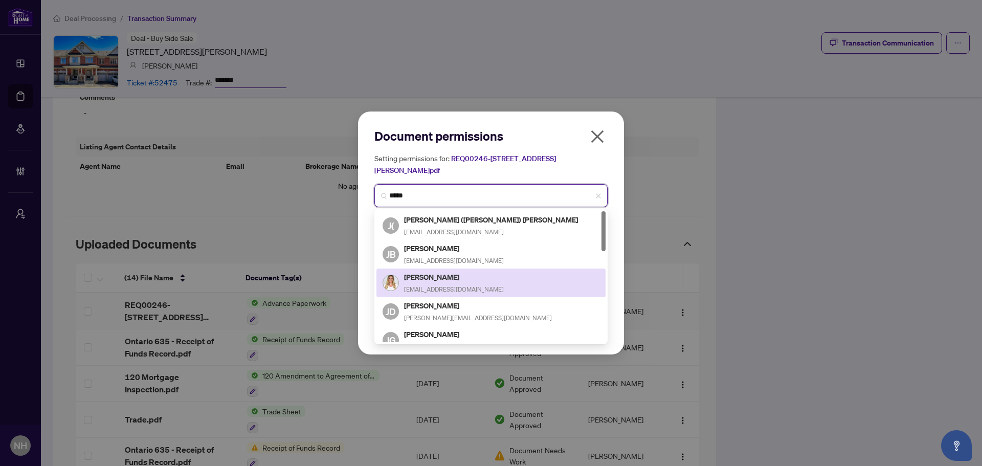
click at [463, 282] on div "Julia Cresiun iuliacresiun@gmail.com" at bounding box center [454, 283] width 100 height 24
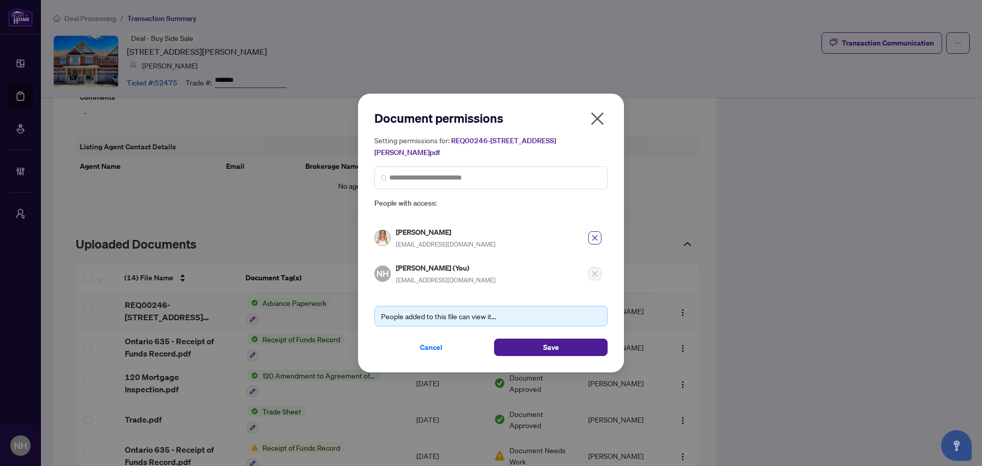
drag, startPoint x: 544, startPoint y: 345, endPoint x: 613, endPoint y: 267, distance: 104.0
click at [544, 343] on span "Save" at bounding box center [551, 347] width 16 height 16
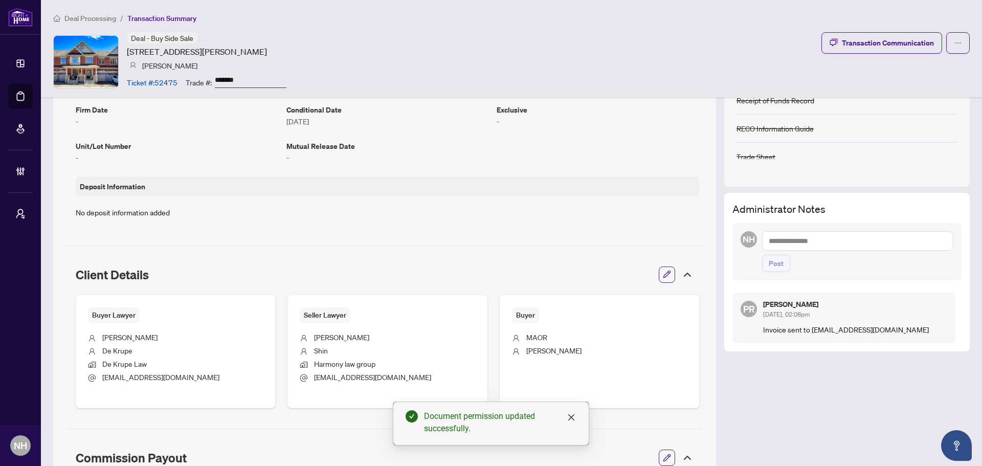
scroll to position [165, 0]
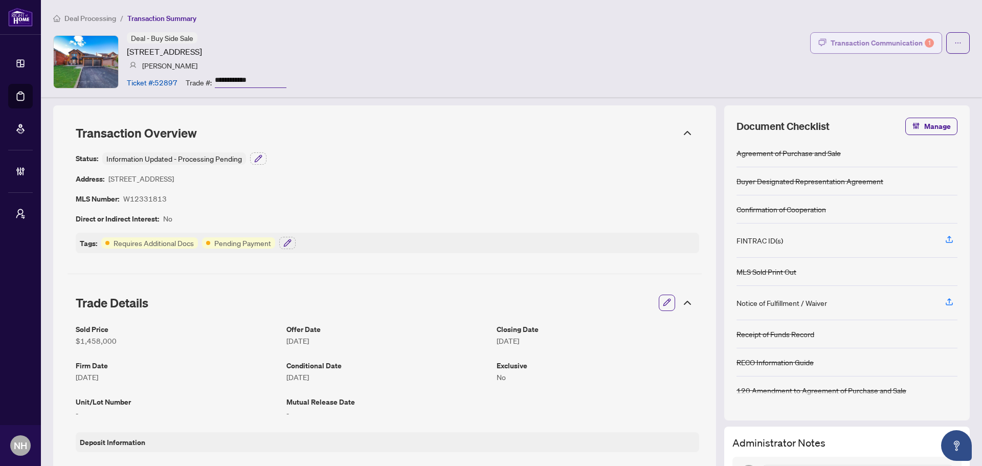
click at [841, 44] on div "Transaction Communication 1" at bounding box center [882, 43] width 103 height 16
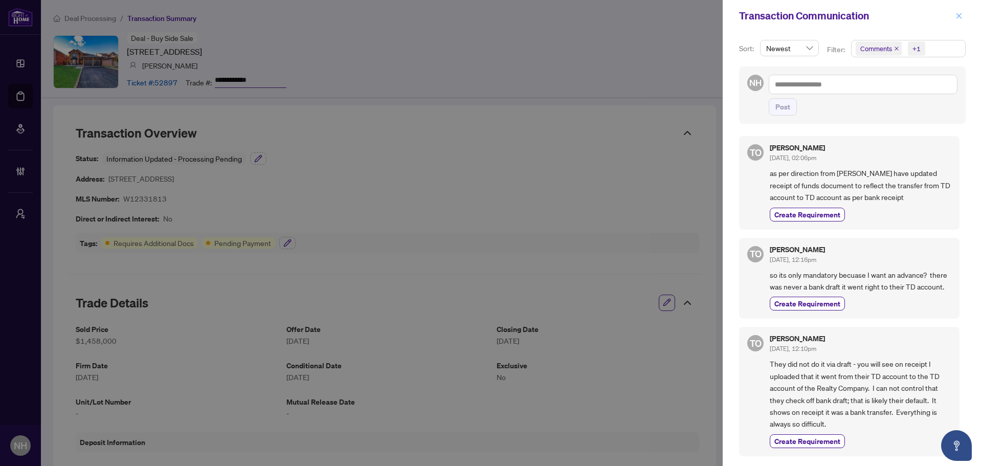
click at [954, 20] on button "button" at bounding box center [958, 16] width 13 height 12
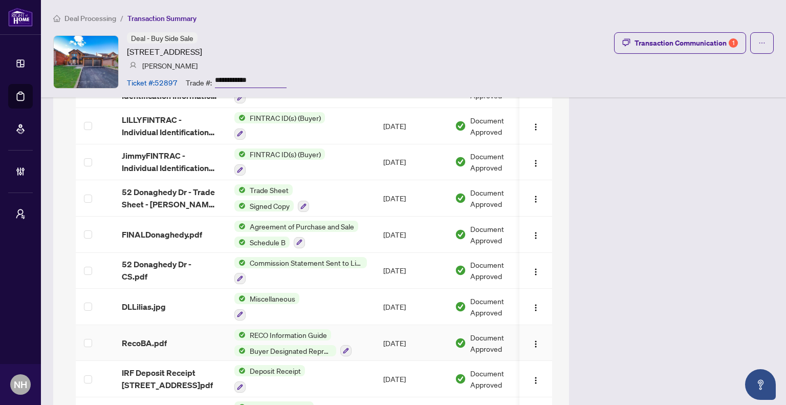
scroll to position [1125, 0]
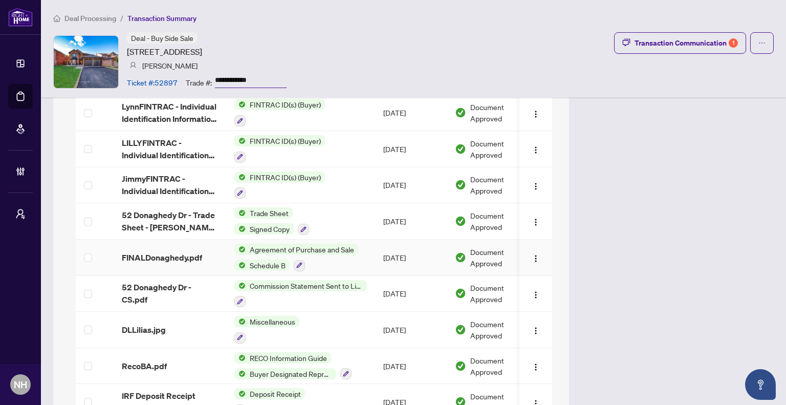
click at [158, 251] on span "FINALDonaghedy.pdf" at bounding box center [162, 257] width 80 height 12
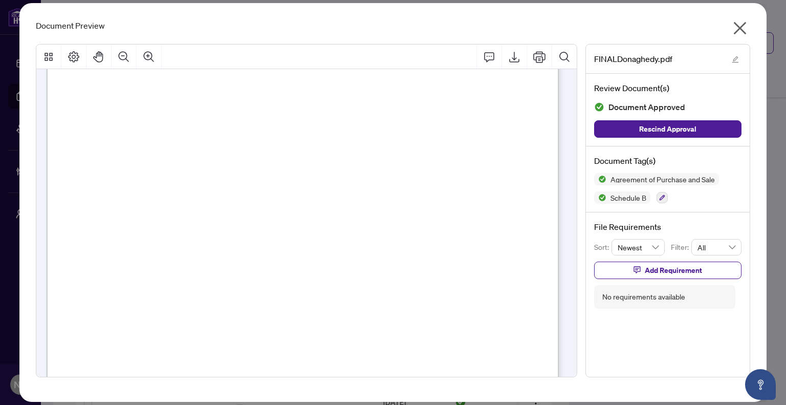
scroll to position [51, 0]
click at [743, 26] on icon "close" at bounding box center [739, 28] width 16 height 16
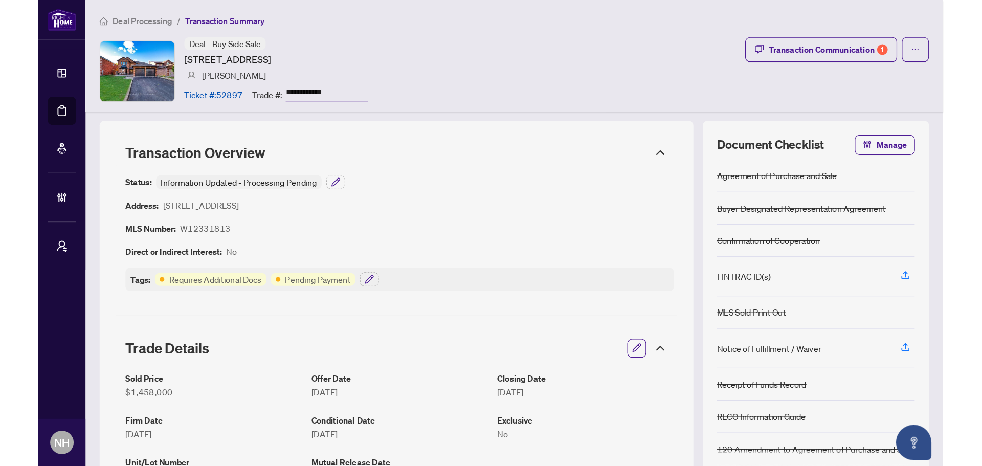
scroll to position [0, 0]
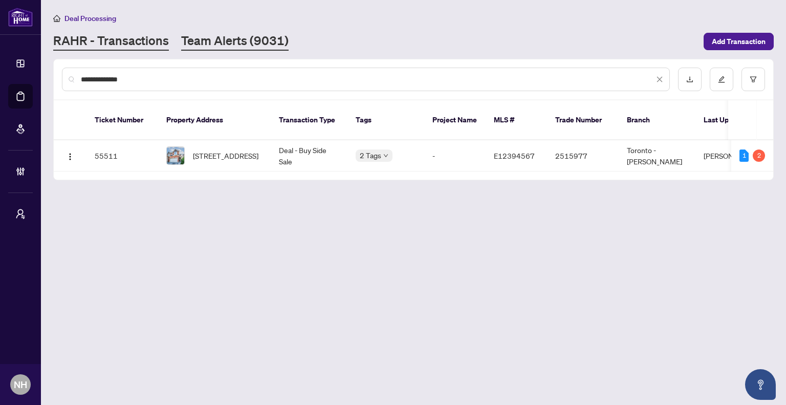
click at [213, 41] on link "Team Alerts (9031)" at bounding box center [234, 41] width 107 height 18
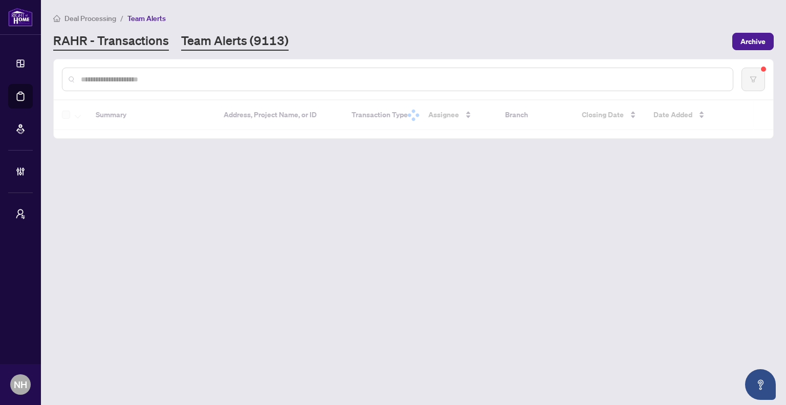
click at [127, 45] on link "RAHR - Transactions" at bounding box center [111, 41] width 116 height 18
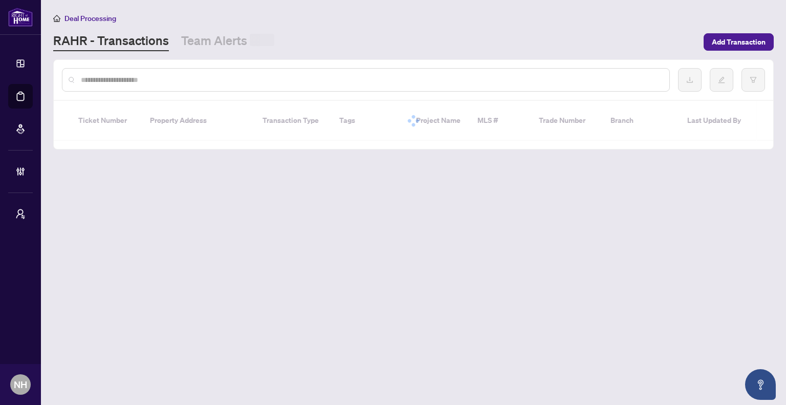
click at [138, 83] on input "text" at bounding box center [371, 79] width 580 height 11
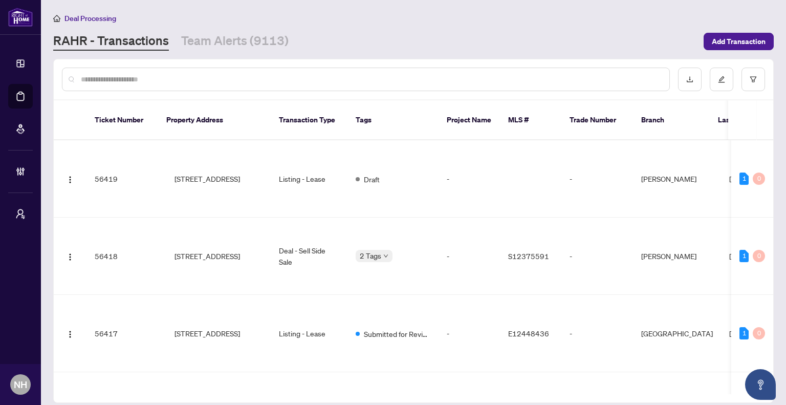
paste input "**********"
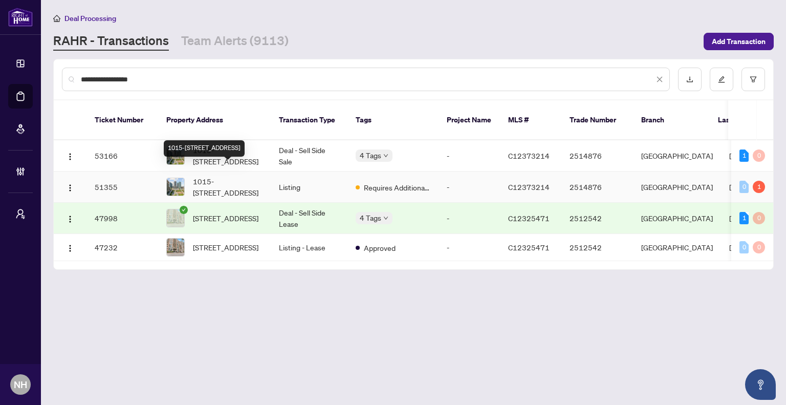
type input "**********"
click at [231, 175] on span "1015-[STREET_ADDRESS]" at bounding box center [228, 186] width 70 height 23
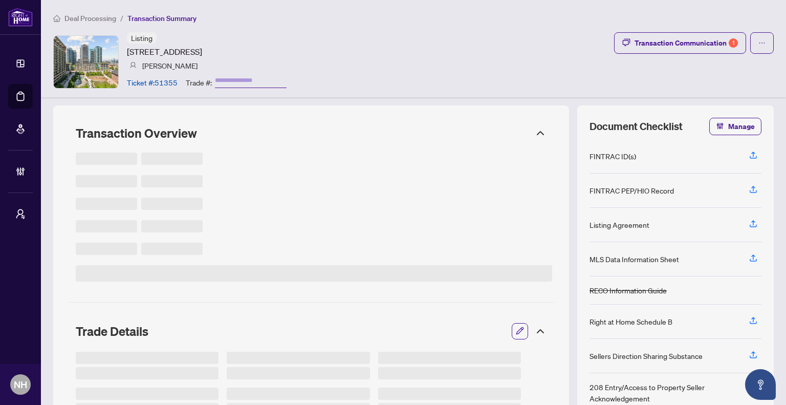
type input "*******"
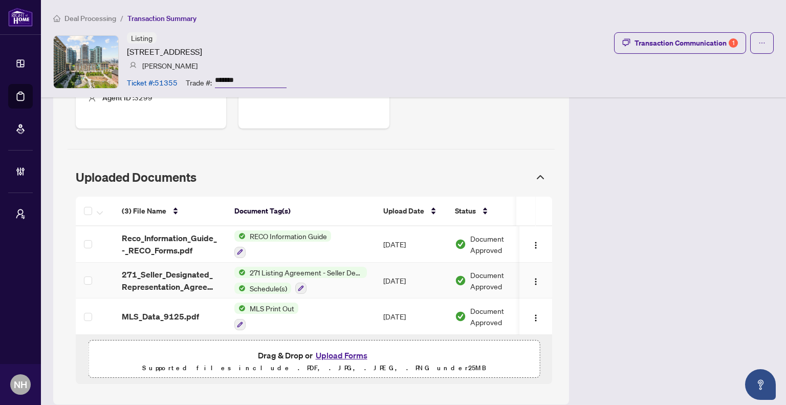
scroll to position [519, 0]
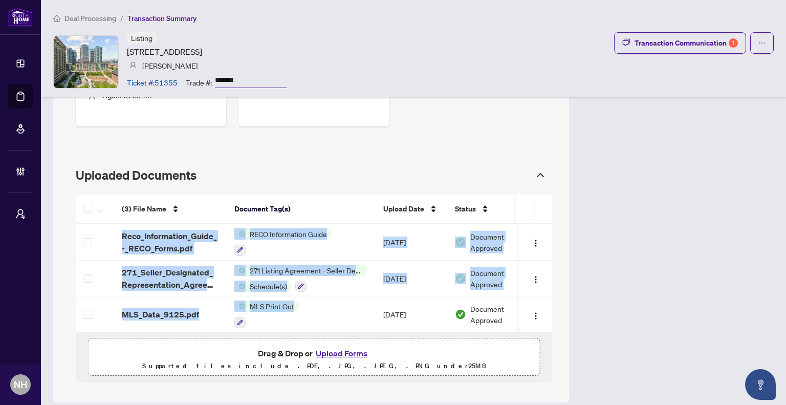
drag, startPoint x: 372, startPoint y: 319, endPoint x: 443, endPoint y: 322, distance: 71.2
click at [443, 322] on div "(3) File Name Document Tag(s) Upload Date Status Uploaded By Reco_Information_G…" at bounding box center [314, 278] width 476 height 108
click at [479, 323] on div "(3) File Name Document Tag(s) Upload Date Status Uploaded By (3) File Name Docu…" at bounding box center [314, 267] width 476 height 146
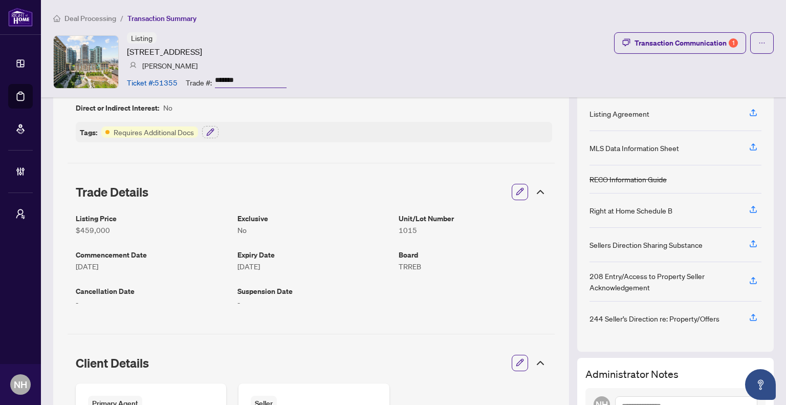
scroll to position [7, 0]
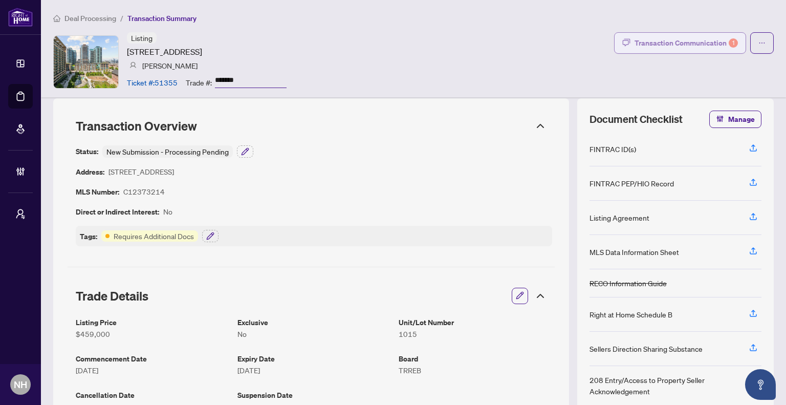
click at [675, 47] on div "Transaction Communication 1" at bounding box center [685, 43] width 103 height 16
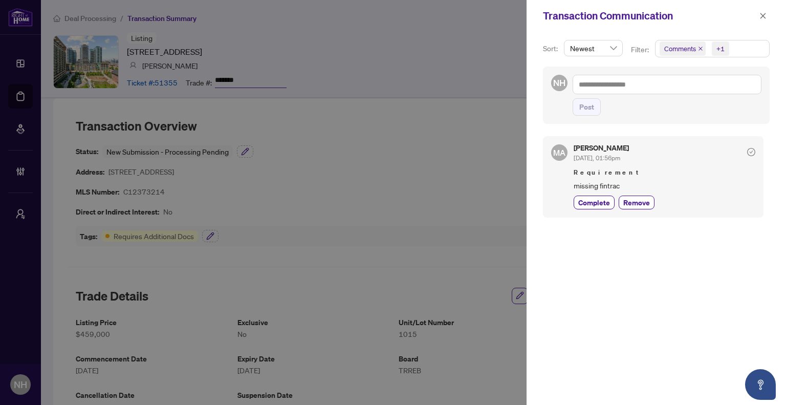
click at [696, 50] on span "Comments" at bounding box center [682, 48] width 46 height 14
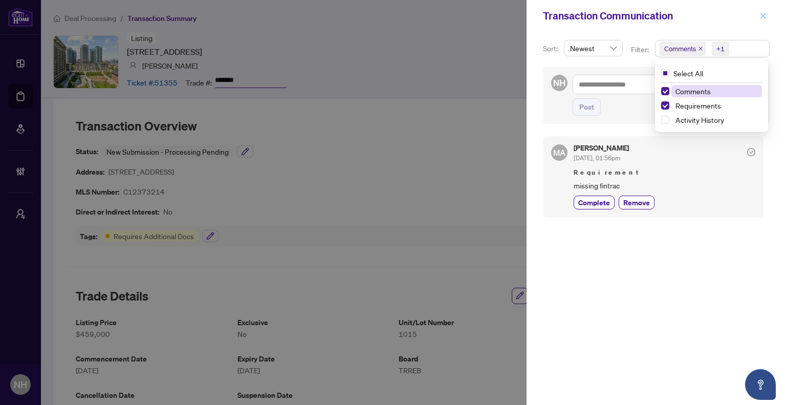
click at [757, 19] on button "button" at bounding box center [762, 16] width 13 height 12
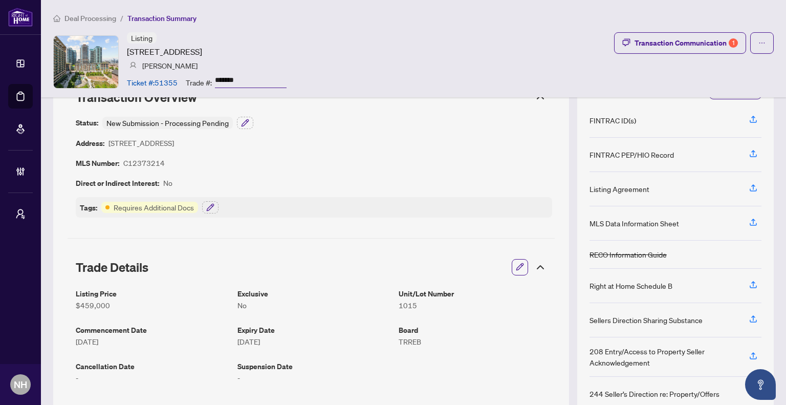
scroll to position [0, 0]
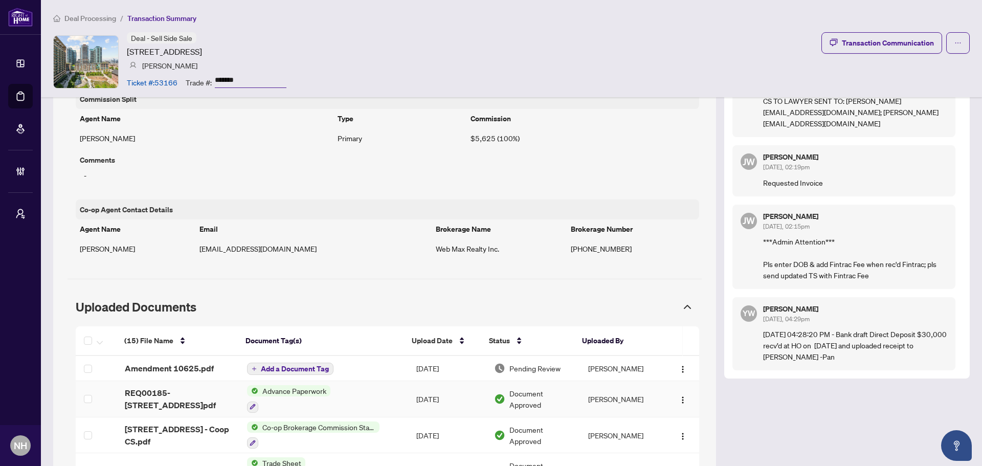
scroll to position [716, 0]
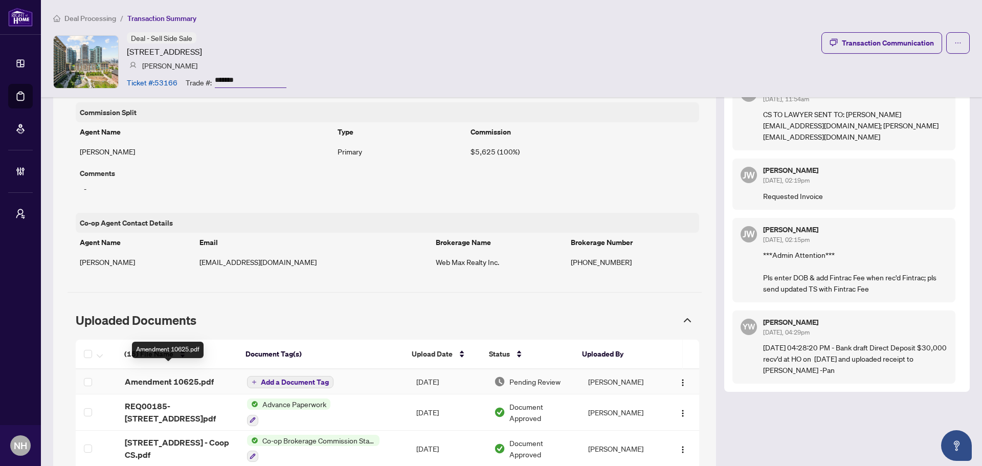
click at [197, 375] on span "Amendment 10625.pdf" at bounding box center [169, 381] width 89 height 12
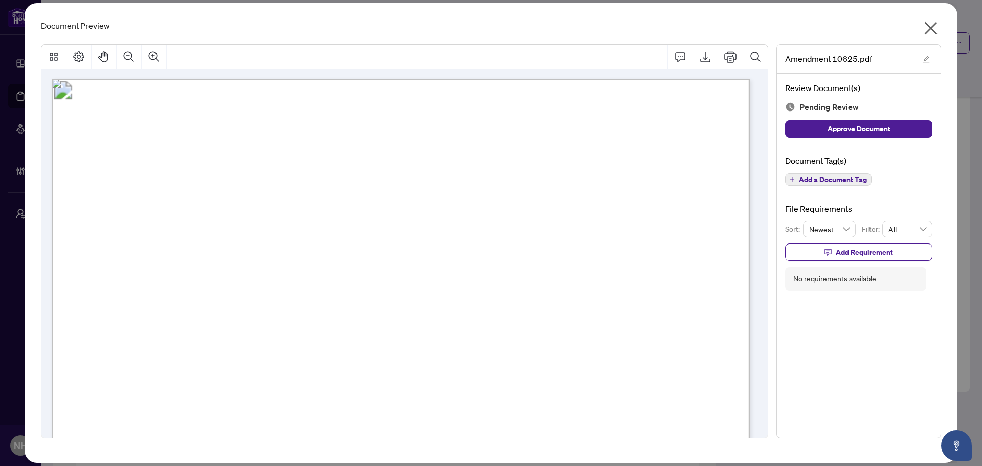
scroll to position [0, 0]
click at [933, 27] on icon "close" at bounding box center [931, 28] width 13 height 13
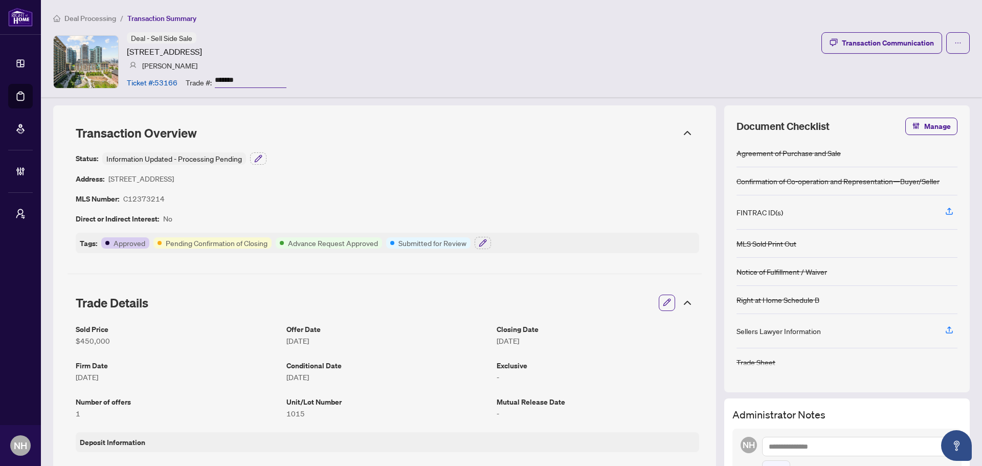
drag, startPoint x: 126, startPoint y: 51, endPoint x: 191, endPoint y: 50, distance: 65.0
click at [191, 50] on div "Deal - Sell Side Sale [STREET_ADDRESS] [PERSON_NAME] Ticket #: 53166 Trade #: *…" at bounding box center [169, 61] width 233 height 59
click at [383, 47] on div "Deal - Sell Side Sale [STREET_ADDRESS] [PERSON_NAME] Ticket #: 53166 Trade #: *…" at bounding box center [511, 61] width 916 height 59
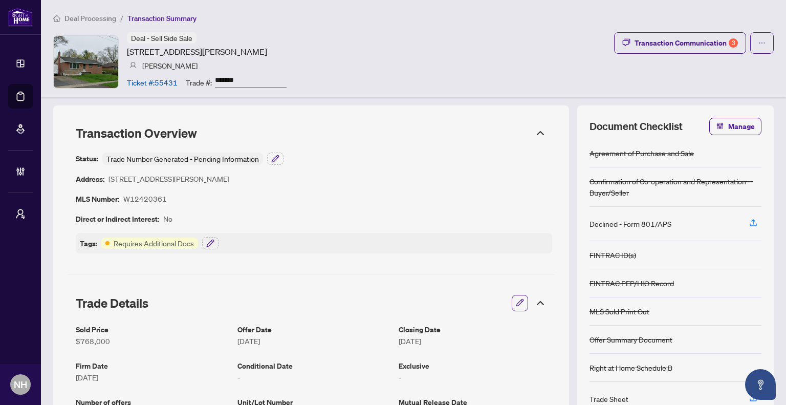
click at [81, 15] on span "Deal Processing" at bounding box center [90, 18] width 52 height 9
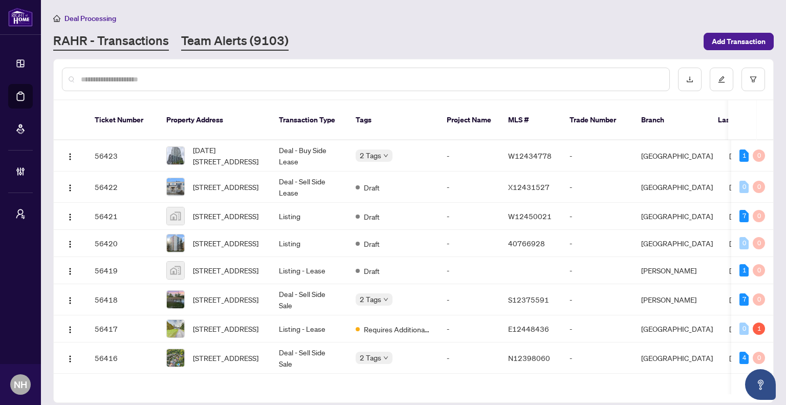
click at [240, 40] on link "Team Alerts (9103)" at bounding box center [234, 41] width 107 height 18
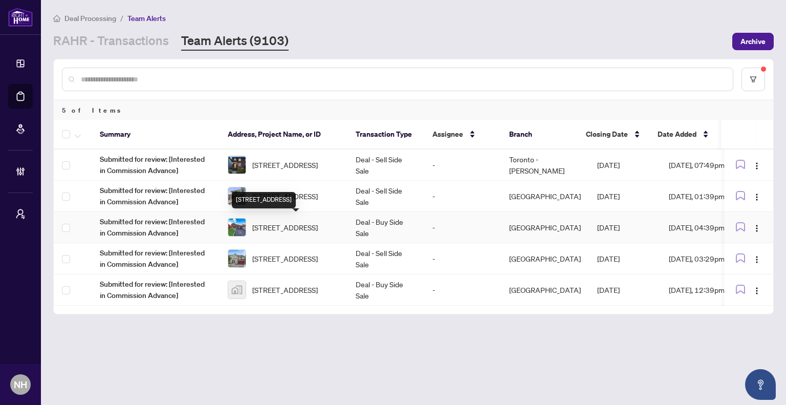
click at [286, 226] on span "[STREET_ADDRESS]" at bounding box center [284, 226] width 65 height 11
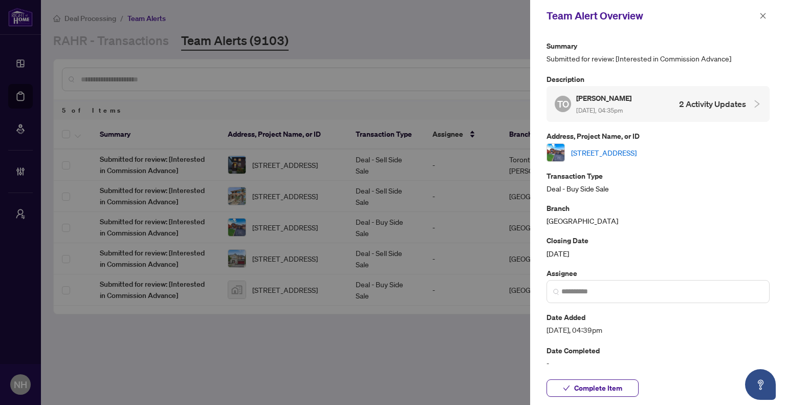
click at [607, 150] on link "[STREET_ADDRESS]" at bounding box center [603, 152] width 65 height 11
click at [765, 16] on icon "close" at bounding box center [762, 15] width 7 height 7
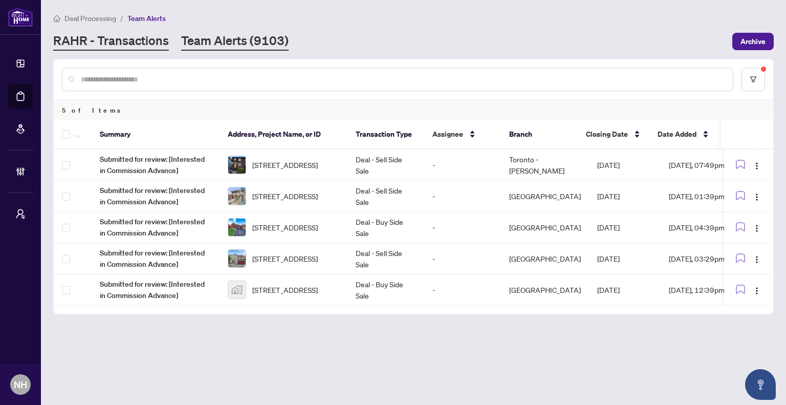
click at [108, 42] on link "RAHR - Transactions" at bounding box center [111, 41] width 116 height 18
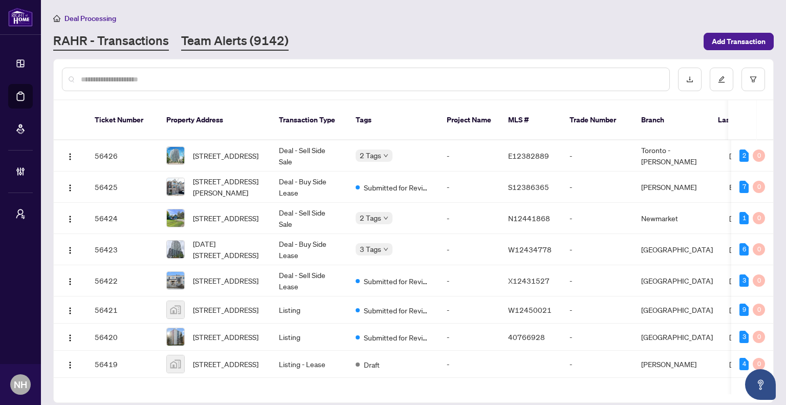
click at [247, 43] on link "Team Alerts (9142)" at bounding box center [234, 41] width 107 height 18
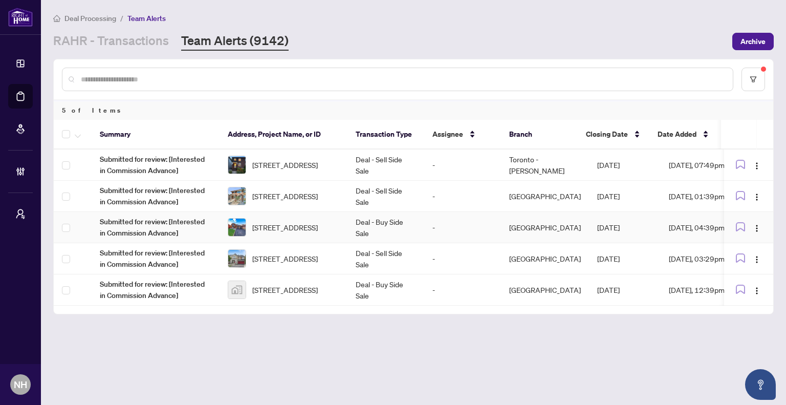
click at [409, 231] on td "Deal - Buy Side Sale" at bounding box center [385, 227] width 77 height 31
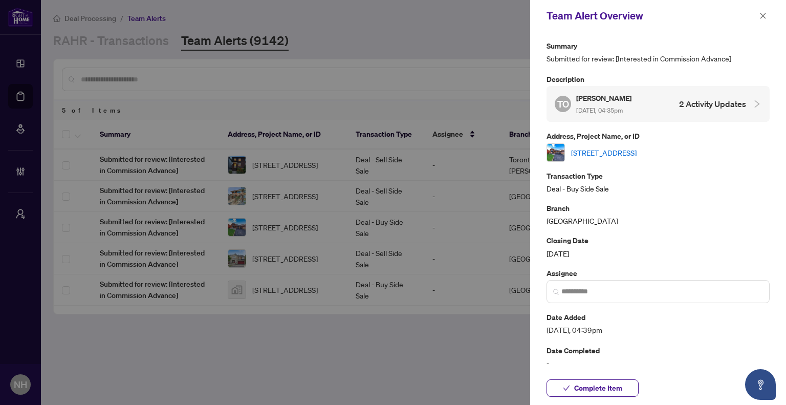
click at [627, 150] on link "[STREET_ADDRESS]" at bounding box center [603, 152] width 65 height 11
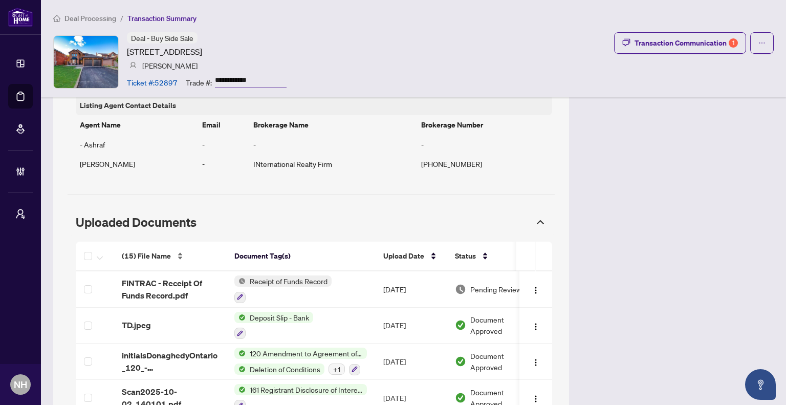
scroll to position [818, 0]
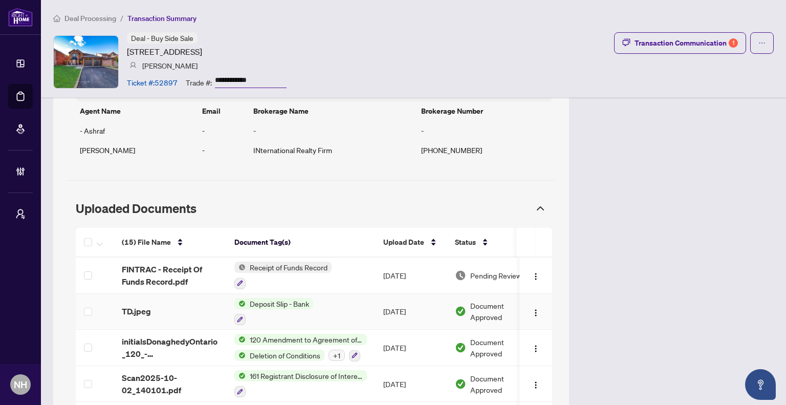
click at [181, 305] on div "TD.jpeg" at bounding box center [170, 311] width 96 height 12
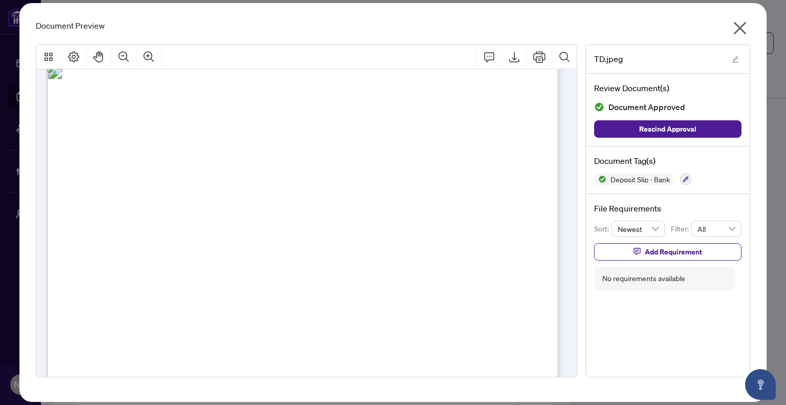
scroll to position [0, 0]
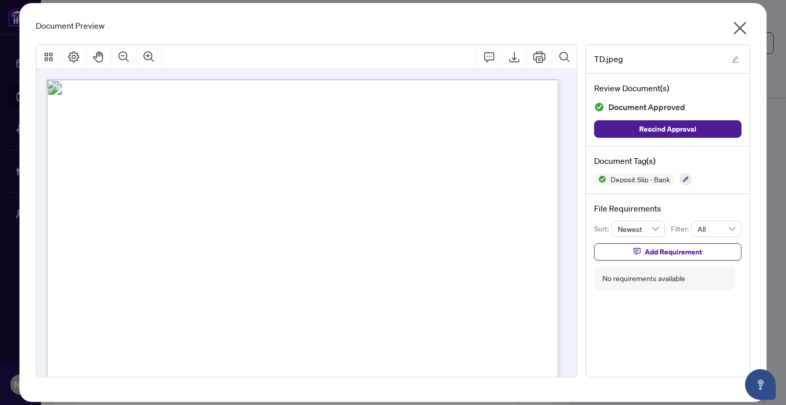
click at [740, 26] on icon "close" at bounding box center [739, 28] width 16 height 16
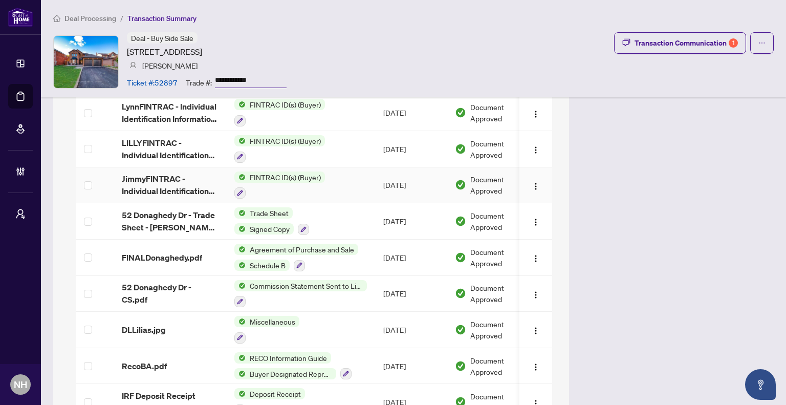
scroll to position [1176, 0]
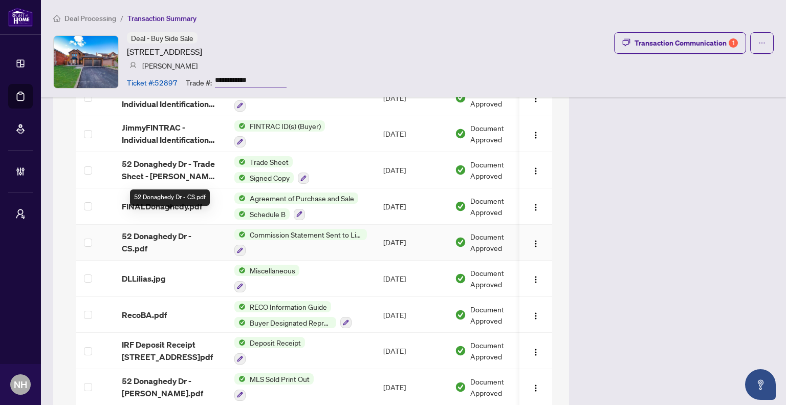
drag, startPoint x: 159, startPoint y: 222, endPoint x: 278, endPoint y: 237, distance: 120.1
click at [159, 230] on span "52 Donaghedy Dr - CS.pdf" at bounding box center [170, 242] width 96 height 25
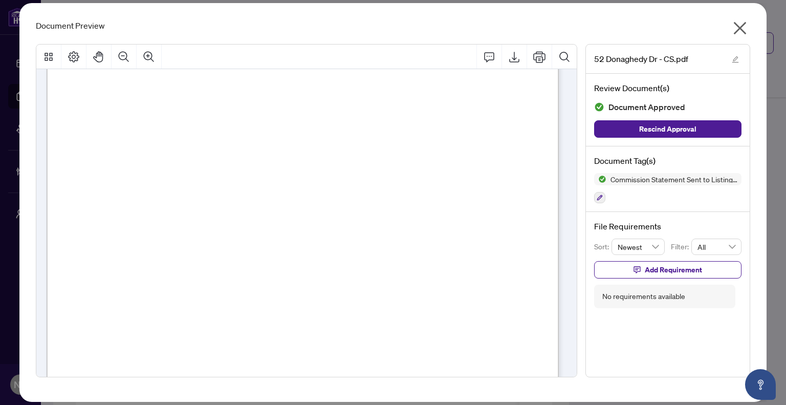
scroll to position [119, 0]
click at [742, 29] on icon "close" at bounding box center [739, 28] width 16 height 16
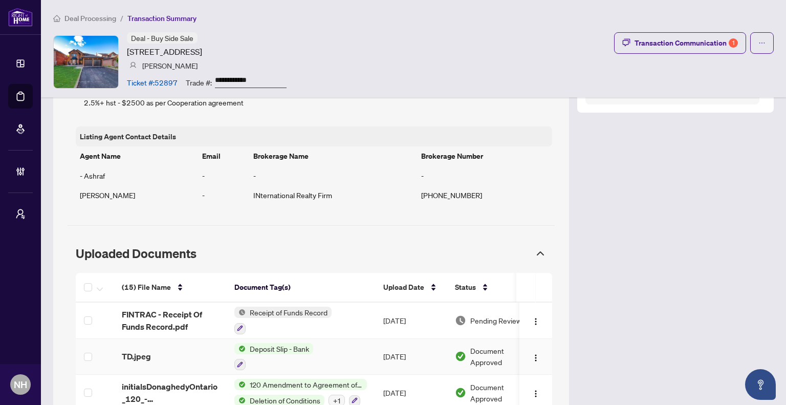
scroll to position [767, 0]
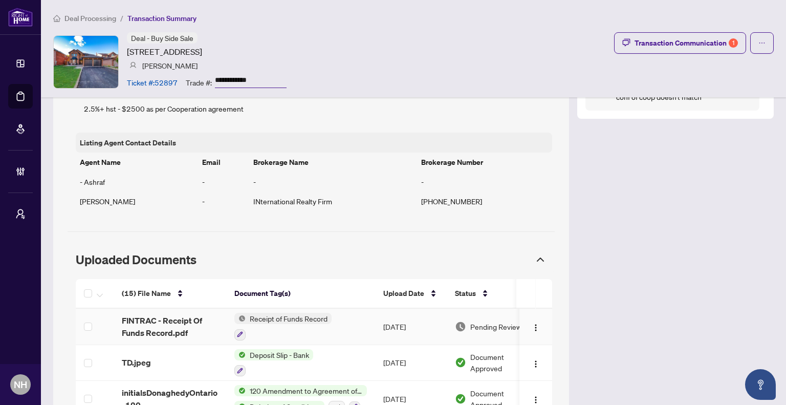
click at [342, 317] on td "Receipt of Funds Record" at bounding box center [300, 326] width 149 height 36
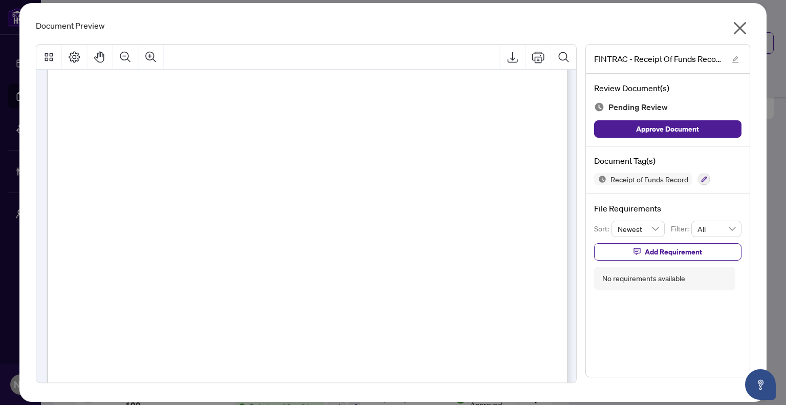
scroll to position [153, 0]
click at [157, 51] on icon "Zoom In" at bounding box center [151, 57] width 12 height 12
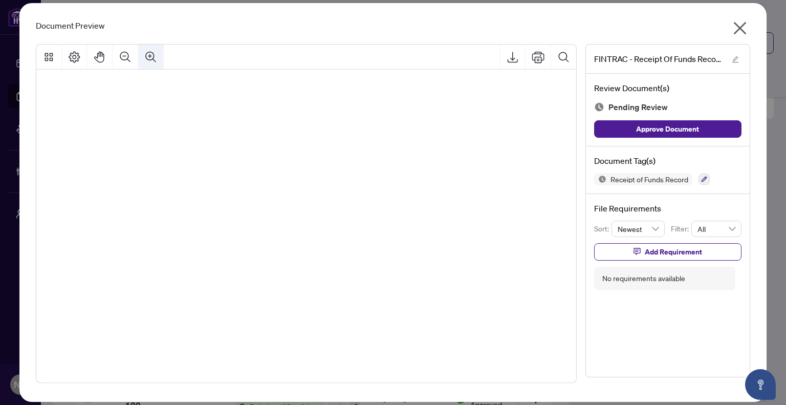
click at [157, 51] on icon "Zoom In" at bounding box center [151, 57] width 12 height 12
click at [741, 31] on icon "close" at bounding box center [739, 28] width 16 height 16
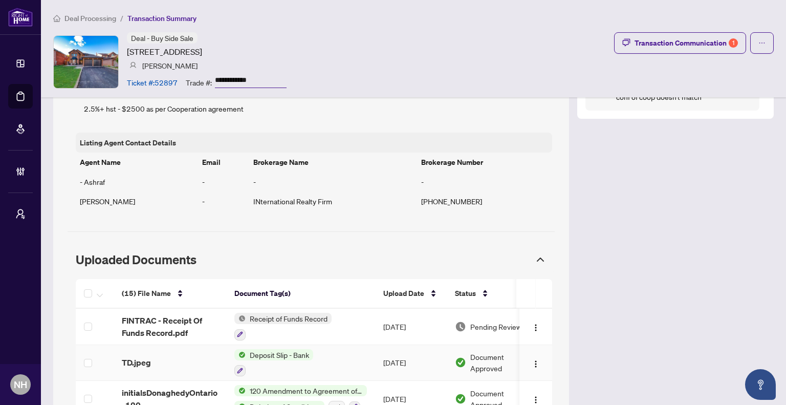
click at [155, 356] on div "TD.jpeg" at bounding box center [170, 362] width 96 height 12
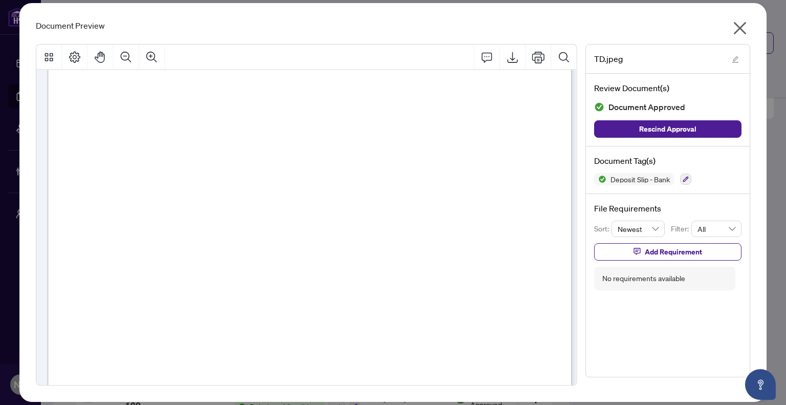
scroll to position [153, 0]
click at [742, 28] on icon "close" at bounding box center [739, 28] width 16 height 16
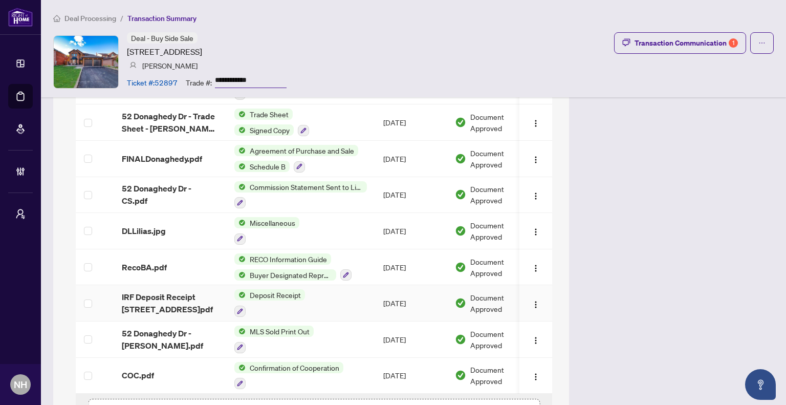
scroll to position [1173, 0]
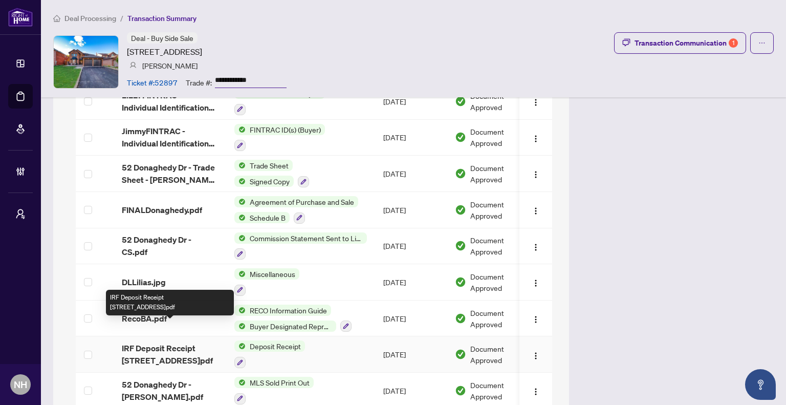
click at [184, 342] on span "IRF Deposit Receipt [STREET_ADDRESS]pdf" at bounding box center [170, 354] width 96 height 25
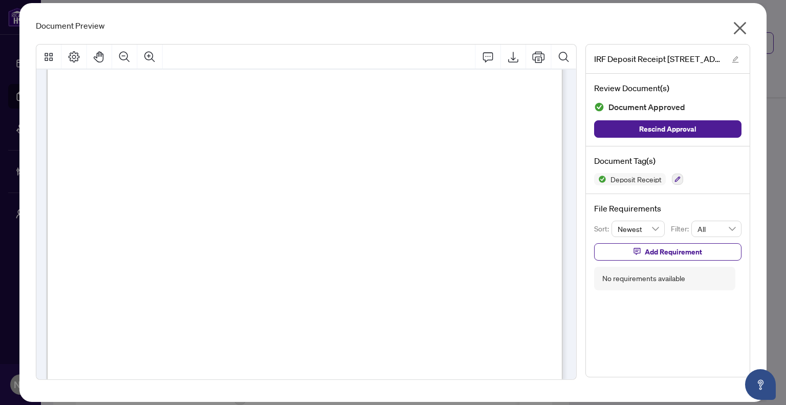
scroll to position [153, 0]
click at [741, 27] on icon "close" at bounding box center [739, 28] width 13 height 13
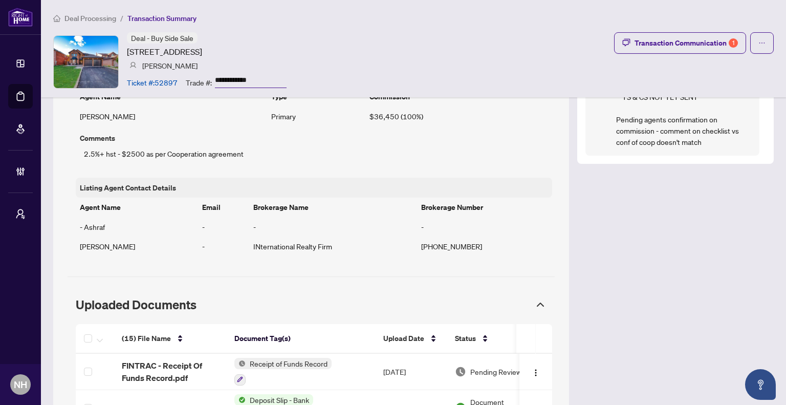
scroll to position [815, 0]
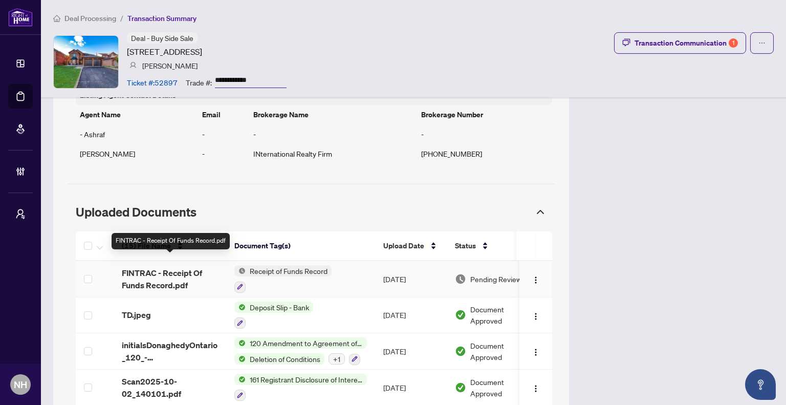
click at [191, 267] on span "FINTRAC - Receipt Of Funds Record.pdf" at bounding box center [170, 278] width 96 height 25
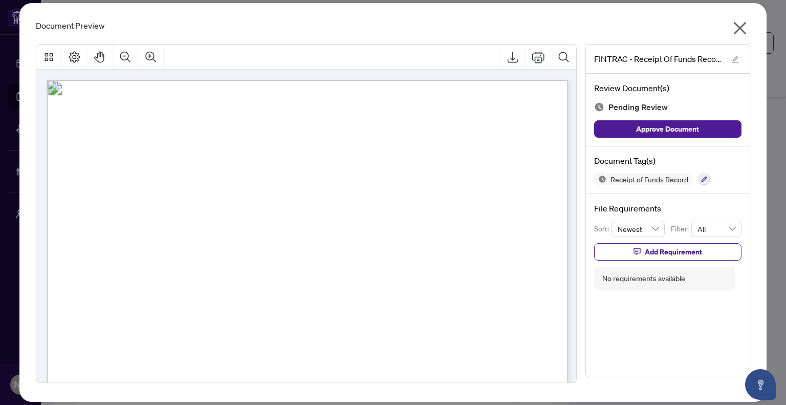
click at [741, 27] on icon "close" at bounding box center [739, 28] width 13 height 13
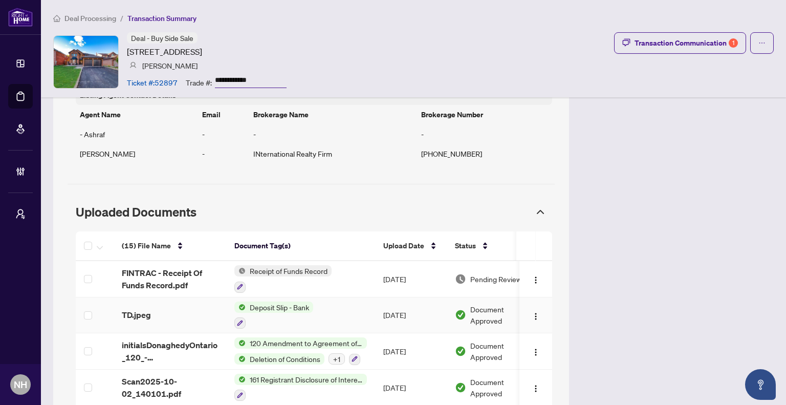
click at [139, 308] on span "TD.jpeg" at bounding box center [136, 314] width 29 height 12
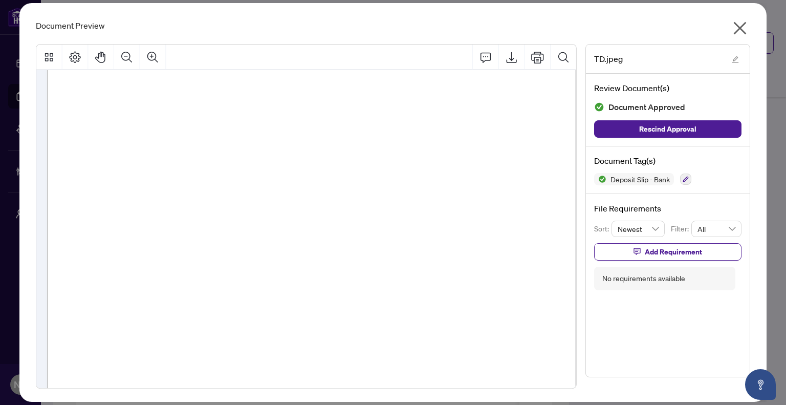
scroll to position [51, 0]
click at [743, 24] on icon "close" at bounding box center [739, 28] width 13 height 13
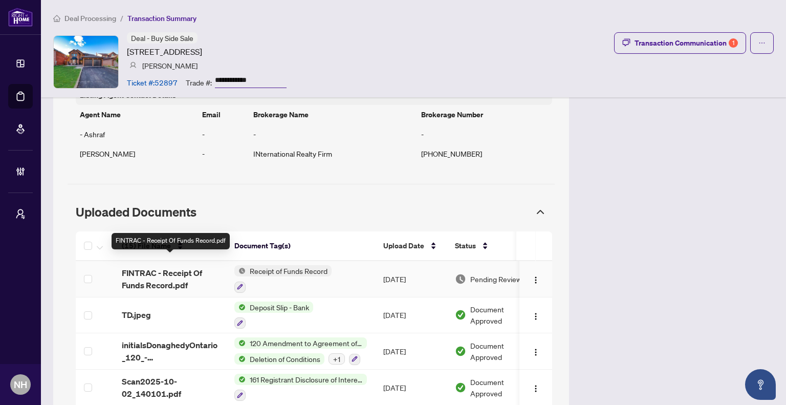
click at [147, 266] on span "FINTRAC - Receipt Of Funds Record.pdf" at bounding box center [170, 278] width 96 height 25
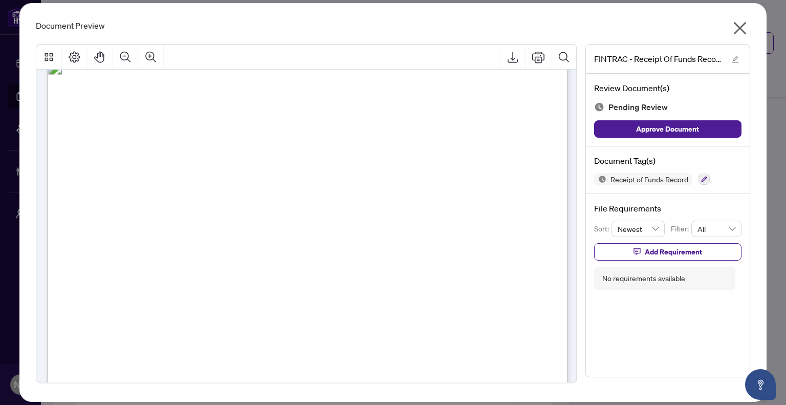
scroll to position [716, 0]
click at [741, 29] on icon "close" at bounding box center [739, 28] width 13 height 13
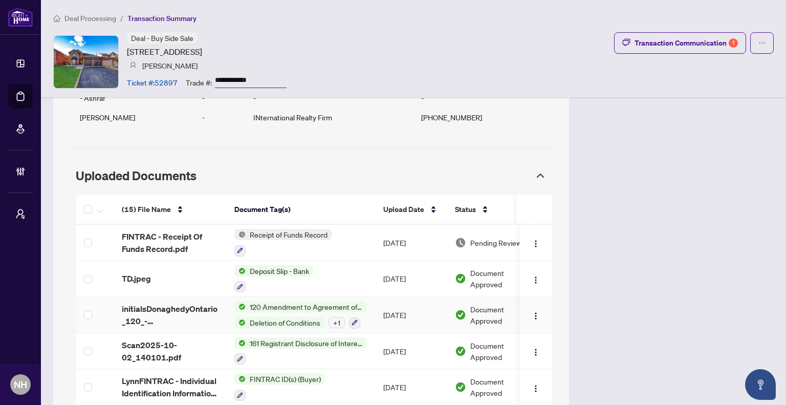
scroll to position [866, 0]
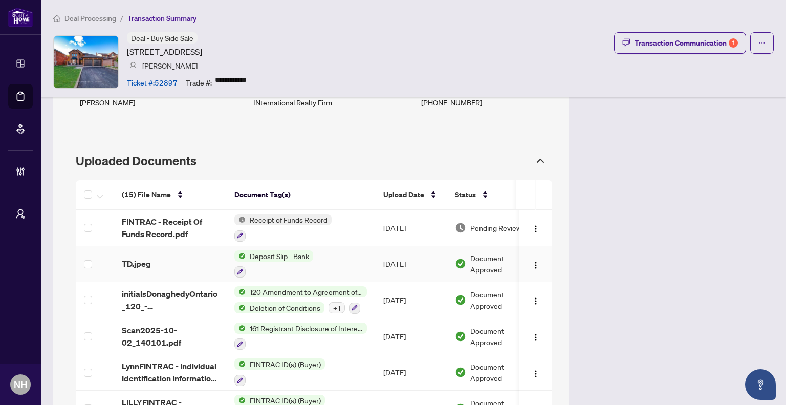
click at [148, 257] on span "TD.jpeg" at bounding box center [136, 263] width 29 height 12
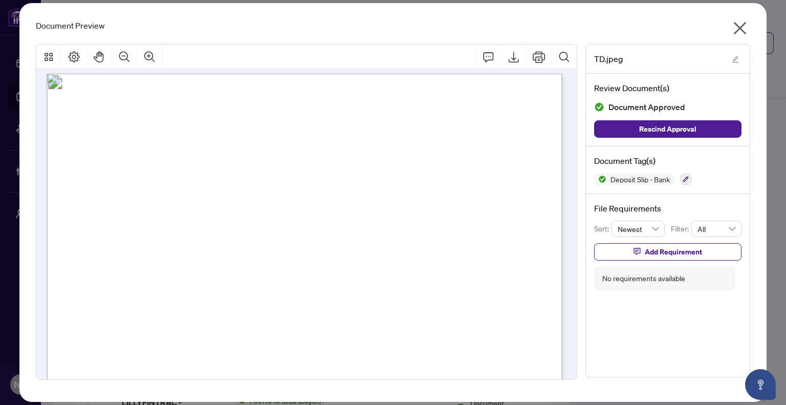
scroll to position [0, 0]
click at [737, 24] on icon "close" at bounding box center [739, 28] width 16 height 16
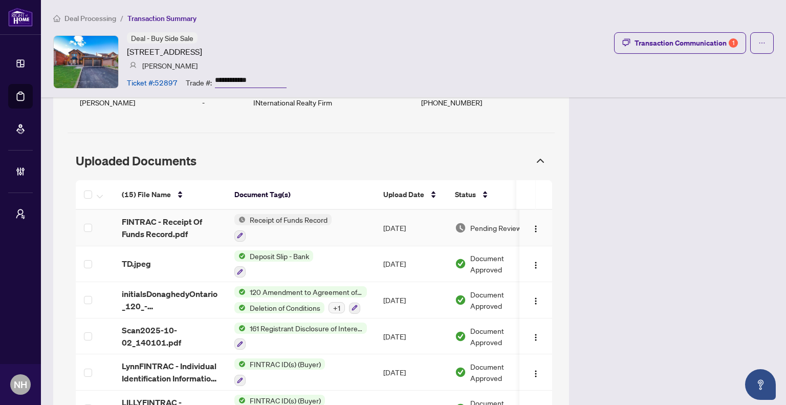
click at [345, 226] on td "Receipt of Funds Record" at bounding box center [300, 228] width 149 height 36
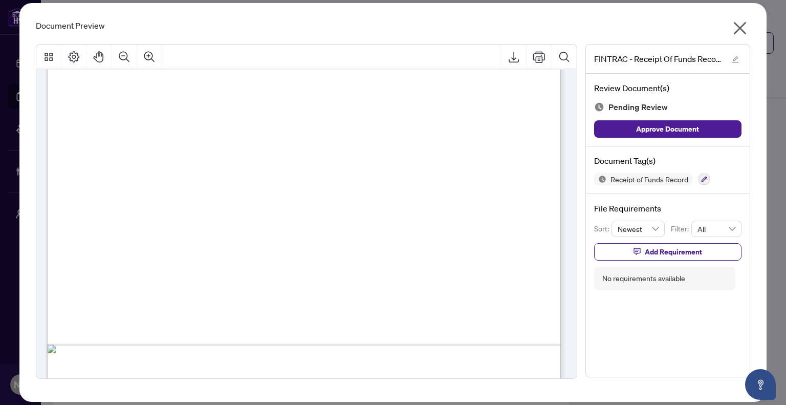
scroll to position [2412, 0]
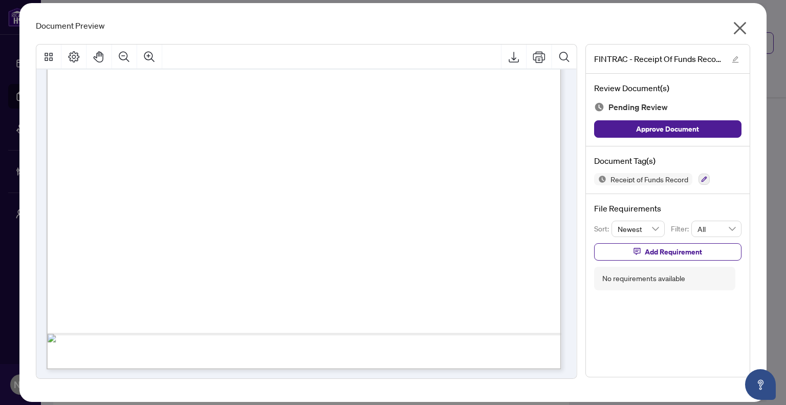
drag, startPoint x: 741, startPoint y: 30, endPoint x: 742, endPoint y: 71, distance: 40.9
click at [741, 30] on icon "close" at bounding box center [739, 28] width 13 height 13
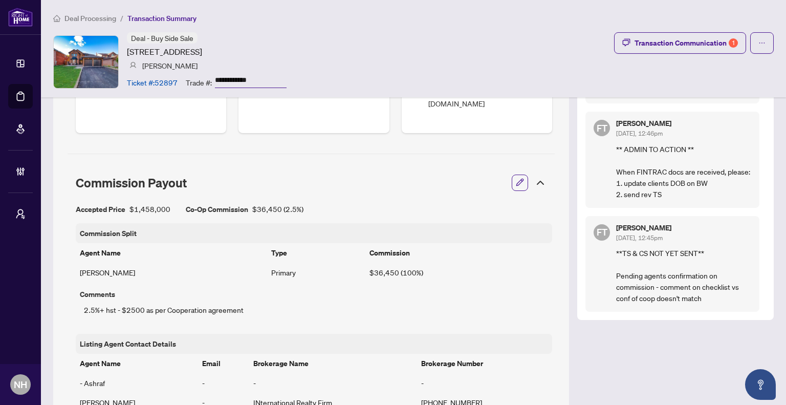
scroll to position [508, 0]
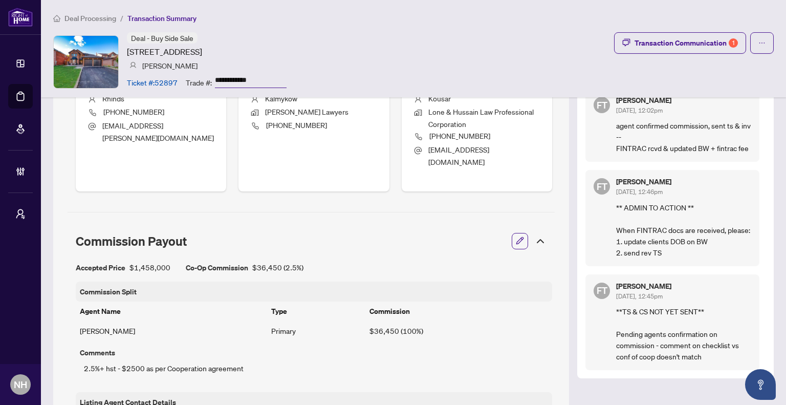
click at [407, 211] on div "Transaction Overview Status: Information Updated - Processing Pending Address: …" at bounding box center [311, 388] width 516 height 1581
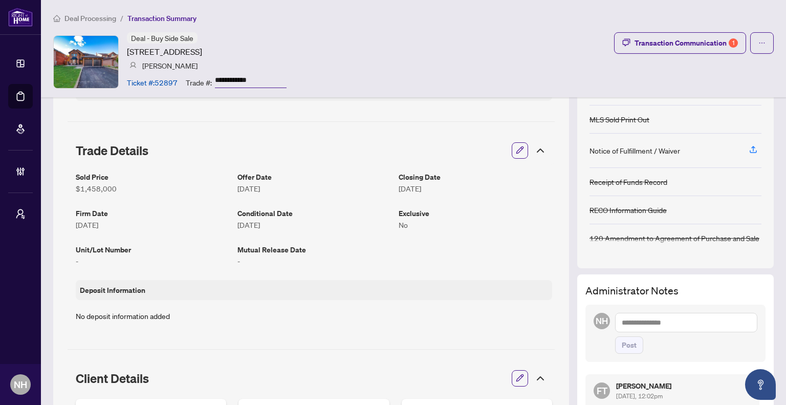
scroll to position [0, 0]
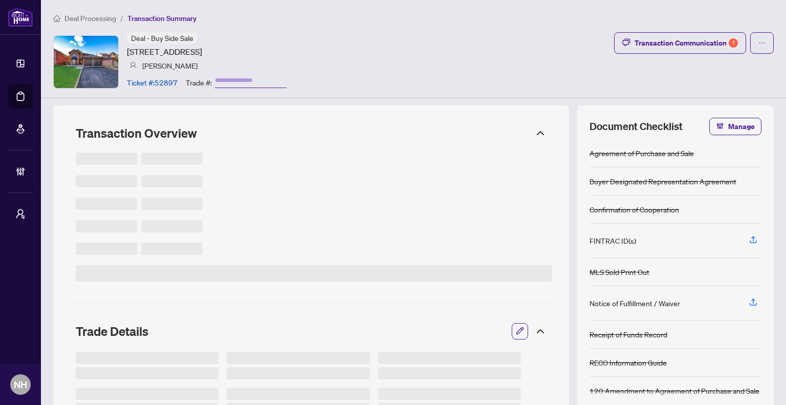
type input "**********"
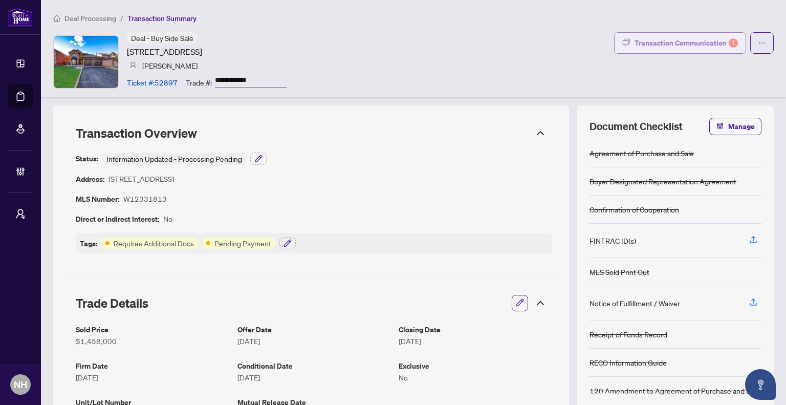
click at [640, 43] on div "Transaction Communication 1" at bounding box center [685, 43] width 103 height 16
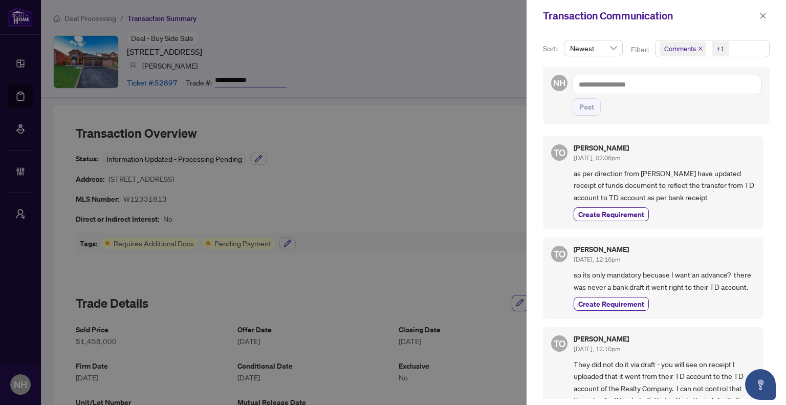
click at [700, 48] on icon "close" at bounding box center [700, 48] width 5 height 5
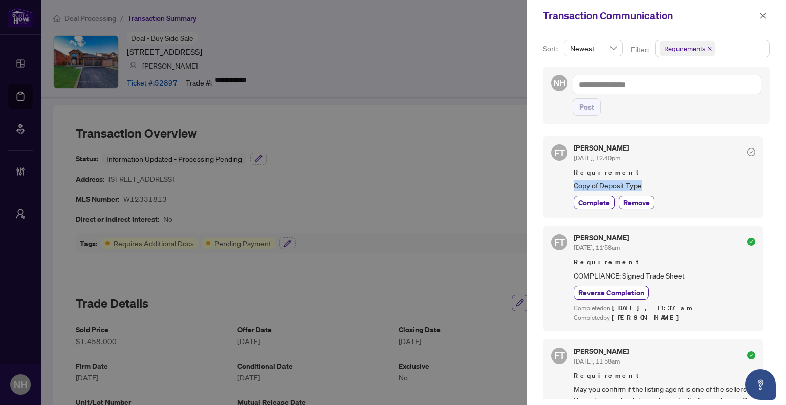
drag, startPoint x: 651, startPoint y: 184, endPoint x: 572, endPoint y: 183, distance: 78.8
click at [572, 183] on div "FT [PERSON_NAME] [DATE], 12:40pm Requirement Copy of Deposit Type Complete Remo…" at bounding box center [653, 176] width 220 height 81
copy span "Copy of Deposit Type"
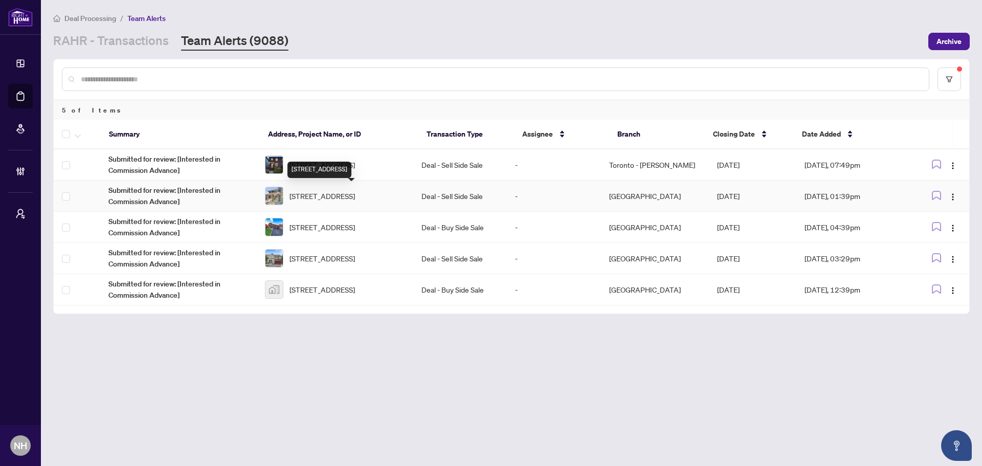
click at [341, 227] on span "52 Donaghedy Dr, Halton Hills, Ontario L7G 5H1, Canada" at bounding box center [321, 226] width 65 height 11
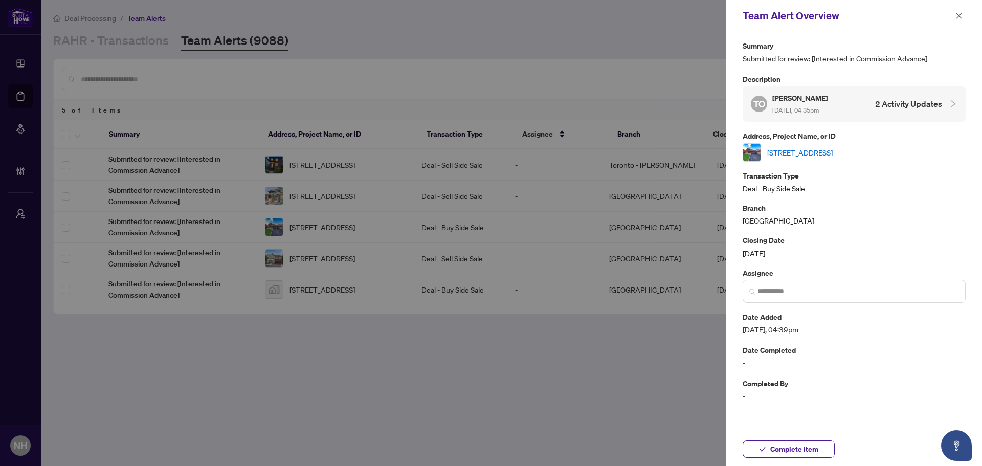
click at [815, 154] on link "52 Donaghedy Dr, Halton Hills, Ontario L7G 5H1, Canada" at bounding box center [799, 152] width 65 height 11
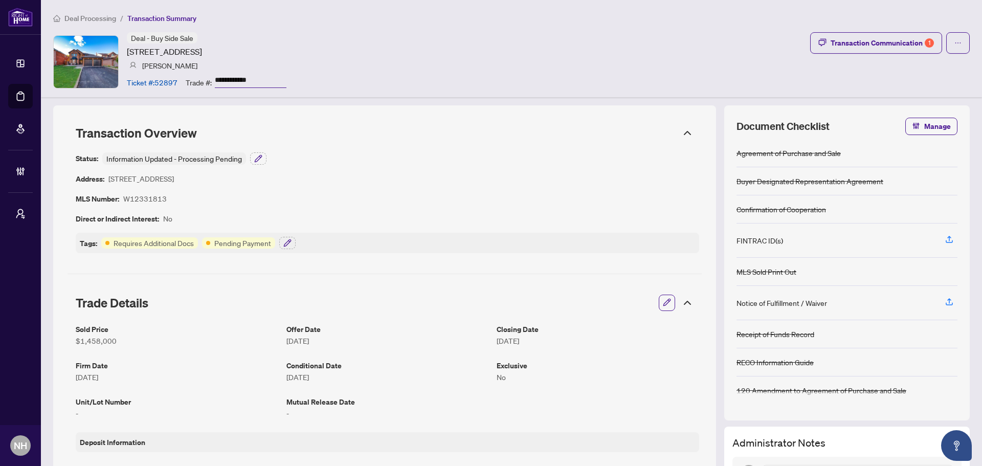
click at [78, 15] on span "Deal Processing" at bounding box center [90, 18] width 52 height 9
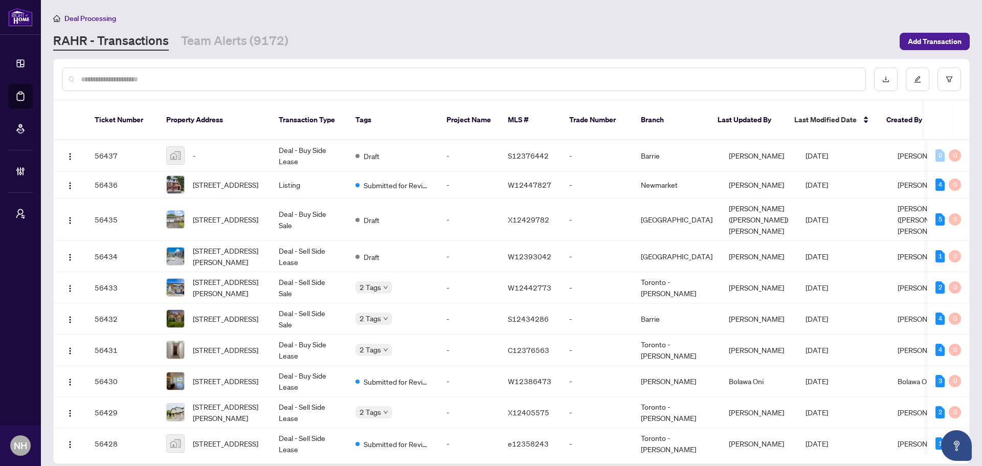
click at [232, 30] on div "Deal Processing RAHR - Transactions Team Alerts (9172) Add Transaction" at bounding box center [511, 31] width 916 height 38
click at [235, 44] on link "Team Alerts (9172)" at bounding box center [234, 41] width 107 height 18
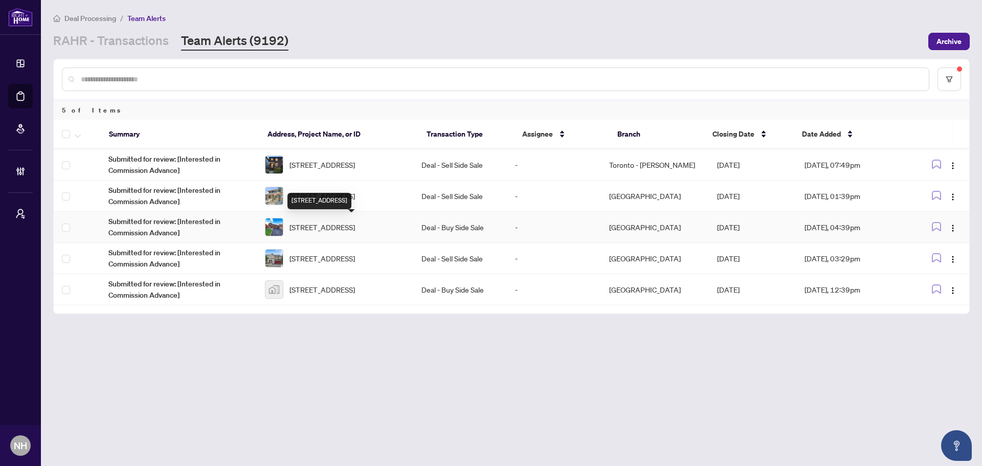
click at [344, 226] on span "[STREET_ADDRESS]" at bounding box center [321, 226] width 65 height 11
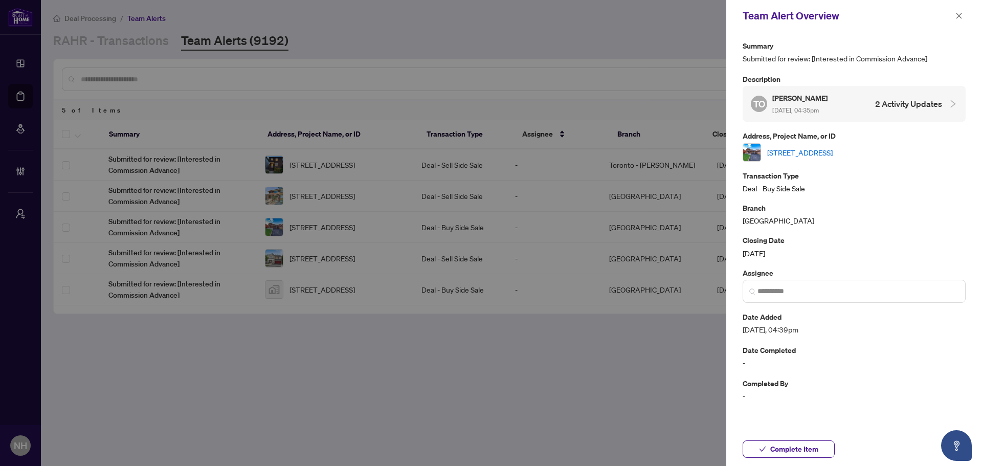
click at [833, 148] on link "[STREET_ADDRESS]" at bounding box center [799, 152] width 65 height 11
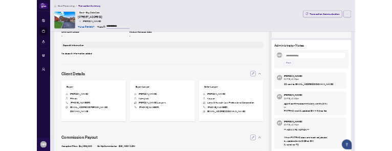
scroll to position [153, 0]
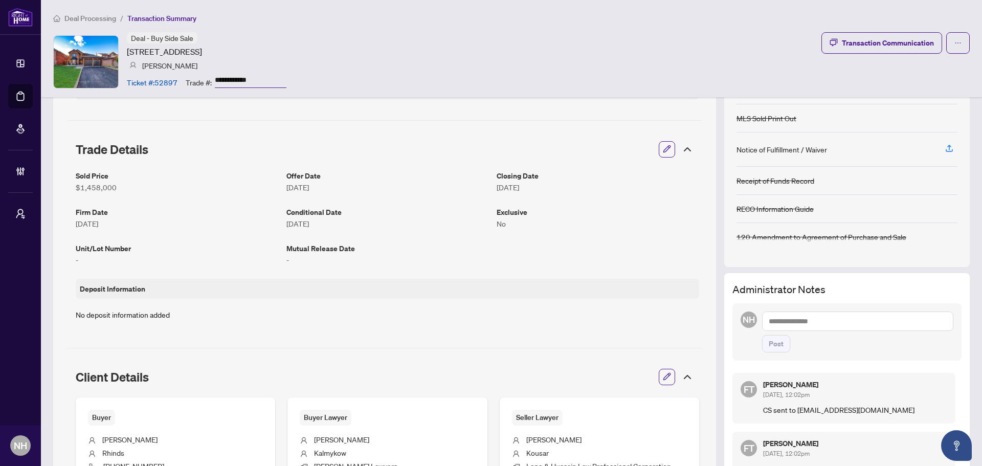
drag, startPoint x: 243, startPoint y: 82, endPoint x: 534, endPoint y: 34, distance: 294.9
click at [214, 81] on div "**********" at bounding box center [236, 82] width 101 height 18
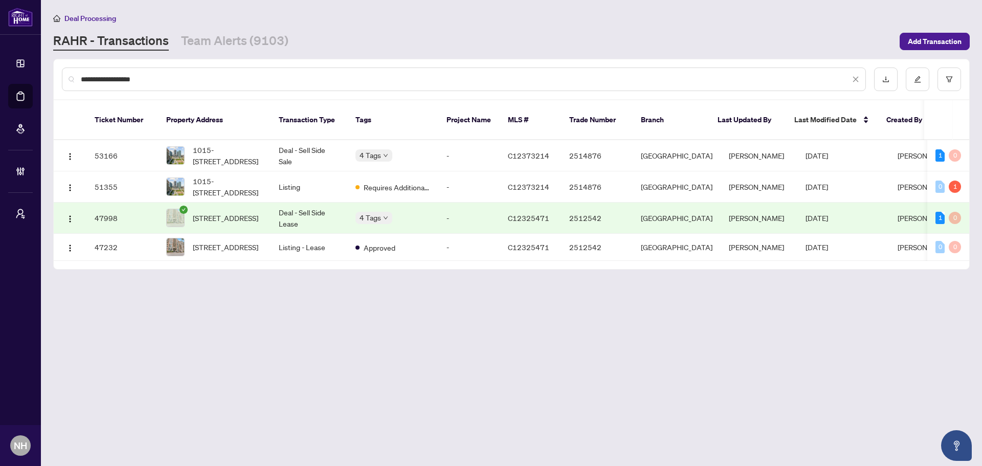
click at [271, 64] on div "**********" at bounding box center [511, 79] width 915 height 40
click at [200, 37] on link "Team Alerts (9103)" at bounding box center [234, 41] width 107 height 18
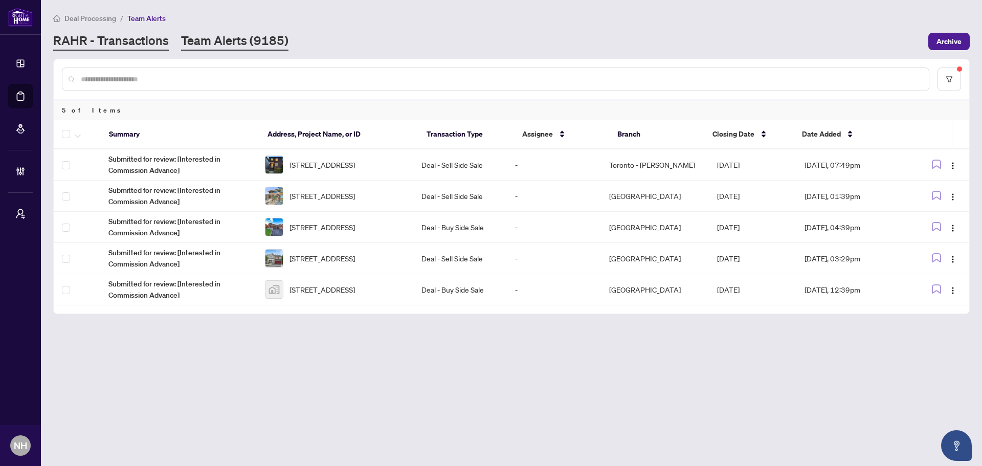
click at [137, 37] on link "RAHR - Transactions" at bounding box center [111, 41] width 116 height 18
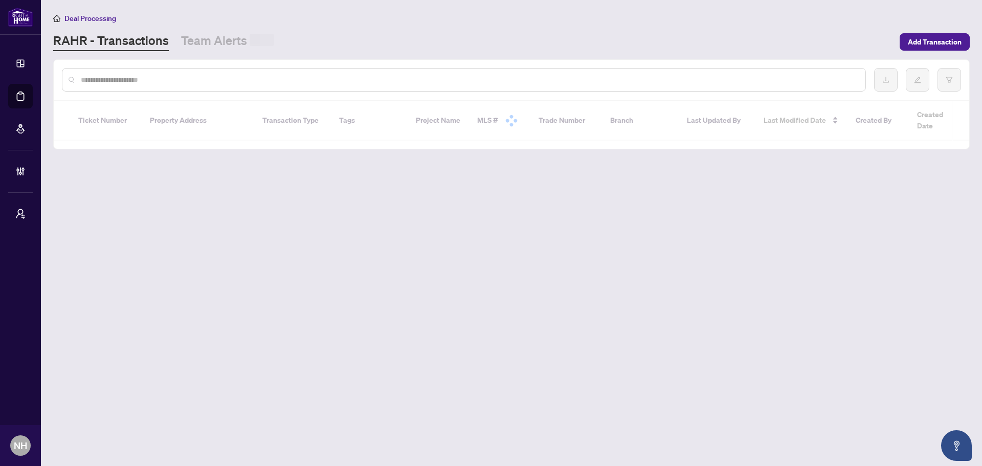
click at [170, 77] on input "text" at bounding box center [469, 79] width 776 height 11
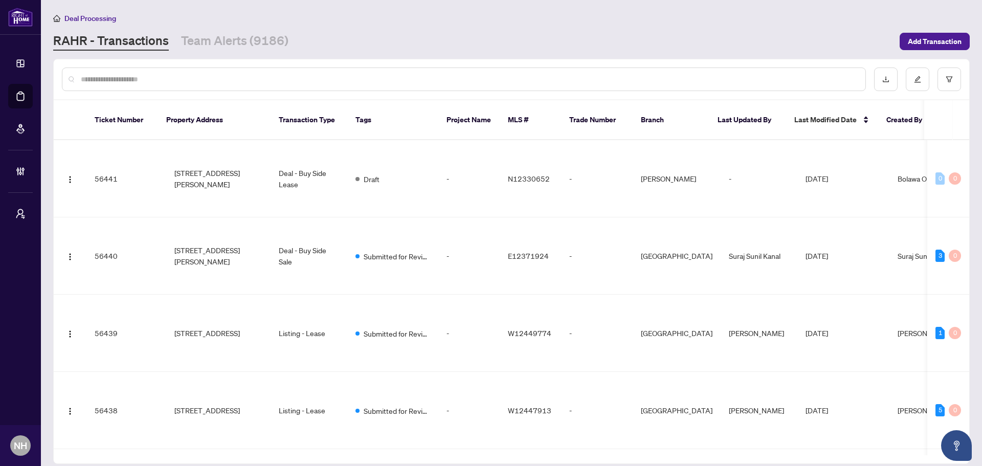
paste input "**********"
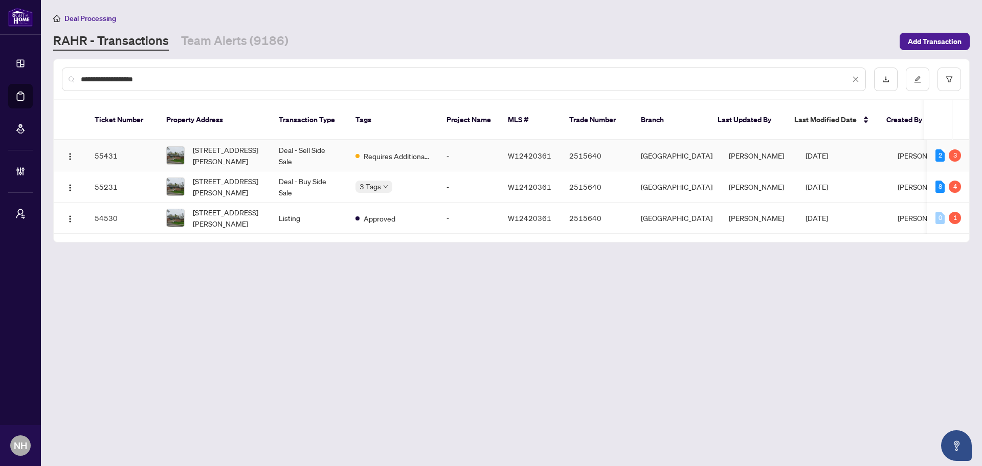
type input "**********"
click at [245, 146] on span "253 Hampton Heath Rd, Burlington, Ontario L7L 4P4, Canada" at bounding box center [228, 155] width 70 height 23
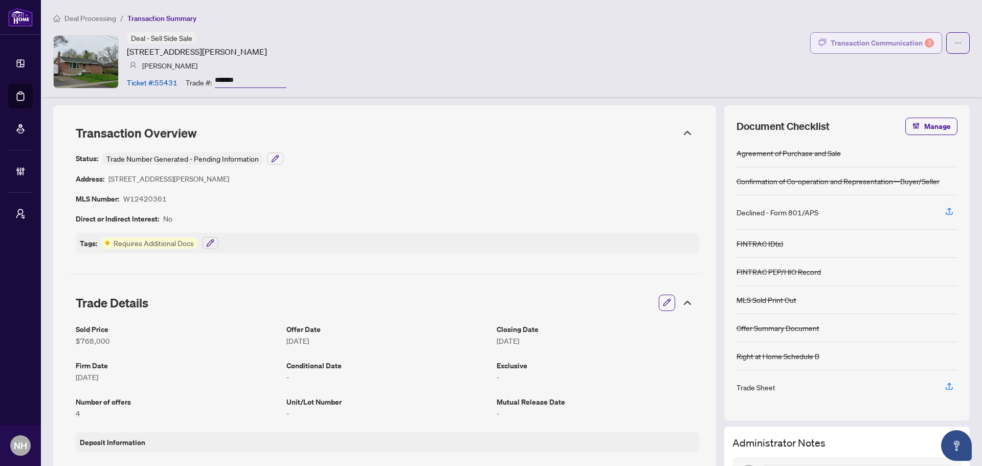
click at [850, 34] on button "Transaction Communication 3" at bounding box center [876, 42] width 132 height 21
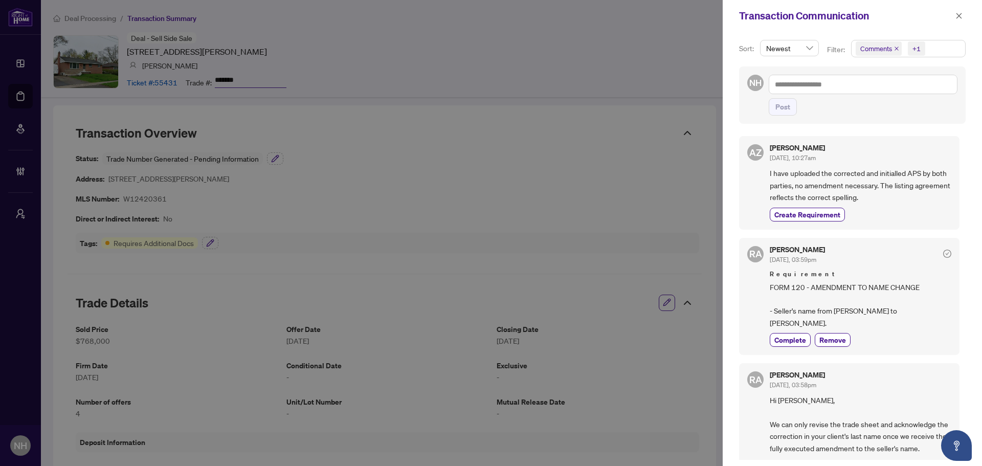
click at [894, 47] on icon "close" at bounding box center [896, 48] width 5 height 5
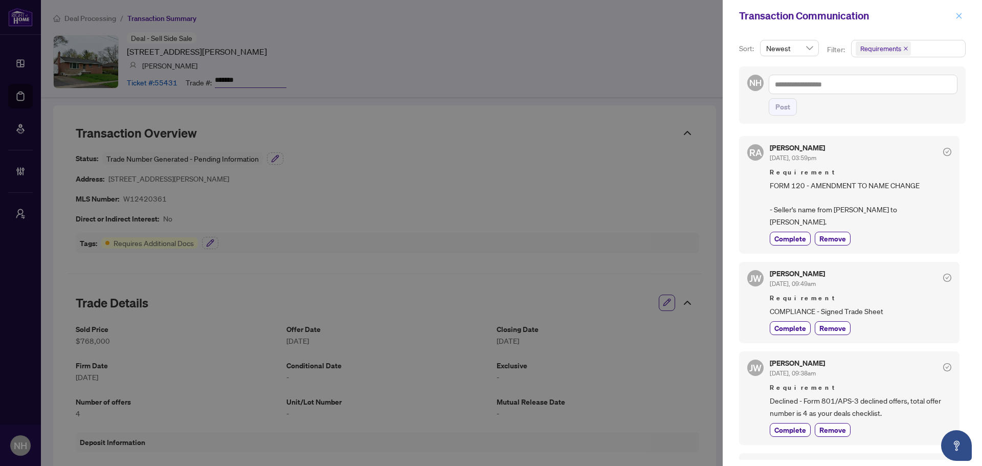
click at [957, 15] on icon "close" at bounding box center [958, 15] width 7 height 7
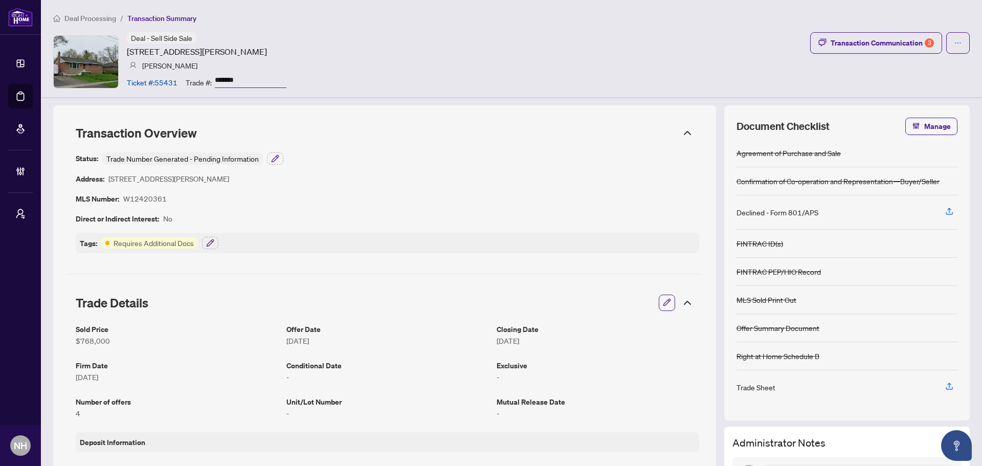
click at [107, 19] on span "Deal Processing" at bounding box center [90, 18] width 52 height 9
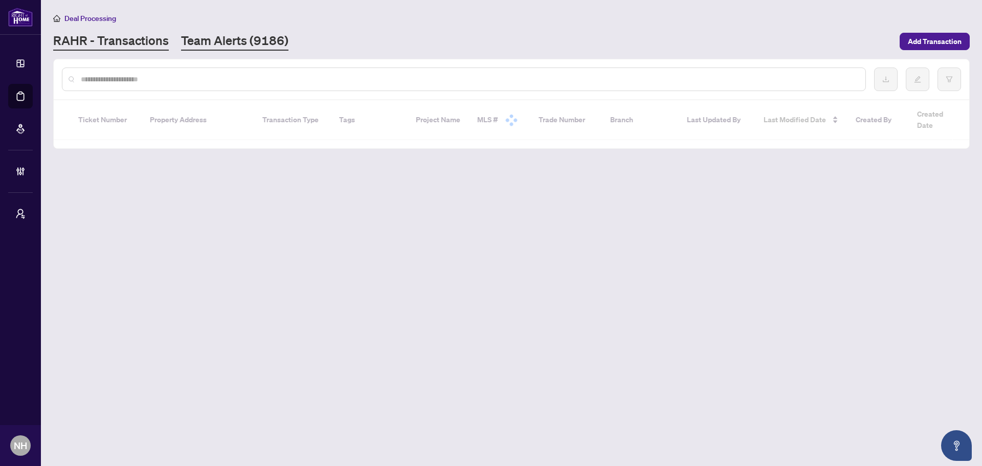
click at [210, 45] on link "Team Alerts (9186)" at bounding box center [234, 41] width 107 height 18
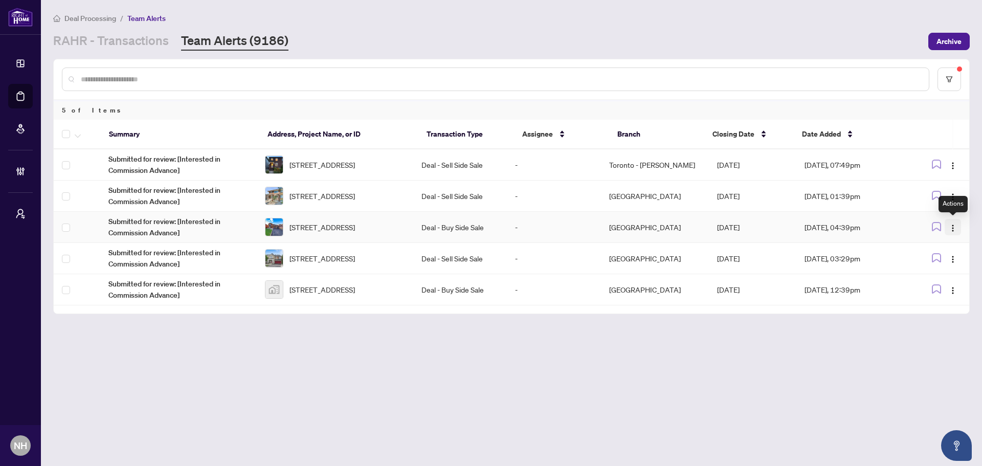
click at [953, 223] on span "button" at bounding box center [953, 226] width 8 height 11
click at [929, 278] on span "Complete Item" at bounding box center [929, 279] width 48 height 11
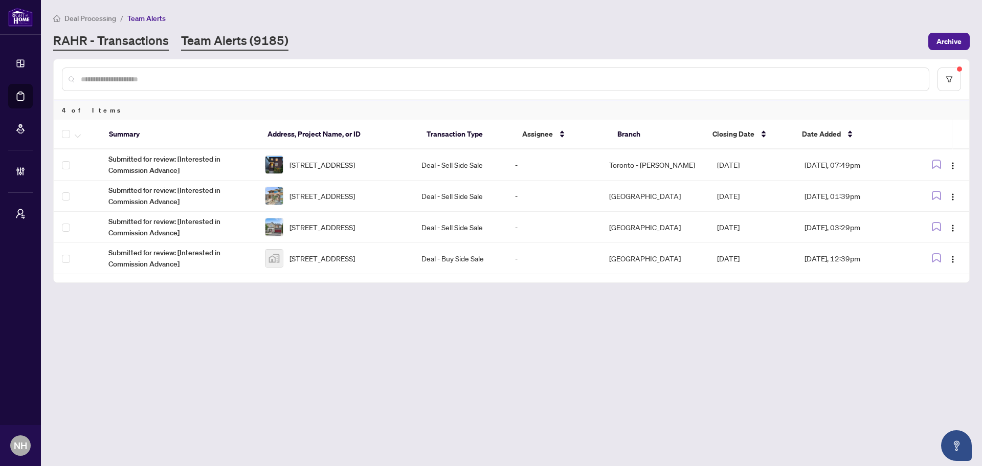
click at [163, 48] on link "RAHR - Transactions" at bounding box center [111, 41] width 116 height 18
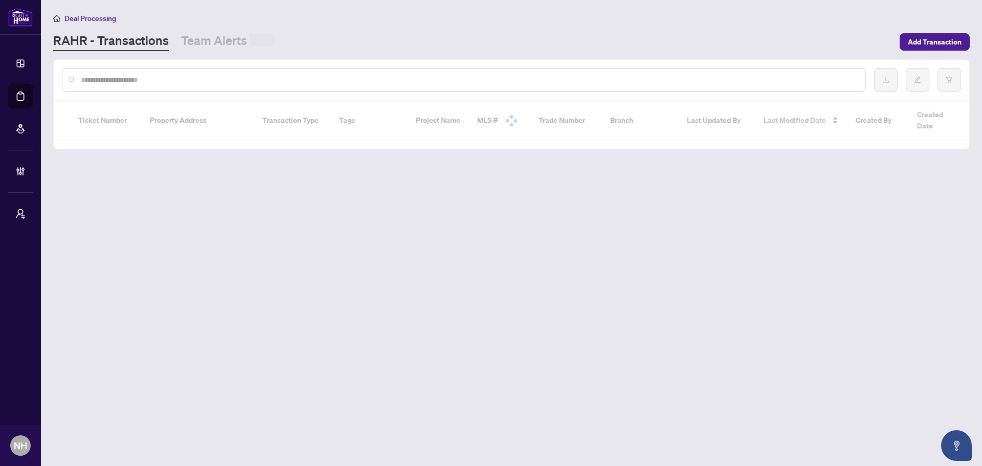
click at [176, 91] on div at bounding box center [511, 80] width 915 height 40
click at [178, 80] on input "text" at bounding box center [469, 79] width 776 height 11
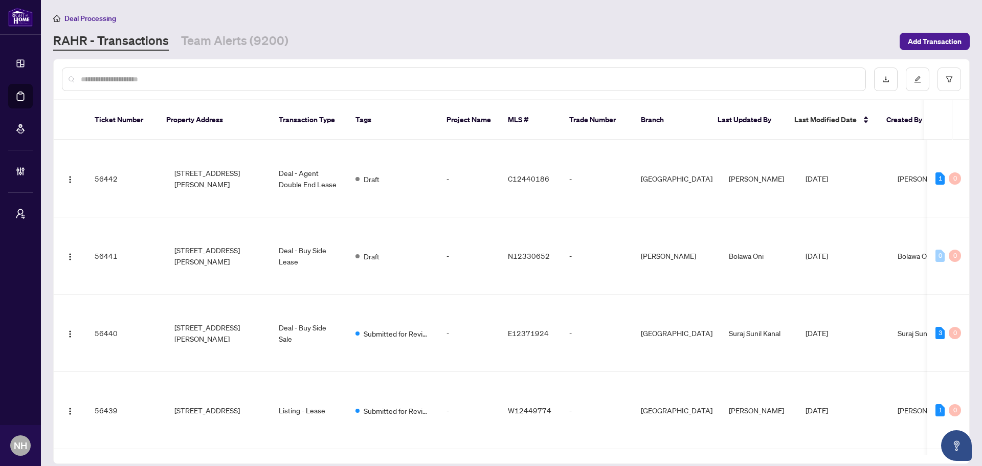
paste input "**********"
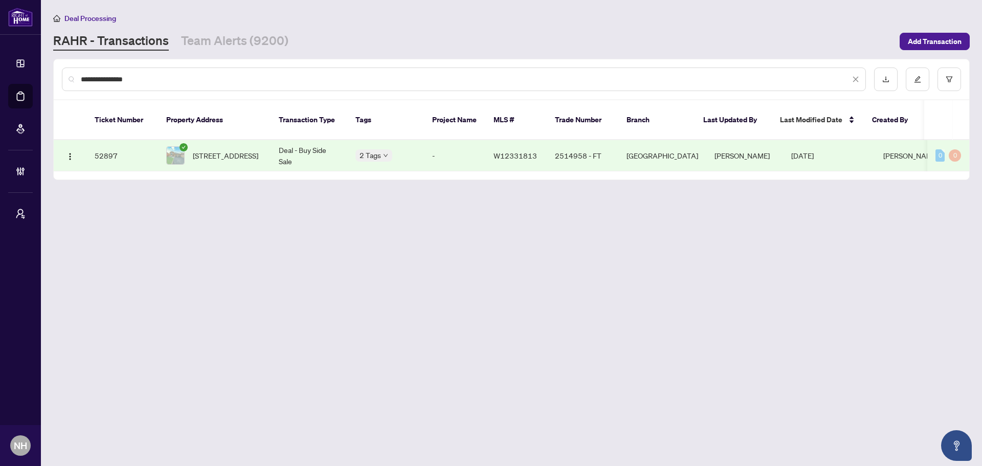
type input "**********"
click at [225, 150] on span "[STREET_ADDRESS]" at bounding box center [225, 155] width 65 height 11
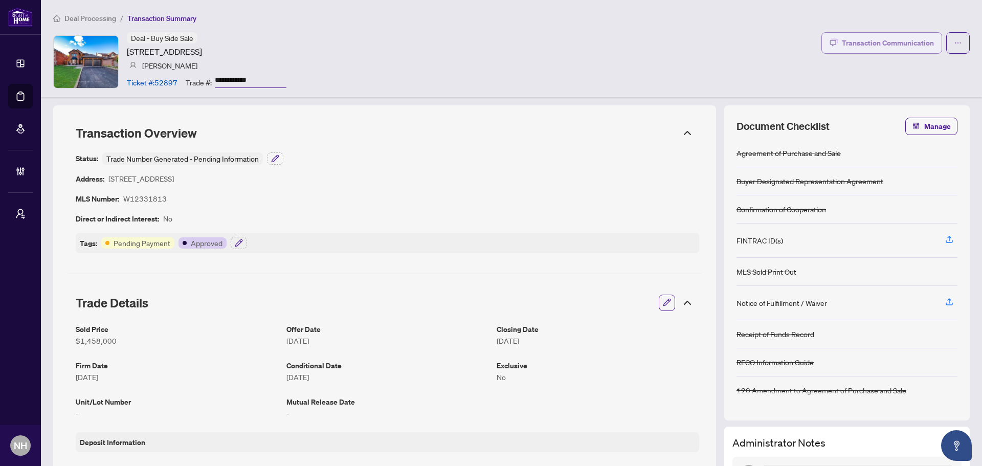
click at [886, 48] on div "Transaction Communication" at bounding box center [888, 43] width 92 height 16
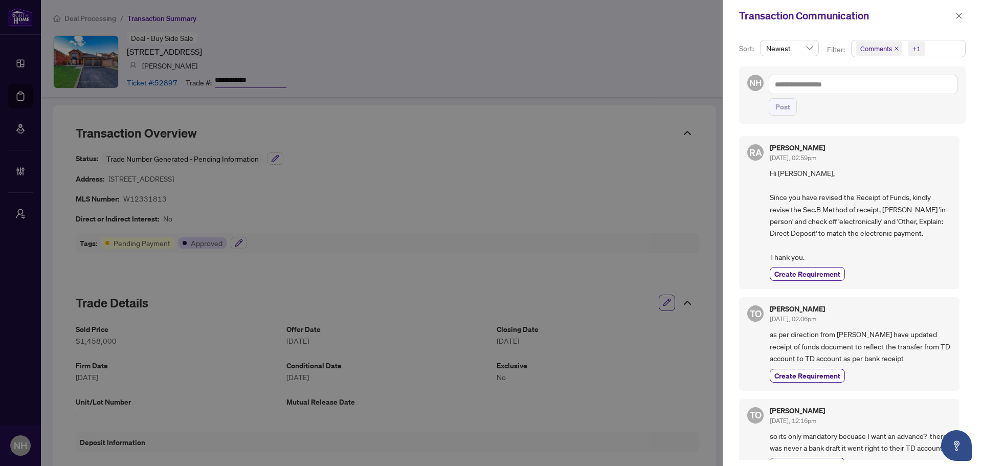
click at [896, 50] on icon "close" at bounding box center [896, 48] width 5 height 5
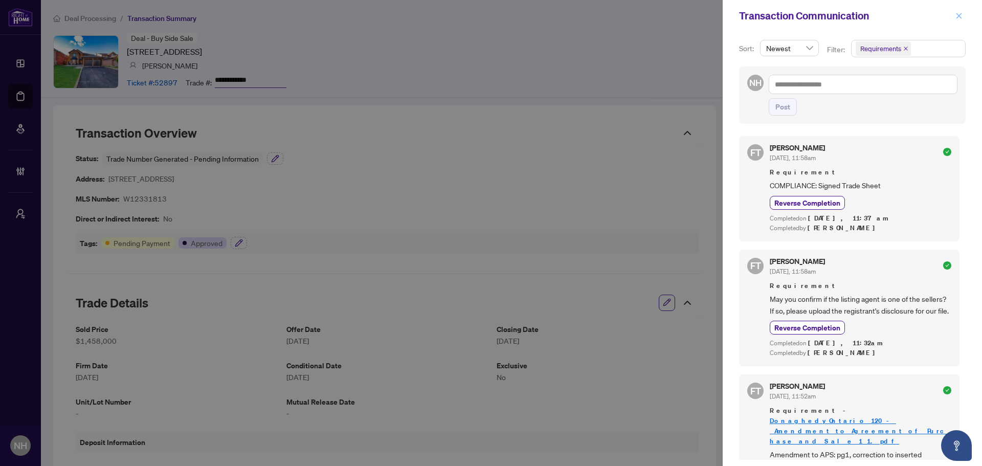
click at [960, 15] on icon "close" at bounding box center [959, 16] width 6 height 6
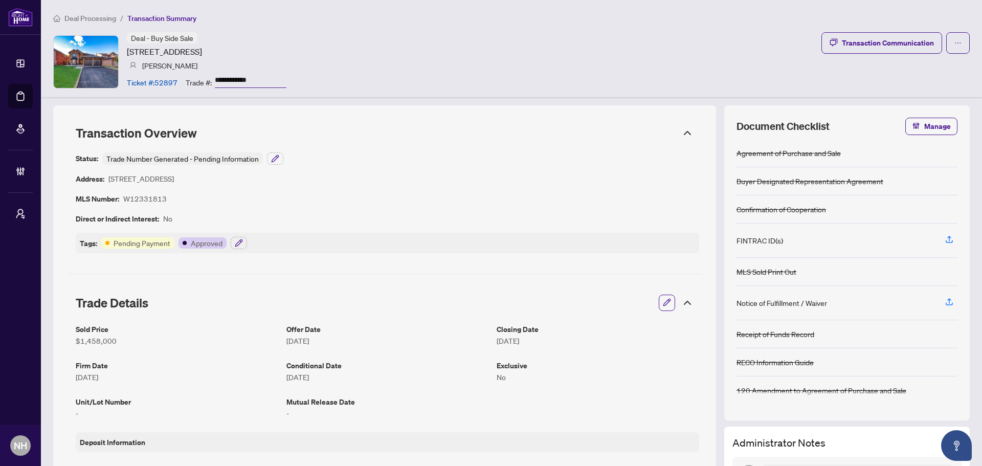
click at [88, 17] on span "Deal Processing" at bounding box center [90, 18] width 52 height 9
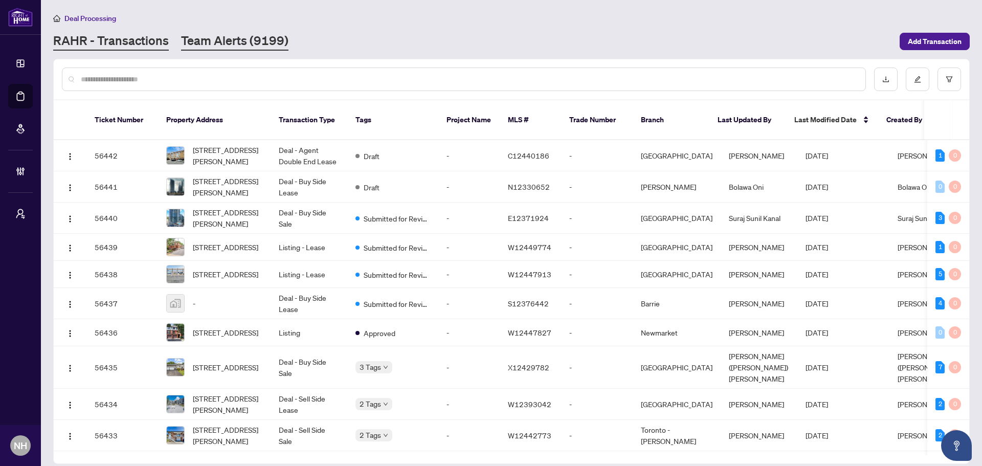
click at [227, 41] on link "Team Alerts (9199)" at bounding box center [234, 41] width 107 height 18
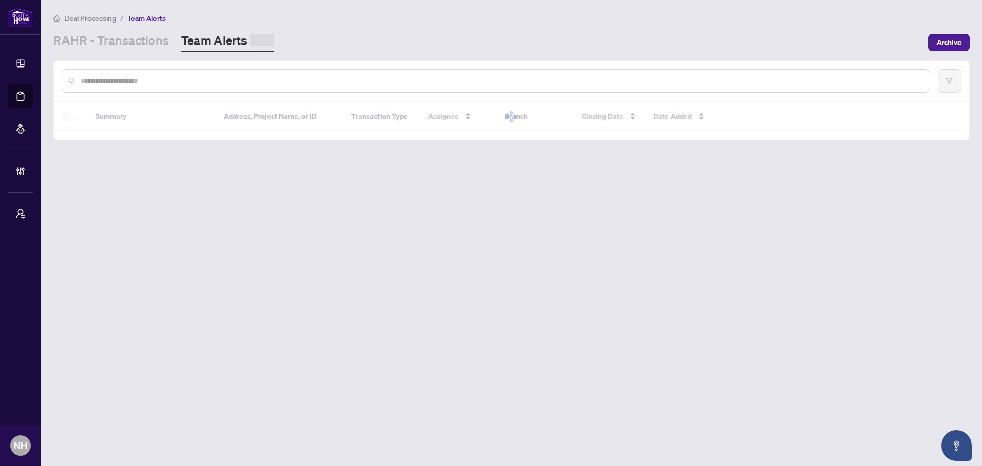
click at [185, 79] on input "text" at bounding box center [501, 80] width 840 height 11
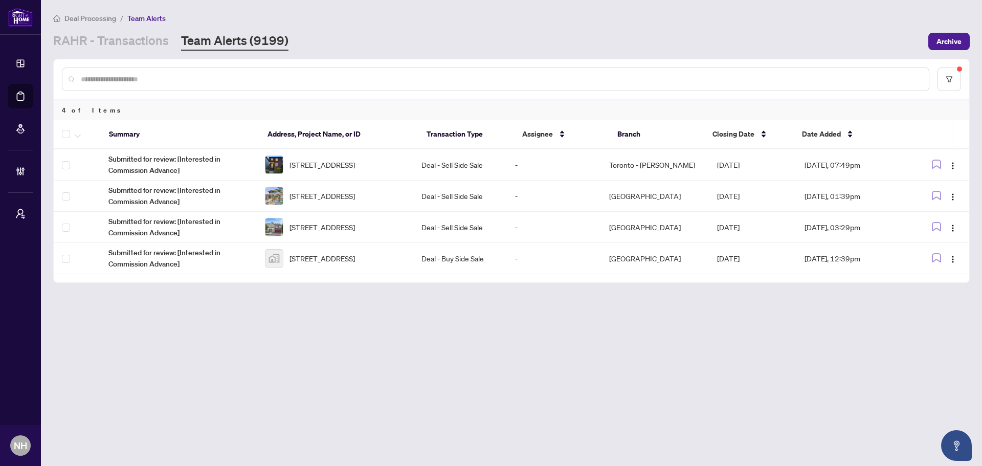
paste input "**********"
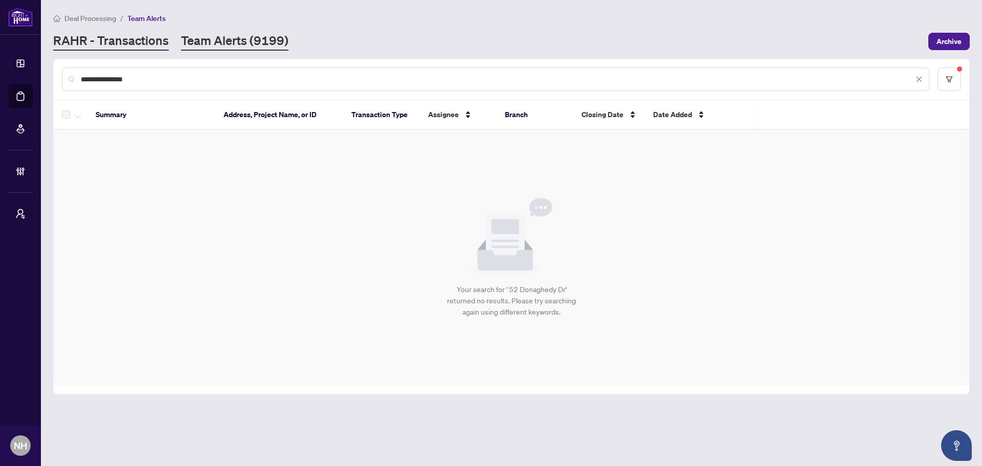
type input "**********"
click at [106, 37] on link "RAHR - Transactions" at bounding box center [111, 41] width 116 height 18
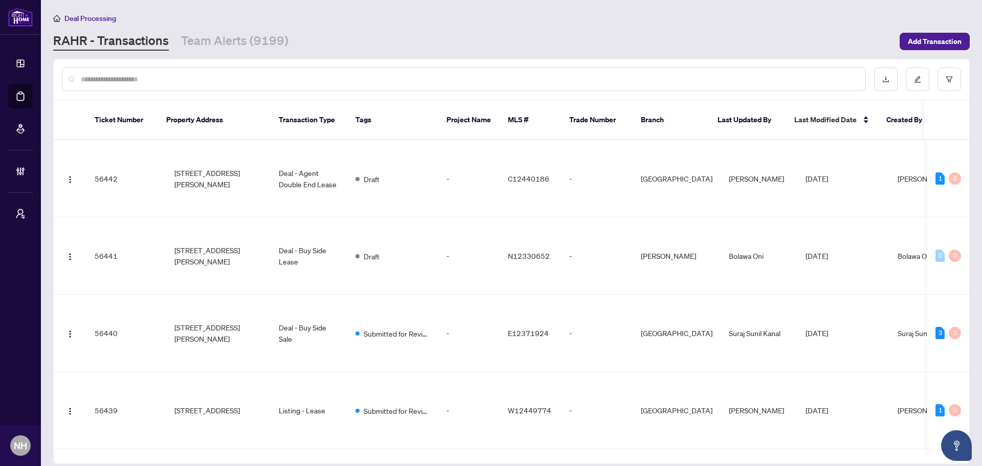
click at [171, 80] on input "text" at bounding box center [469, 79] width 776 height 11
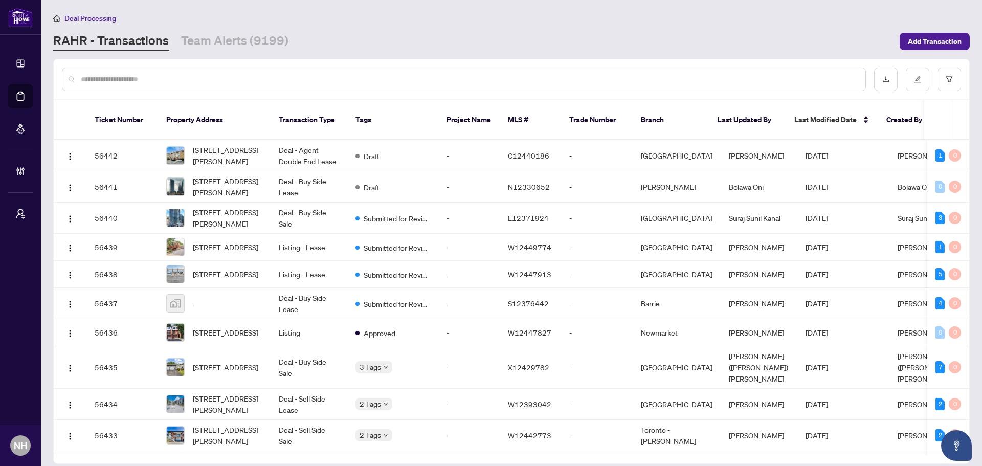
paste input "**********"
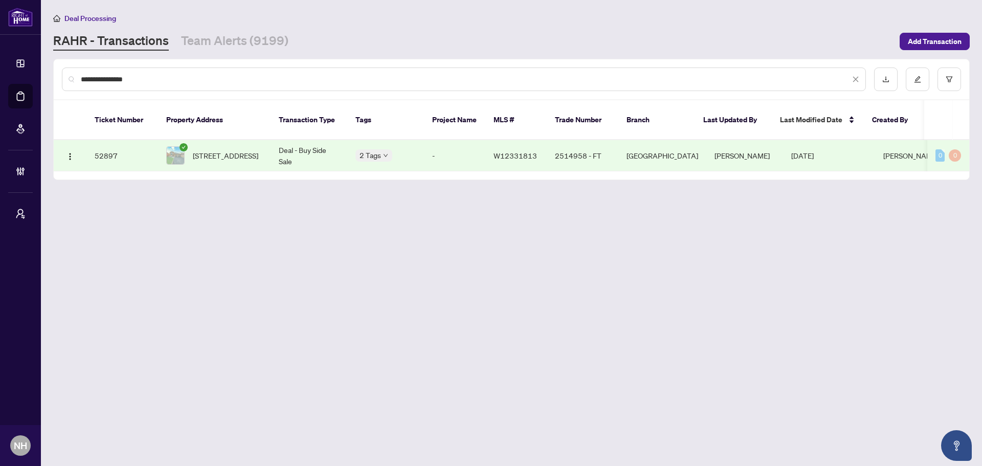
type input "**********"
click at [222, 150] on span "[STREET_ADDRESS]" at bounding box center [225, 155] width 65 height 11
